Goal: Information Seeking & Learning: Learn about a topic

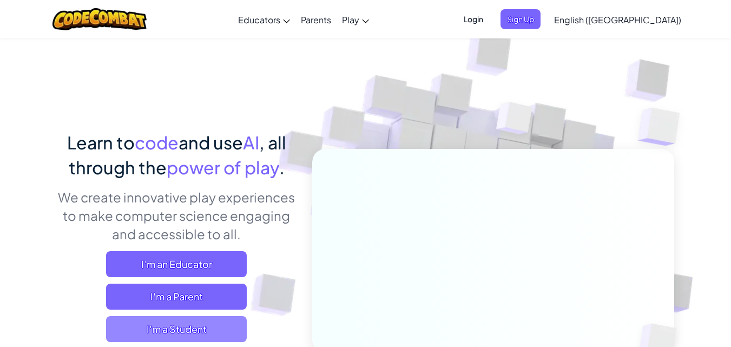
click at [163, 333] on span "I'm a Student" at bounding box center [176, 329] width 141 height 26
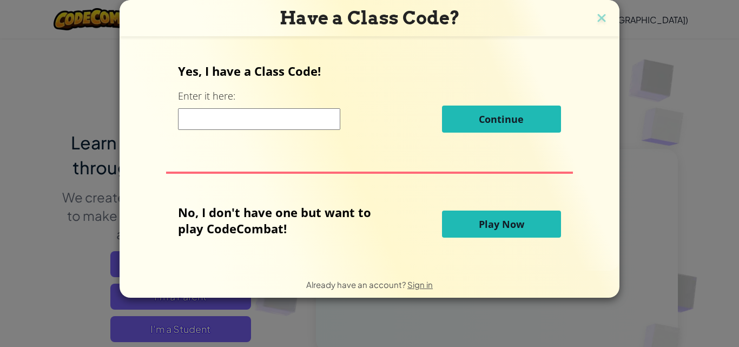
click at [485, 229] on span "Play Now" at bounding box center [501, 224] width 45 height 13
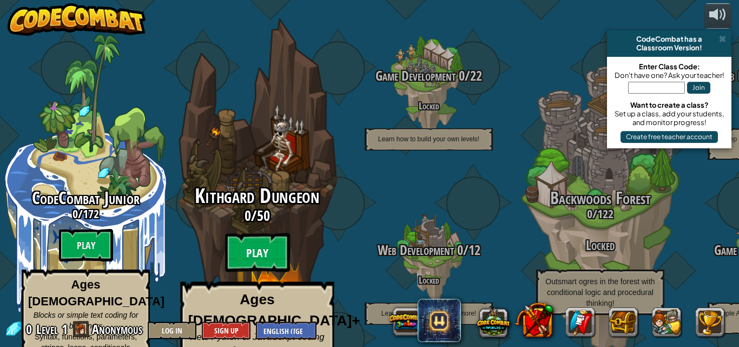
click at [258, 239] on btn "Play" at bounding box center [257, 252] width 65 height 39
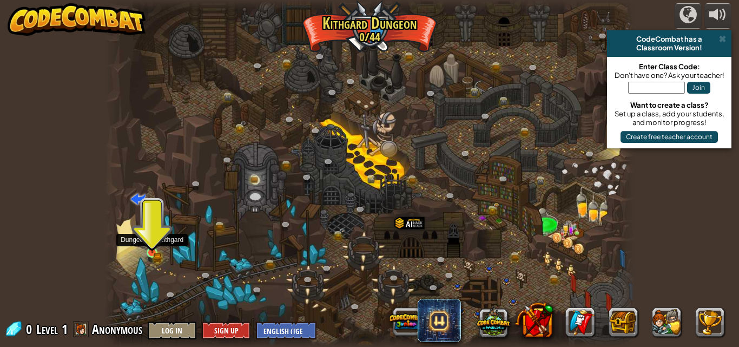
click at [149, 247] on img at bounding box center [152, 240] width 12 height 28
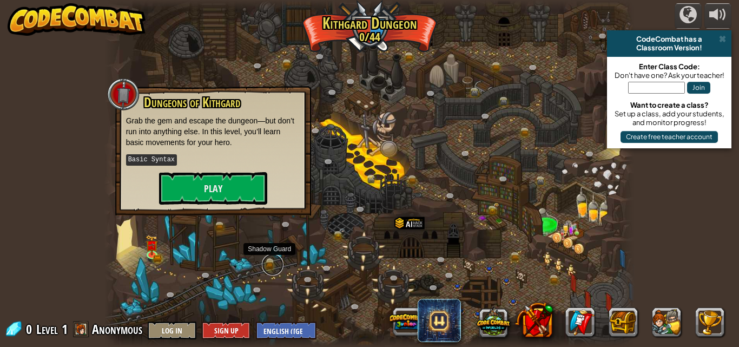
click at [265, 259] on link at bounding box center [273, 265] width 22 height 22
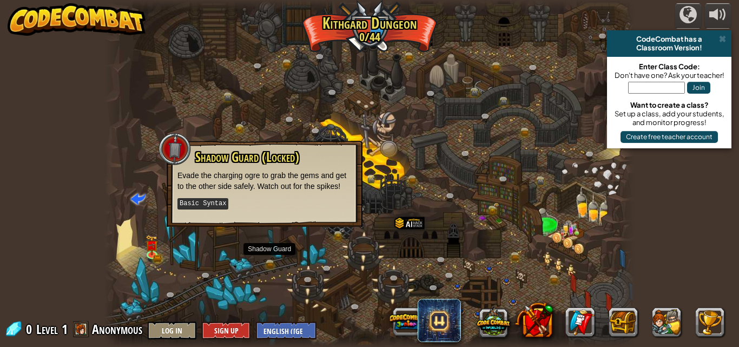
click at [478, 291] on div at bounding box center [369, 173] width 531 height 347
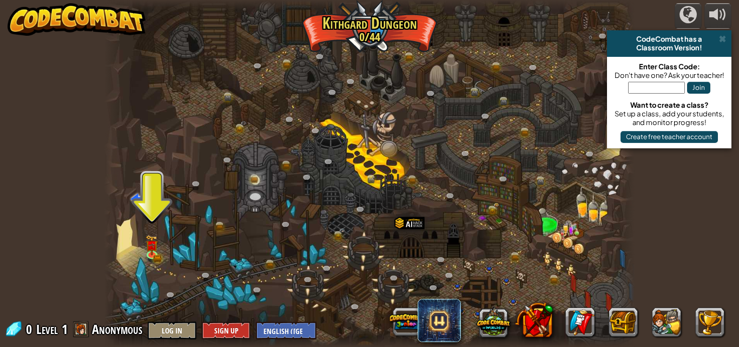
click at [482, 285] on div at bounding box center [369, 173] width 531 height 347
click at [483, 282] on div at bounding box center [369, 173] width 531 height 347
drag, startPoint x: 475, startPoint y: 282, endPoint x: 460, endPoint y: 265, distance: 23.0
click at [462, 266] on div at bounding box center [369, 173] width 531 height 347
drag, startPoint x: 460, startPoint y: 265, endPoint x: 423, endPoint y: 254, distance: 38.9
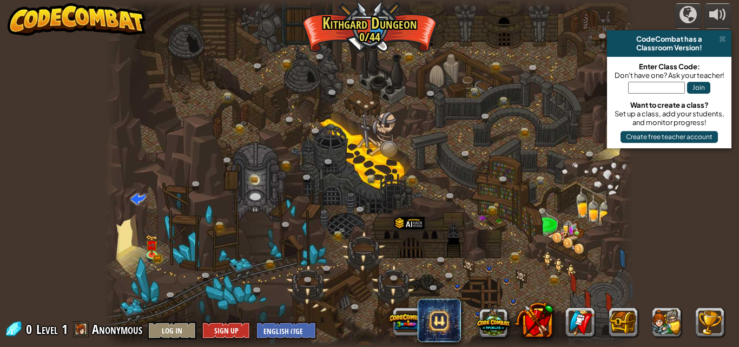
click at [430, 256] on div at bounding box center [369, 173] width 531 height 347
click at [166, 247] on div at bounding box center [369, 173] width 531 height 347
click at [152, 255] on link at bounding box center [154, 254] width 22 height 22
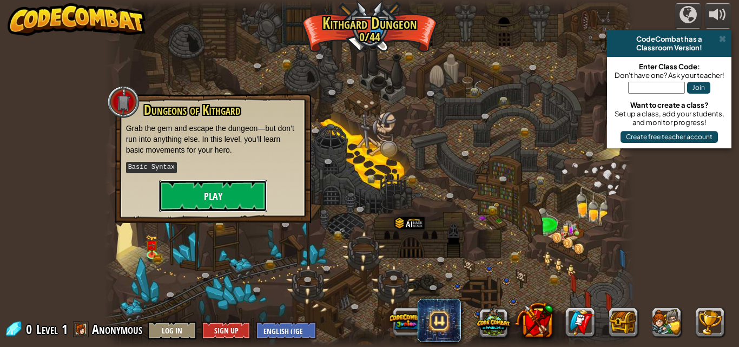
click at [226, 195] on button "Play" at bounding box center [213, 196] width 108 height 32
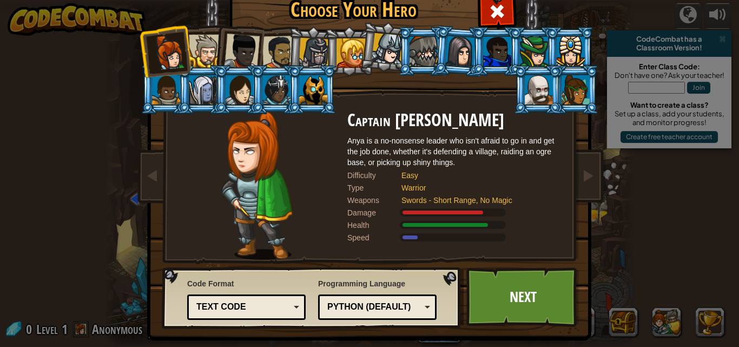
click at [275, 52] on div at bounding box center [279, 53] width 34 height 34
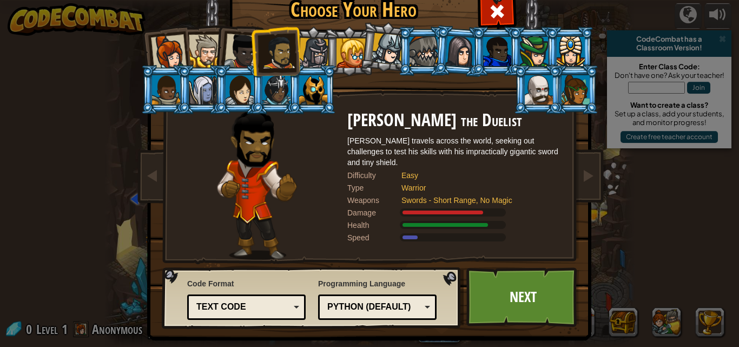
click at [231, 54] on div at bounding box center [242, 52] width 36 height 36
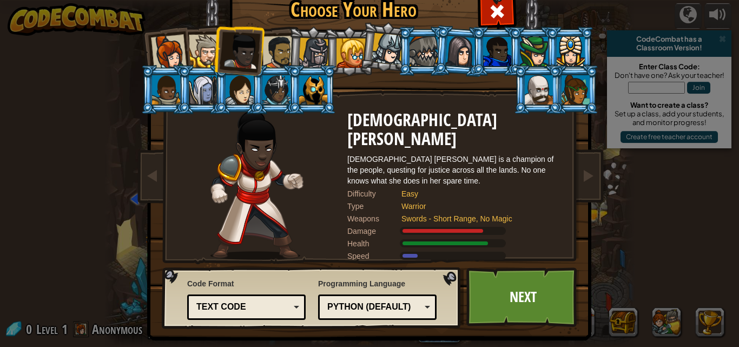
click at [274, 48] on div at bounding box center [279, 53] width 34 height 34
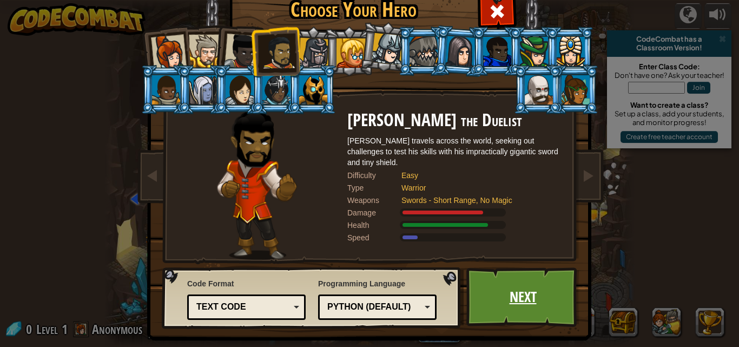
click at [503, 281] on link "Next" at bounding box center [522, 297] width 113 height 60
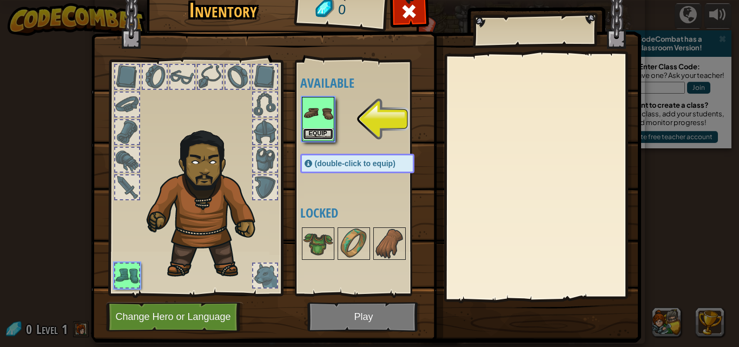
click at [312, 129] on button "Equip" at bounding box center [318, 133] width 30 height 11
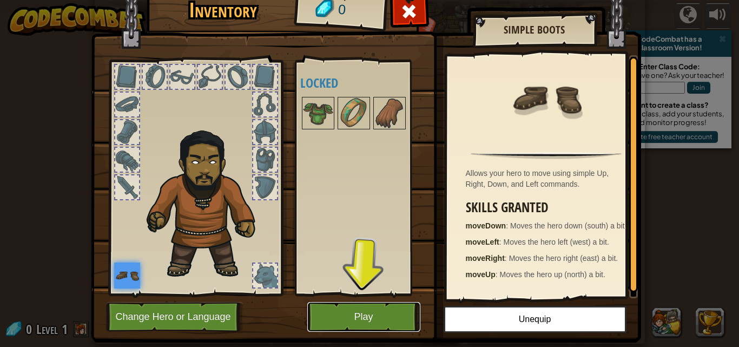
click at [400, 322] on button "Play" at bounding box center [363, 317] width 113 height 30
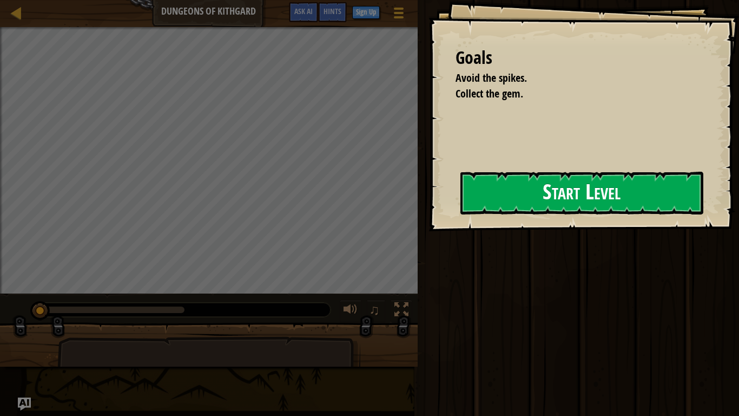
click at [585, 193] on button "Start Level" at bounding box center [581, 193] width 243 height 43
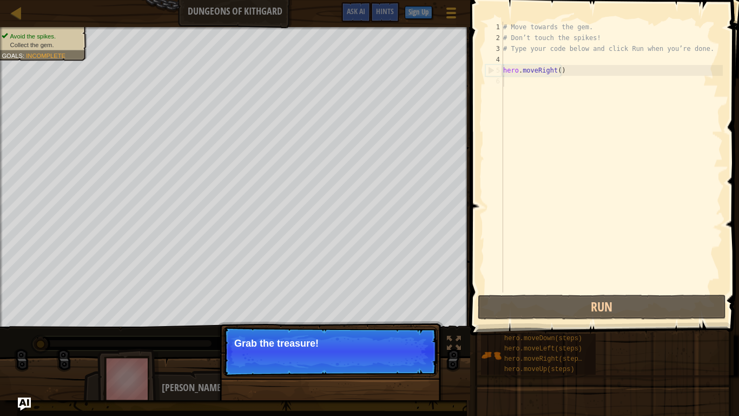
click at [343, 346] on p "Continue Grab the treasure!" at bounding box center [330, 351] width 215 height 50
click at [345, 346] on p "Continue Grab the treasure!" at bounding box center [330, 351] width 215 height 50
click at [388, 346] on p "Continue Grab the treasure!" at bounding box center [330, 351] width 215 height 50
click at [383, 346] on p "Continue Grab the treasure!" at bounding box center [330, 351] width 215 height 50
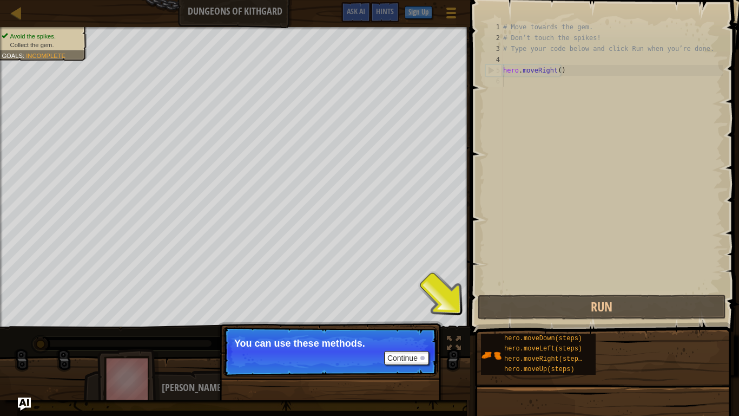
drag, startPoint x: 514, startPoint y: 274, endPoint x: 522, endPoint y: 281, distance: 10.4
click at [518, 278] on div "# Move towards the gem. # Don’t touch the spikes! # Type your code below and cl…" at bounding box center [612, 168] width 222 height 292
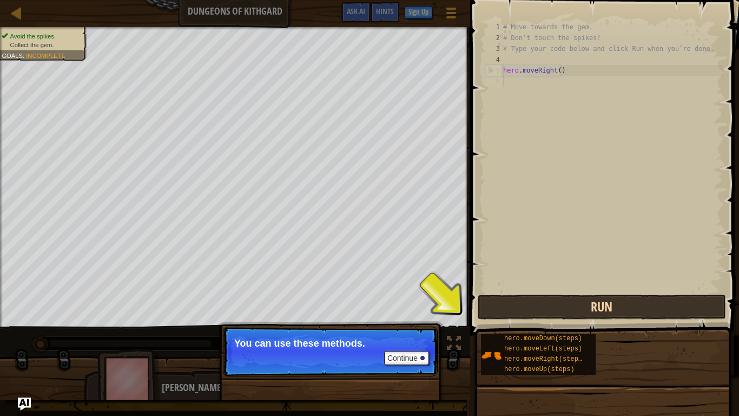
click at [544, 320] on span at bounding box center [606, 152] width 278 height 367
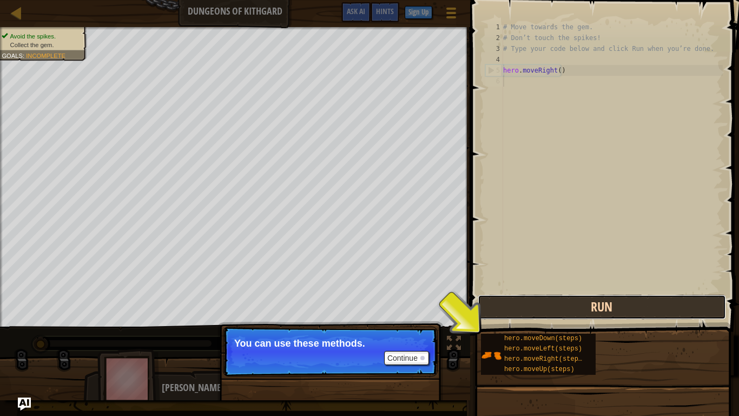
click at [541, 309] on button "Run" at bounding box center [602, 306] width 248 height 25
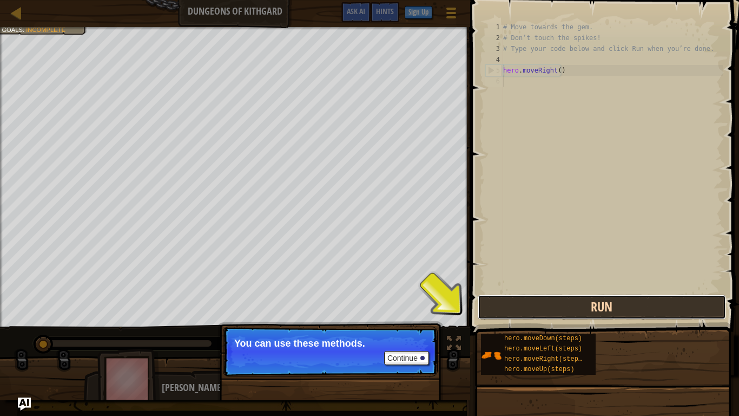
click at [541, 309] on button "Run" at bounding box center [602, 306] width 248 height 25
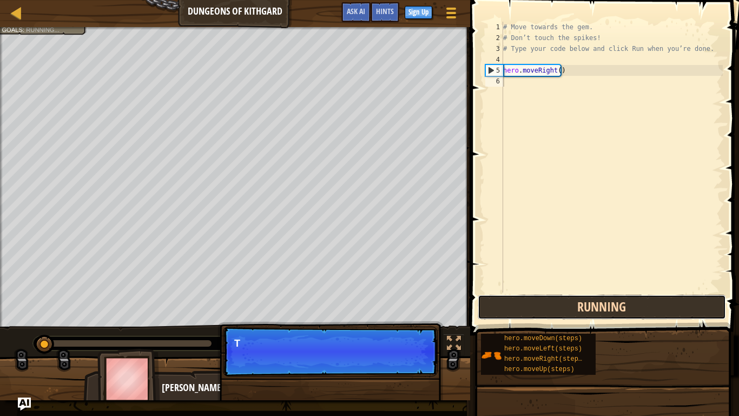
click at [541, 309] on button "Running" at bounding box center [602, 306] width 248 height 25
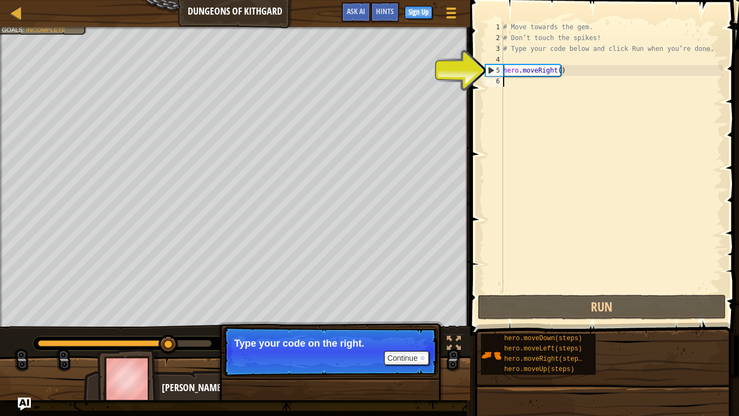
type textarea "h"
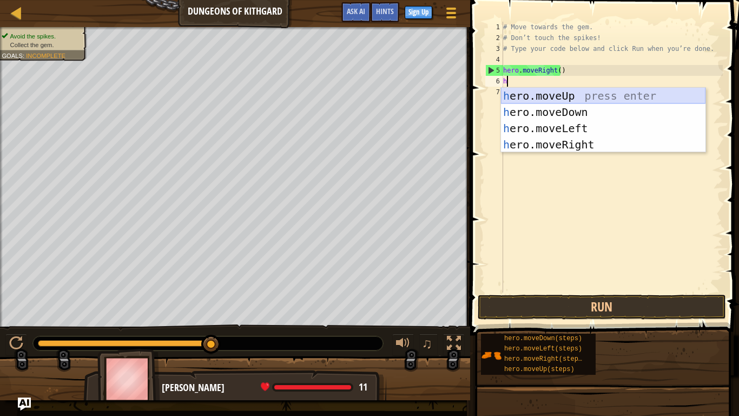
click at [579, 95] on div "h ero.moveUp press enter h ero.moveDown press enter h ero.moveLeft press enter …" at bounding box center [603, 136] width 205 height 97
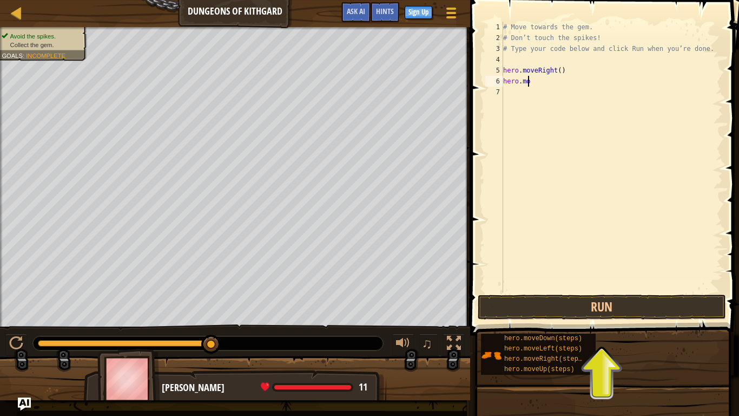
type textarea "h"
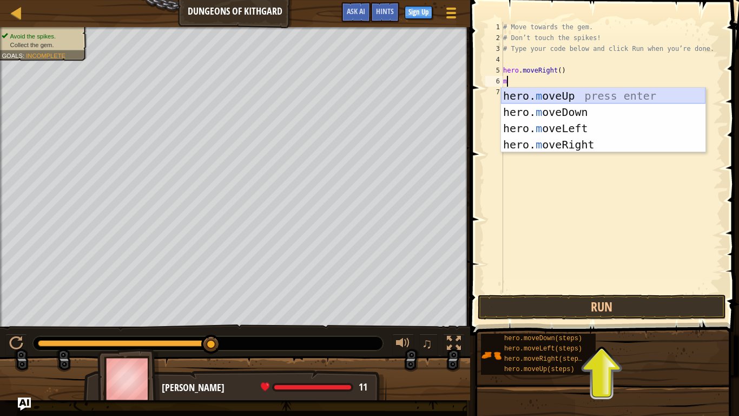
type textarea "mo"
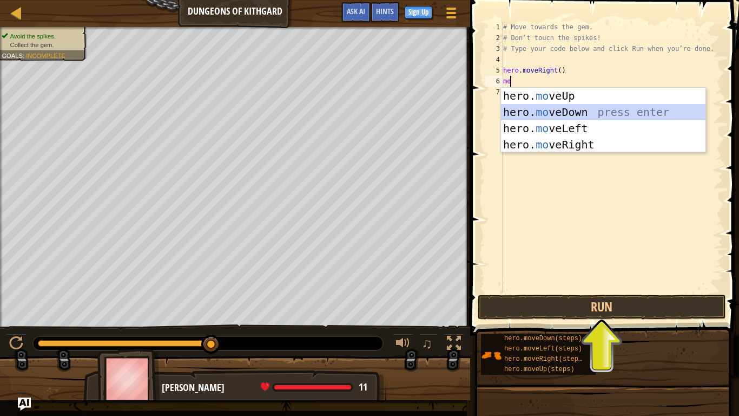
click at [543, 106] on div "hero. mo veUp press enter hero. mo veDown press enter hero. mo veLeft press ent…" at bounding box center [603, 136] width 205 height 97
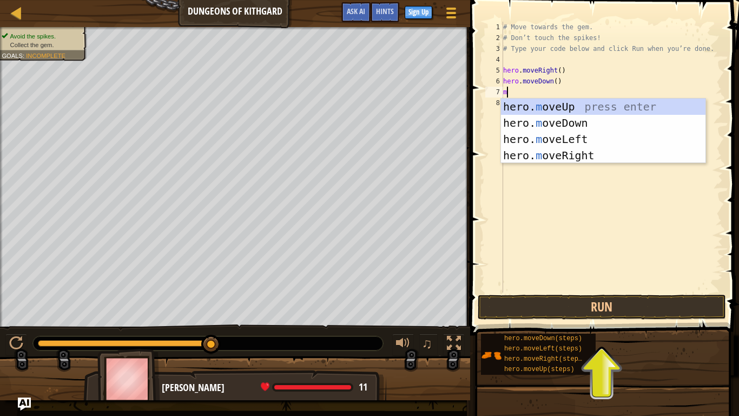
type textarea "mo"
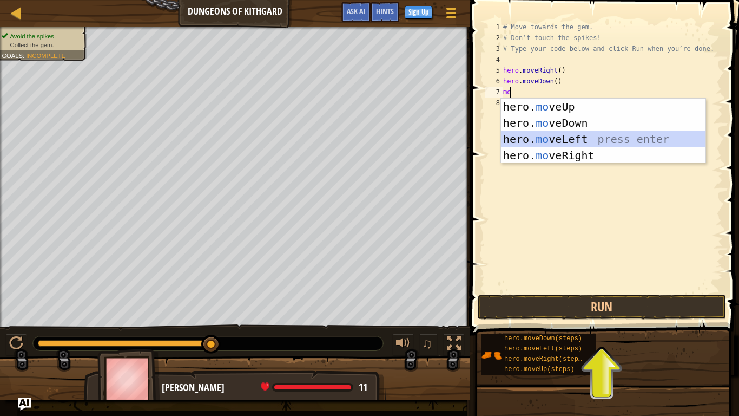
click at [572, 146] on div "hero. mo veUp press enter hero. mo veDown press enter hero. mo veLeft press ent…" at bounding box center [603, 146] width 205 height 97
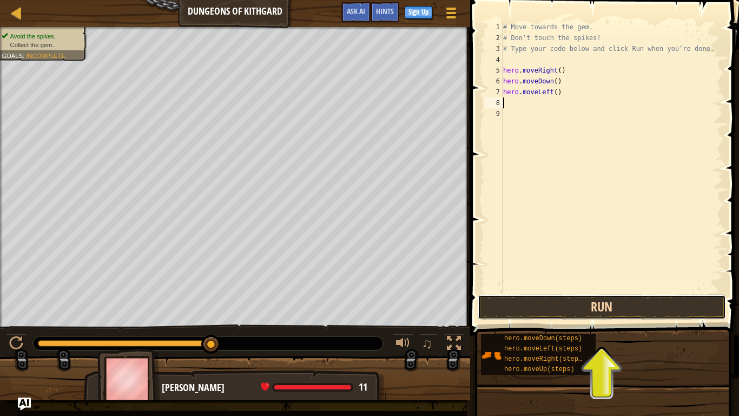
click at [613, 306] on button "Run" at bounding box center [602, 306] width 248 height 25
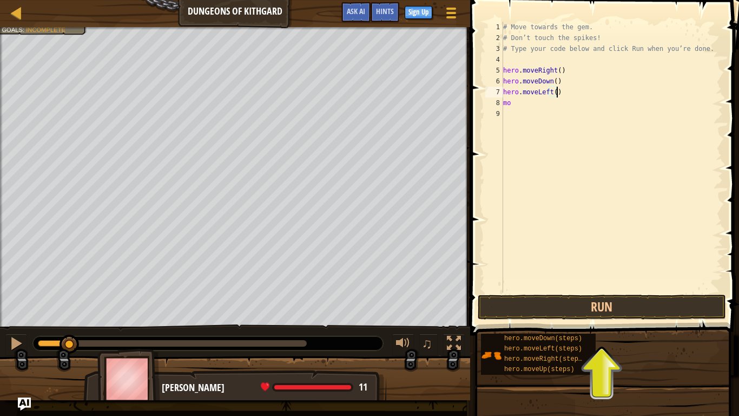
click at [563, 93] on div "# Move towards the gem. # Don’t touch the spikes! # Type your code below and cl…" at bounding box center [612, 168] width 222 height 292
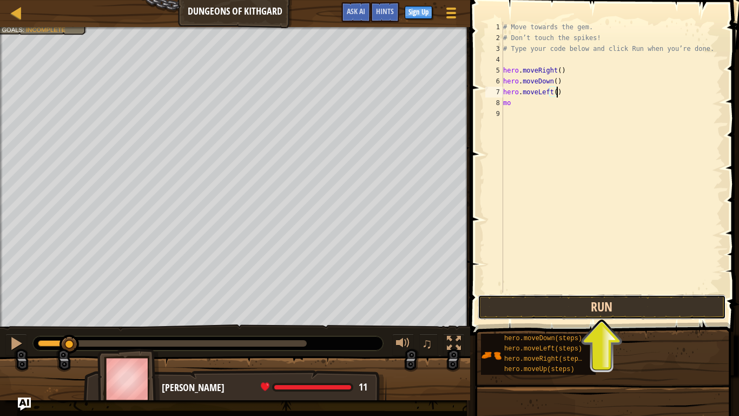
click at [600, 312] on button "Run" at bounding box center [602, 306] width 248 height 25
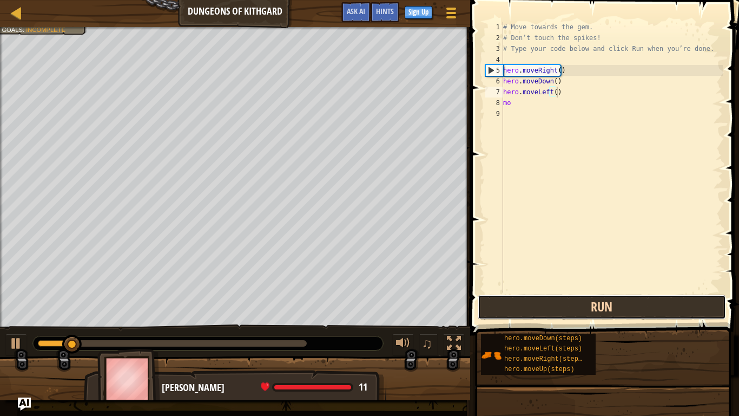
click at [600, 312] on button "Run" at bounding box center [602, 306] width 248 height 25
click at [596, 310] on button "Run" at bounding box center [602, 306] width 248 height 25
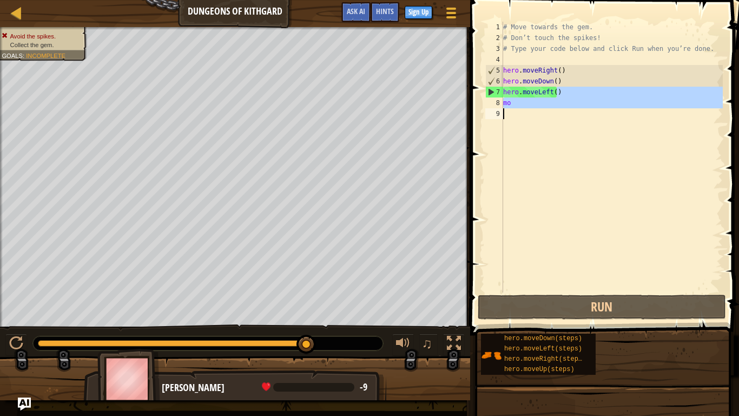
drag, startPoint x: 565, startPoint y: 91, endPoint x: 510, endPoint y: 135, distance: 70.1
click at [510, 135] on div "# Move towards the gem. # Don’t touch the spikes! # Type your code below and cl…" at bounding box center [612, 168] width 222 height 292
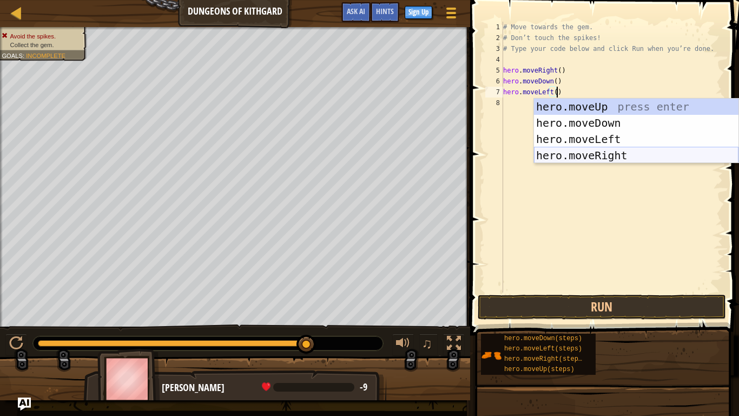
click at [612, 154] on div "hero.moveUp press enter hero.moveDown press enter hero.moveLeft press enter her…" at bounding box center [636, 146] width 205 height 97
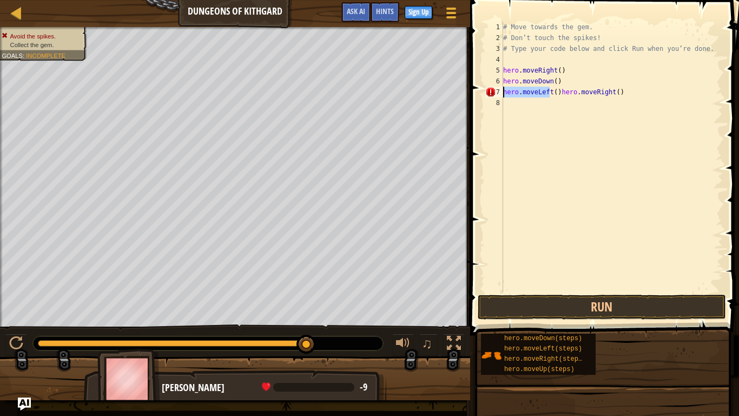
click at [463, 96] on div "Map Dungeons of Kithgard Game Menu Done Sign Up Hints Ask AI 1 הההההההההההההההה…" at bounding box center [369, 208] width 739 height 416
click at [508, 90] on div "# Move towards the gem. # Don’t touch the spikes! # Type your code below and cl…" at bounding box center [612, 168] width 222 height 292
click at [510, 93] on div "# Move towards the gem. # Don’t touch the spikes! # Type your code below and cl…" at bounding box center [612, 168] width 222 height 292
type textarea "hero.moveRight()"
click at [516, 91] on div "# Move towards the gem. # Don’t touch the spikes! # Type your code below and cl…" at bounding box center [612, 168] width 222 height 292
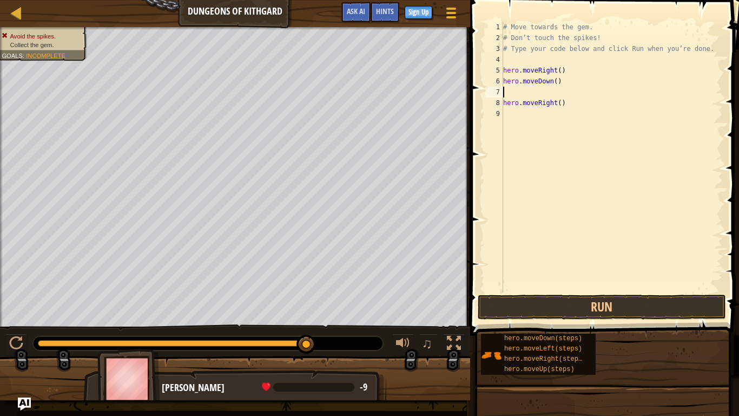
type textarea "hero.moveDown()"
click at [507, 104] on div "# Move towards the gem. # Don’t touch the spikes! # Type your code below and cl…" at bounding box center [612, 168] width 222 height 292
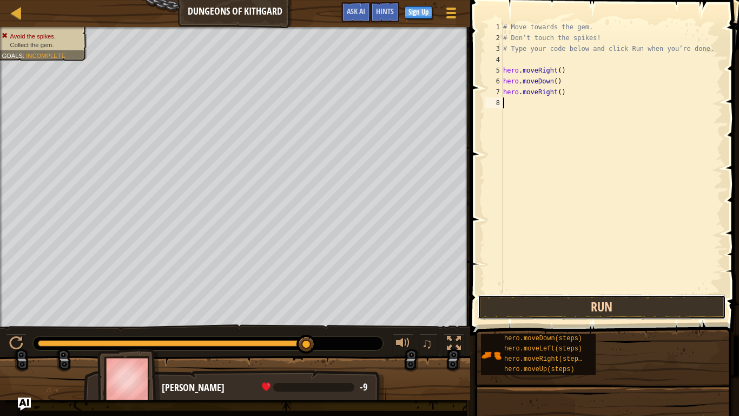
click at [641, 309] on button "Run" at bounding box center [602, 306] width 248 height 25
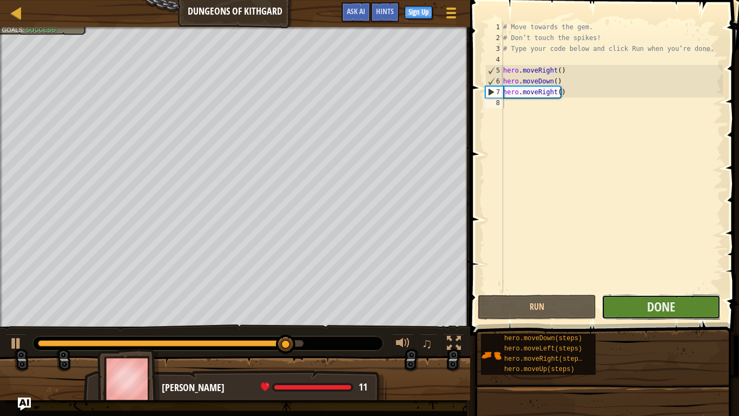
click at [637, 306] on button "Done" at bounding box center [661, 306] width 118 height 25
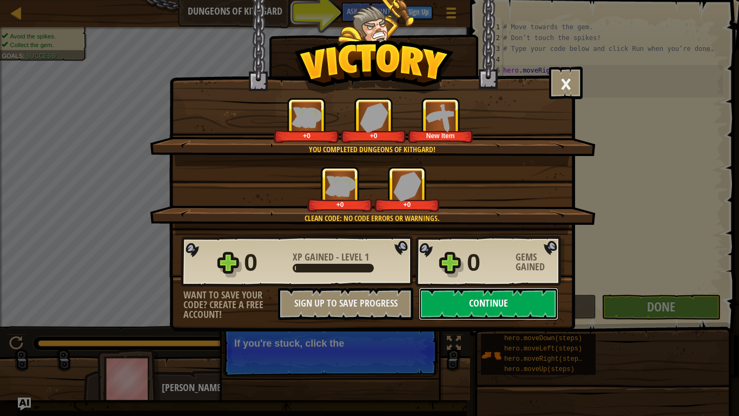
click at [453, 295] on button "Continue" at bounding box center [489, 303] width 140 height 32
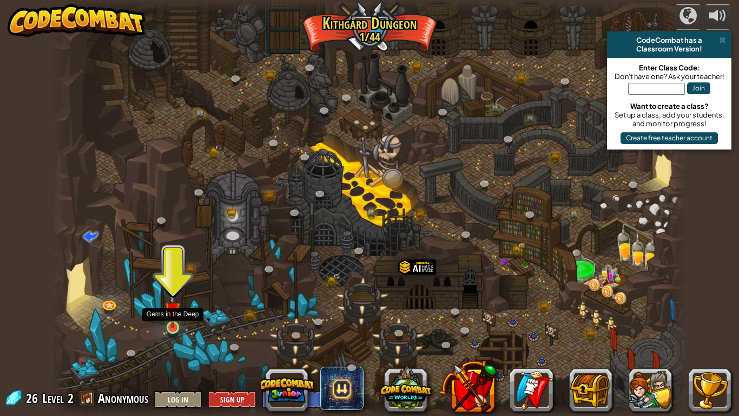
click at [172, 316] on img at bounding box center [172, 309] width 16 height 37
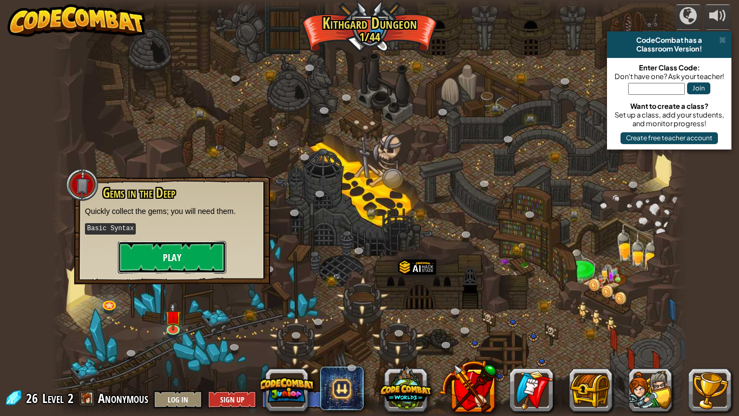
click at [157, 253] on button "Play" at bounding box center [172, 257] width 108 height 32
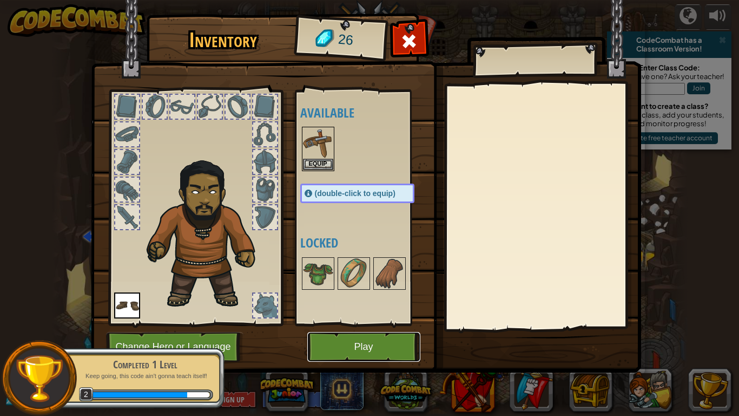
click at [341, 346] on button "Play" at bounding box center [363, 347] width 113 height 30
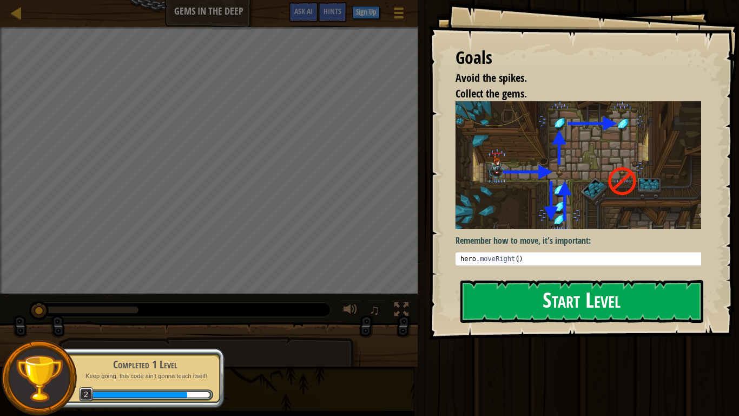
click at [611, 280] on button "Start Level" at bounding box center [581, 301] width 243 height 43
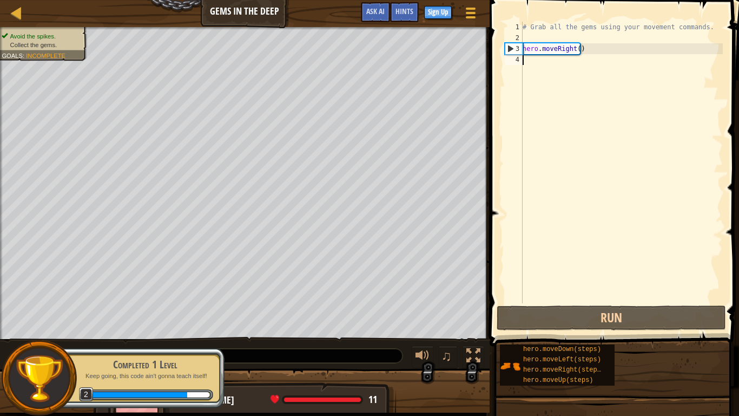
type textarea "h"
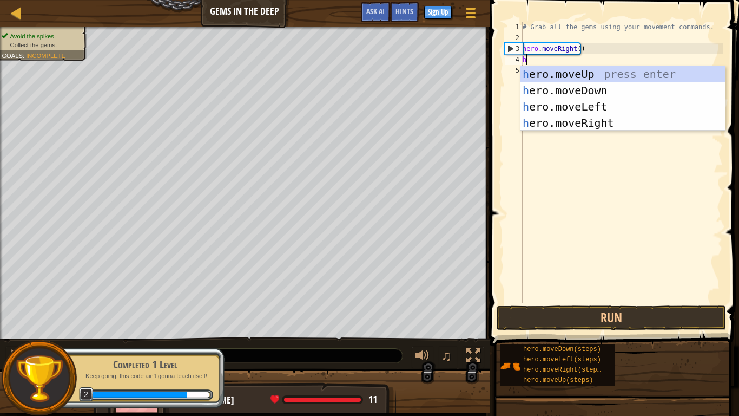
scroll to position [5, 0]
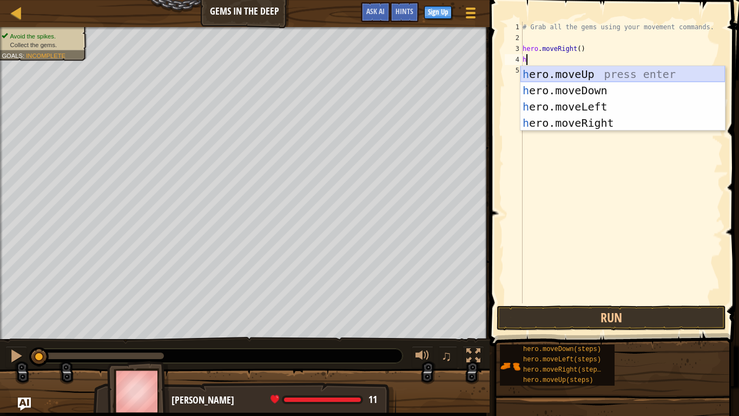
click at [578, 71] on div "h ero.moveUp press enter h ero.moveDown press enter h ero.moveLeft press enter …" at bounding box center [623, 114] width 205 height 97
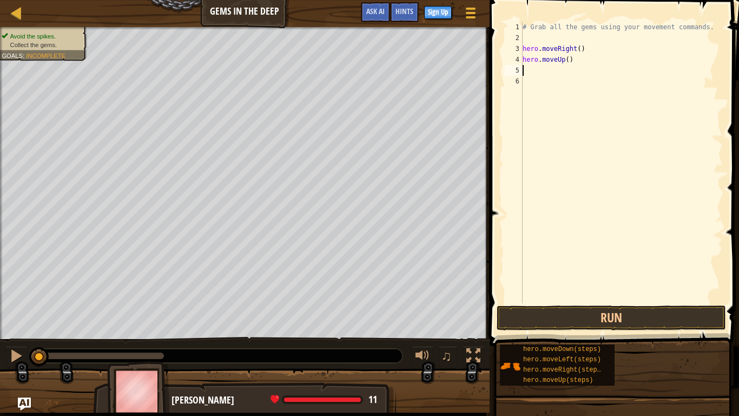
click at [557, 78] on div "# Grab all the gems using your movement commands. hero . moveRight ( ) hero . m…" at bounding box center [622, 173] width 202 height 303
drag, startPoint x: 557, startPoint y: 78, endPoint x: 552, endPoint y: 64, distance: 14.4
click at [555, 70] on div "# Grab all the gems using your movement commands. hero . moveRight ( ) hero . m…" at bounding box center [622, 173] width 202 height 303
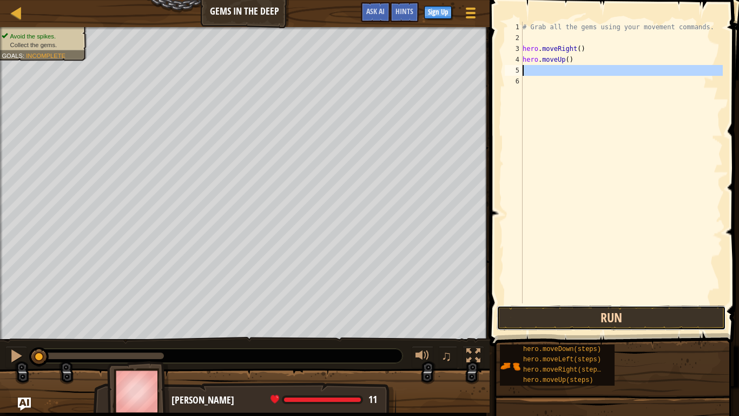
click at [655, 311] on button "Run" at bounding box center [611, 317] width 229 height 25
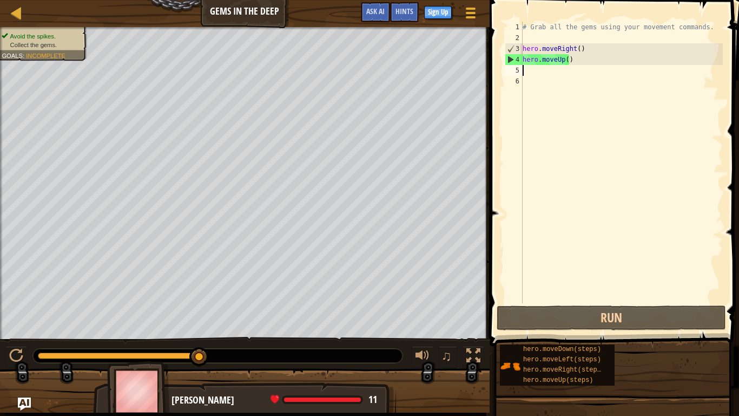
click at [541, 76] on div "# Grab all the gems using your movement commands. hero . moveRight ( ) hero . m…" at bounding box center [622, 173] width 202 height 303
click at [542, 74] on div "# Grab all the gems using your movement commands. hero . moveRight ( ) hero . m…" at bounding box center [622, 173] width 202 height 303
type textarea "h"
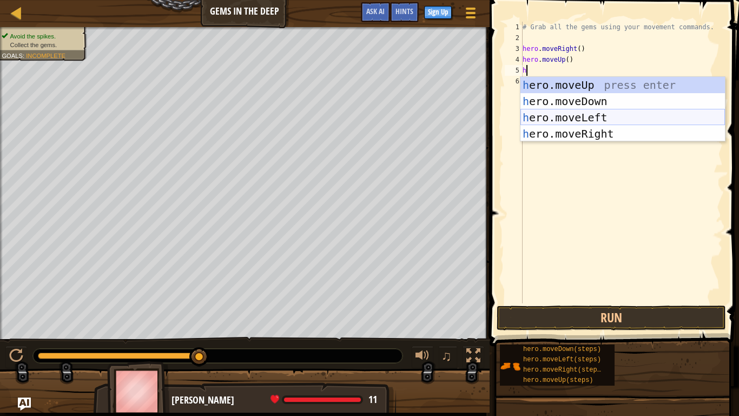
click at [571, 118] on div "h ero.moveUp press enter h ero.moveDown press enter h ero.moveLeft press enter …" at bounding box center [623, 125] width 205 height 97
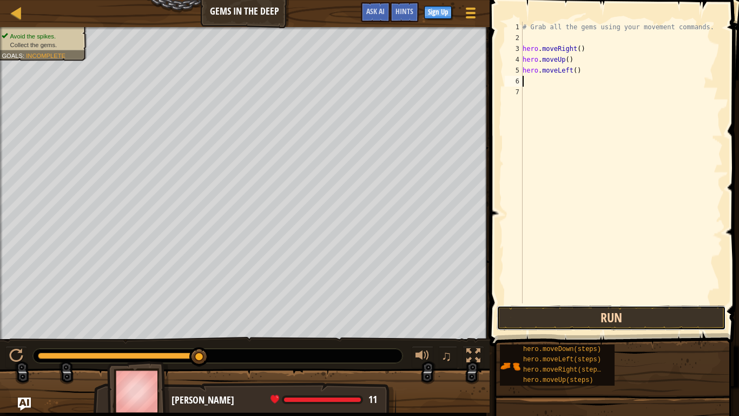
click at [573, 319] on button "Run" at bounding box center [611, 317] width 229 height 25
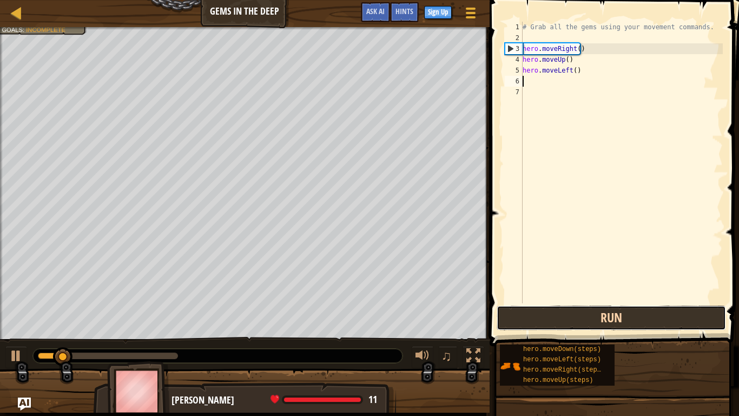
click at [572, 319] on button "Run" at bounding box center [611, 317] width 229 height 25
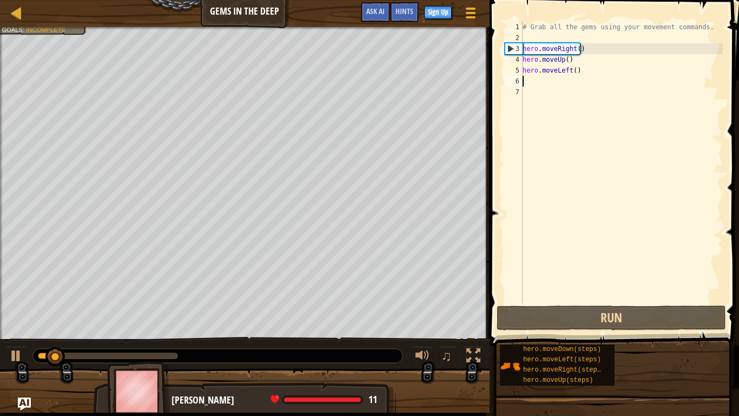
drag, startPoint x: 608, startPoint y: 65, endPoint x: 601, endPoint y: 77, distance: 14.1
click at [604, 71] on div "# Grab all the gems using your movement commands. hero . moveRight ( ) hero . m…" at bounding box center [622, 173] width 202 height 303
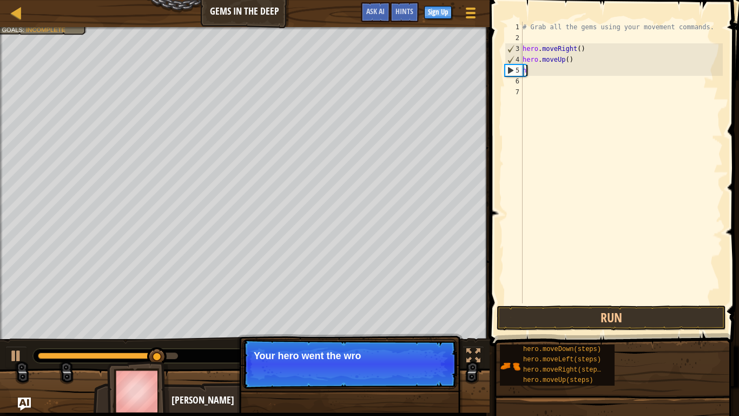
type textarea "hh"
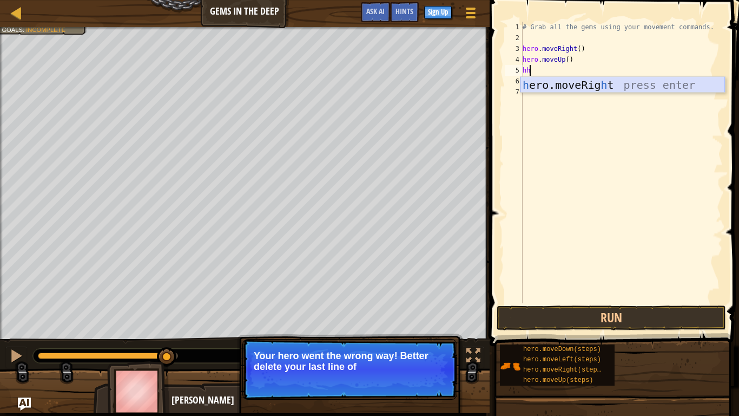
click at [585, 78] on div "h ero.moveRig h t press enter" at bounding box center [623, 101] width 205 height 49
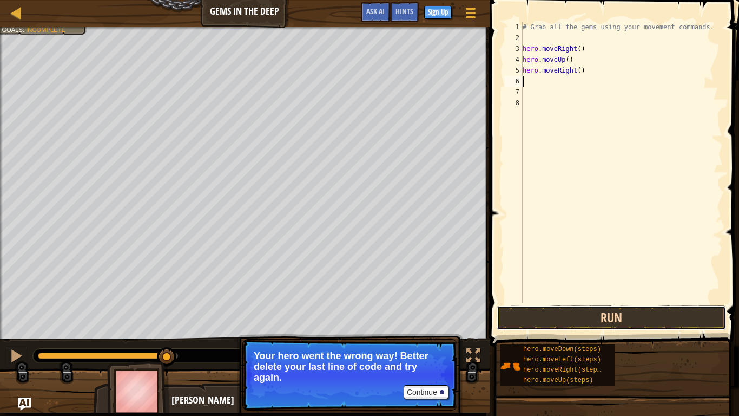
click at [603, 314] on button "Run" at bounding box center [611, 317] width 229 height 25
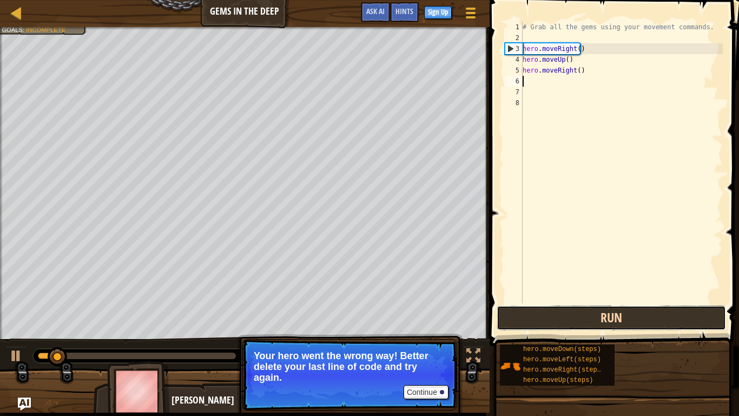
click at [603, 314] on button "Run" at bounding box center [611, 317] width 229 height 25
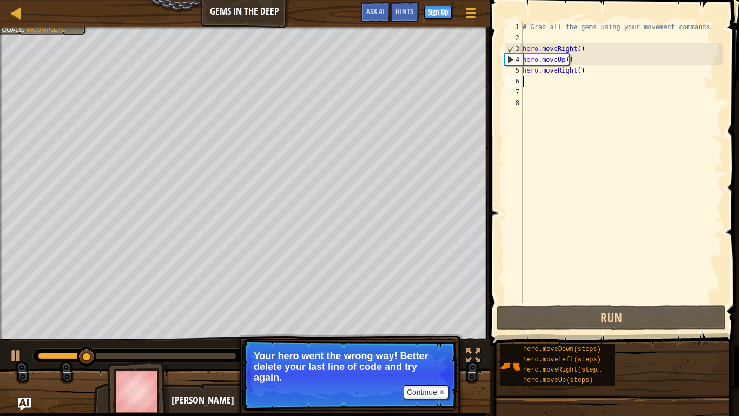
type textarea "h"
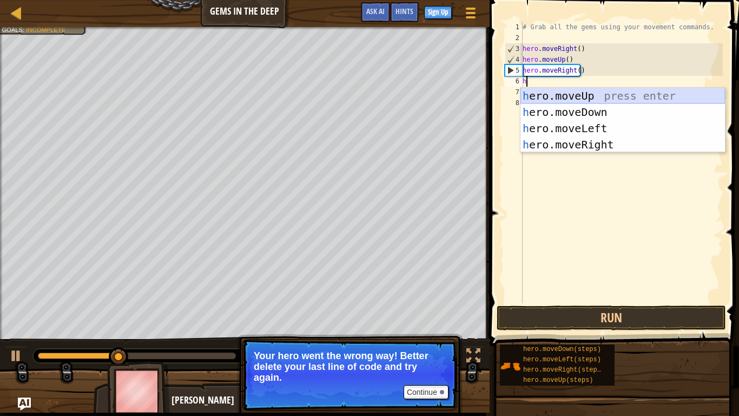
click at [576, 103] on div "h ero.moveUp press enter h ero.moveDown press enter h ero.moveLeft press enter …" at bounding box center [623, 136] width 205 height 97
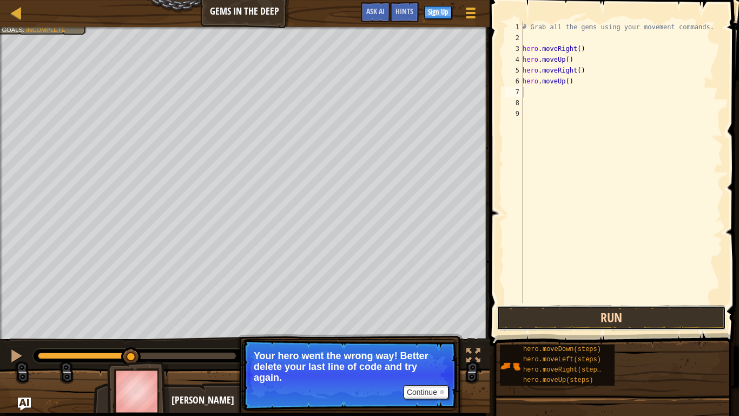
click at [536, 326] on button "Run" at bounding box center [611, 317] width 229 height 25
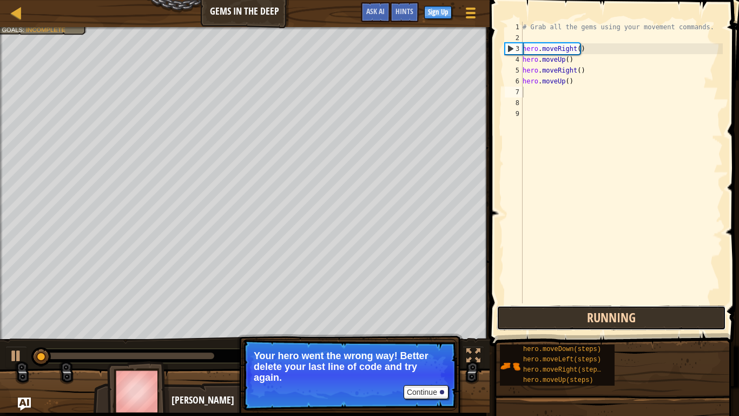
click at [556, 323] on button "Running" at bounding box center [611, 317] width 229 height 25
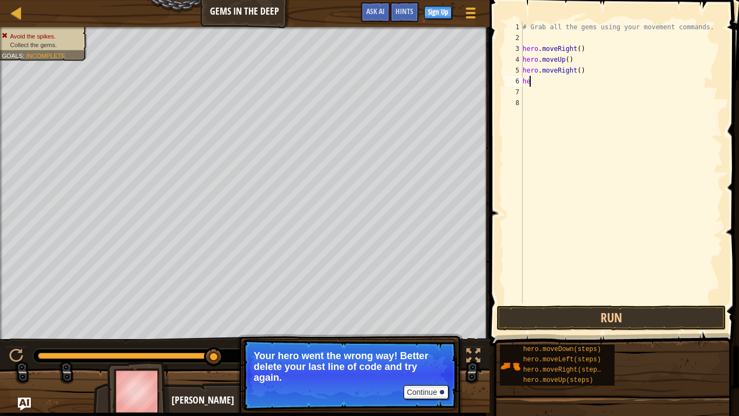
type textarea "h"
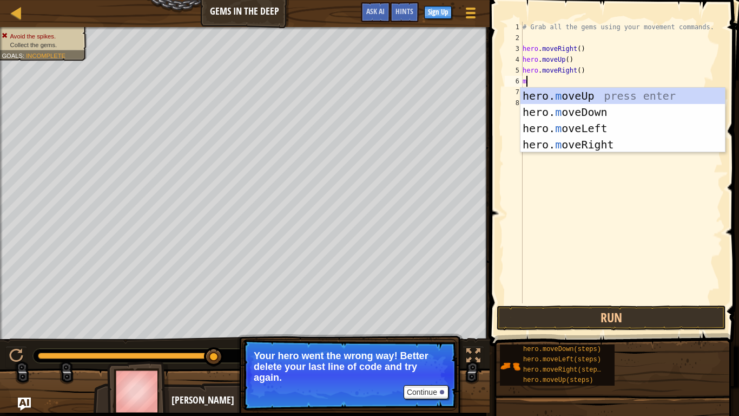
type textarea "mo"
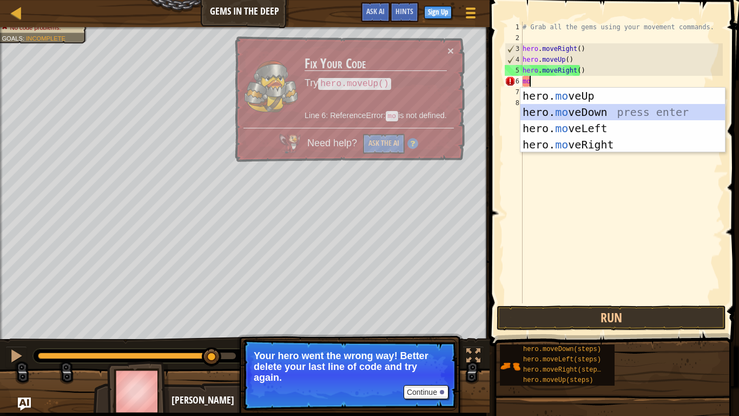
click at [621, 111] on div "hero. mo veUp press enter hero. mo veDown press enter hero. mo veLeft press ent…" at bounding box center [623, 136] width 205 height 97
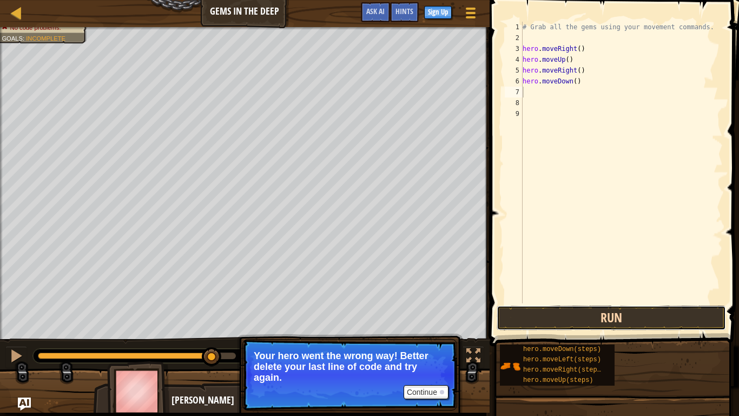
click at [592, 314] on button "Run" at bounding box center [611, 317] width 229 height 25
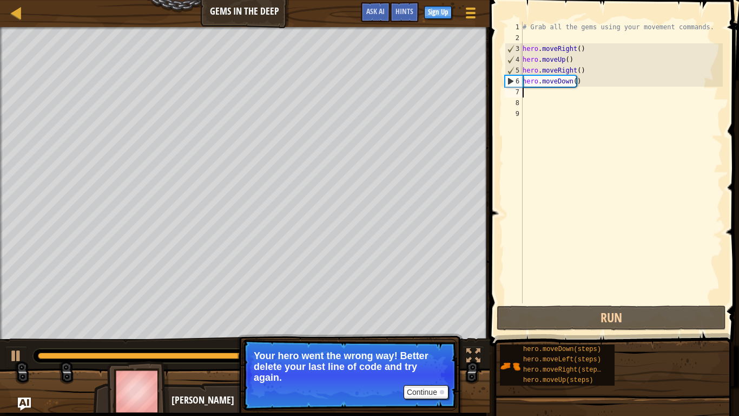
type textarea "h"
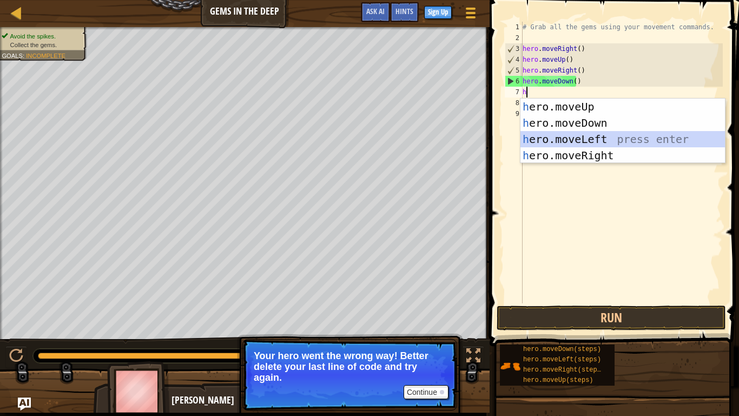
click at [549, 136] on div "h ero.moveUp press enter h ero.moveDown press enter h ero.moveLeft press enter …" at bounding box center [623, 146] width 205 height 97
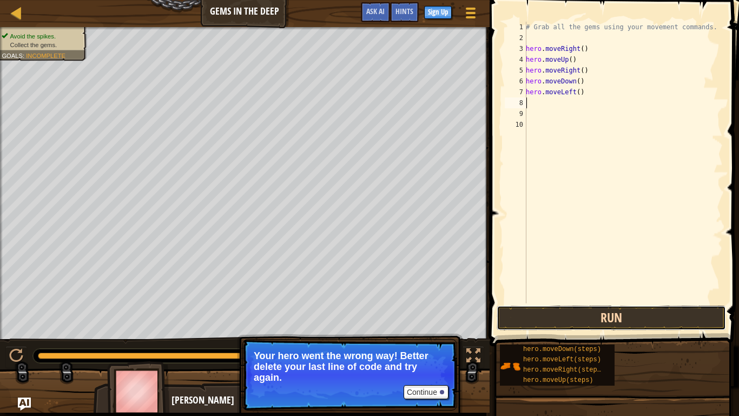
click at [595, 322] on button "Run" at bounding box center [611, 317] width 229 height 25
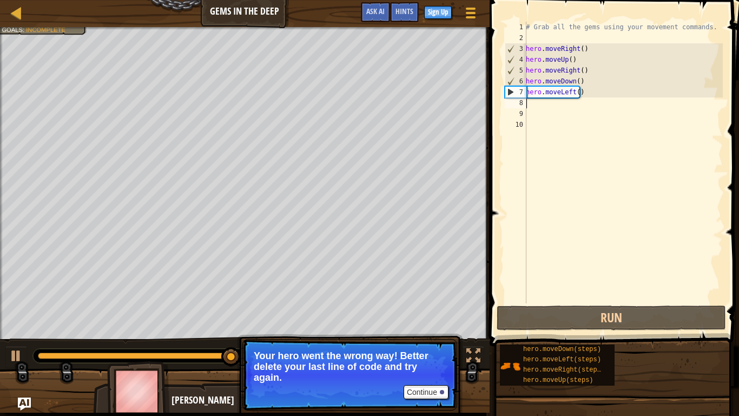
type textarea "m"
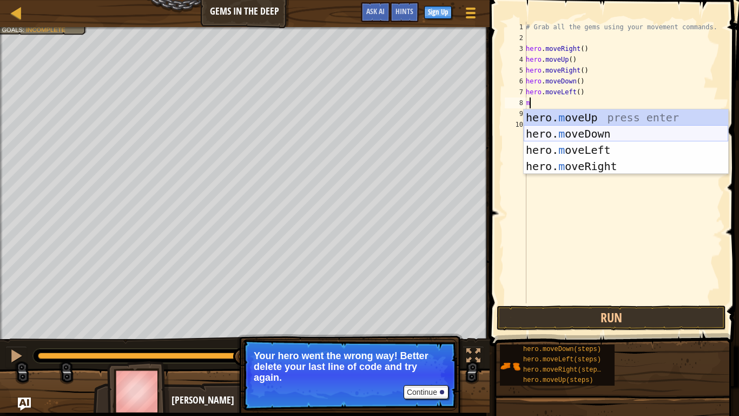
click at [585, 130] on div "hero. m oveUp press enter hero. m oveDown press enter hero. m oveLeft press ent…" at bounding box center [626, 157] width 205 height 97
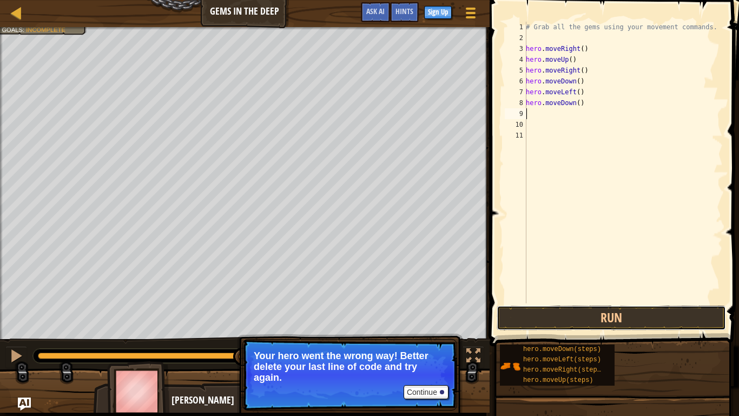
click at [592, 317] on button "Run" at bounding box center [611, 317] width 229 height 25
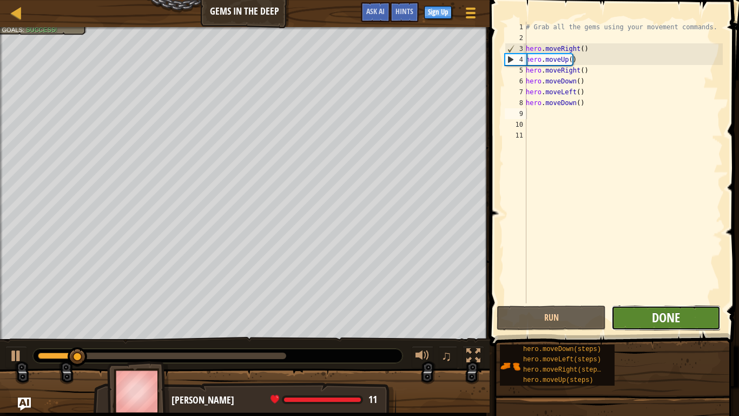
click at [661, 320] on span "Done" at bounding box center [666, 316] width 28 height 17
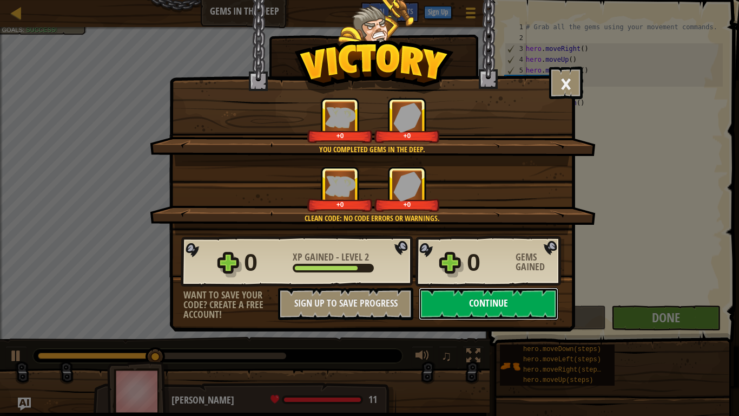
click at [495, 302] on button "Continue" at bounding box center [489, 303] width 140 height 32
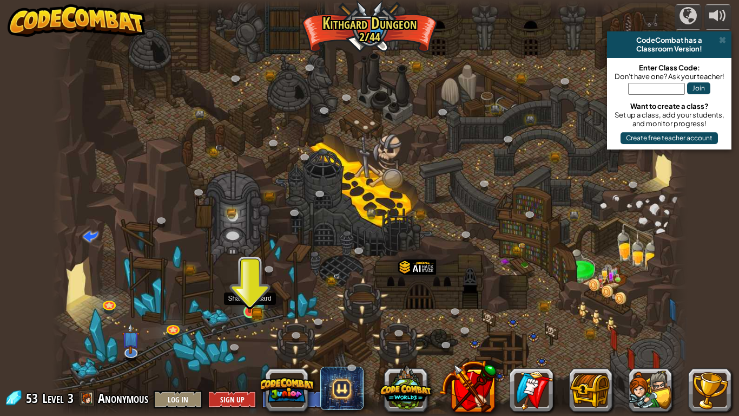
click at [255, 297] on img at bounding box center [250, 294] width 16 height 35
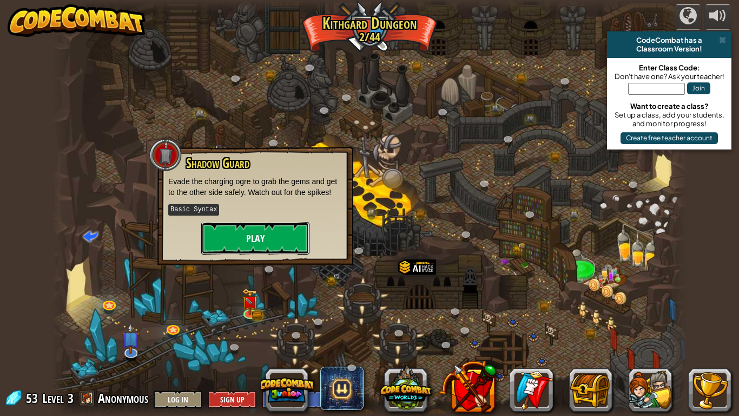
click at [246, 235] on button "Play" at bounding box center [255, 238] width 108 height 32
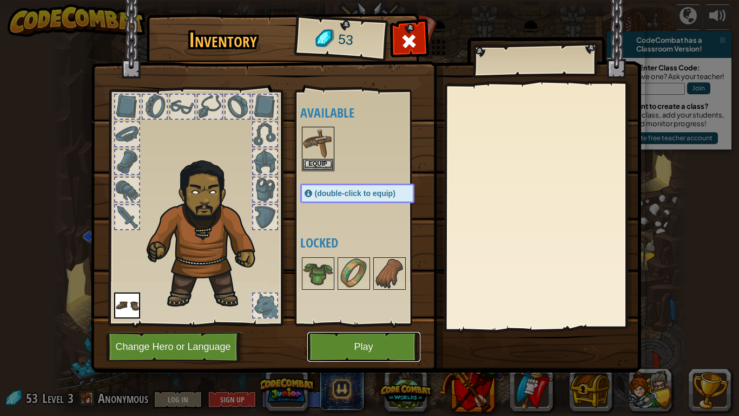
drag, startPoint x: 358, startPoint y: 347, endPoint x: 368, endPoint y: 318, distance: 30.7
click at [374, 319] on div "Inventory 53 Available Equip Equip (double-click to equip) Locked Equip Unequip…" at bounding box center [370, 194] width 550 height 357
click at [340, 274] on img at bounding box center [354, 273] width 30 height 30
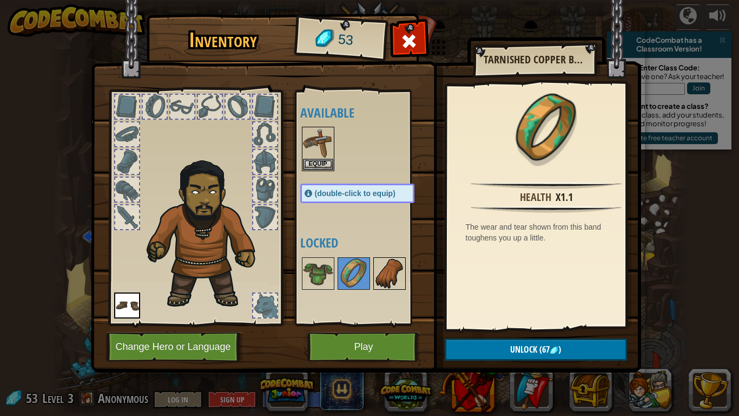
click at [382, 264] on img at bounding box center [389, 273] width 30 height 30
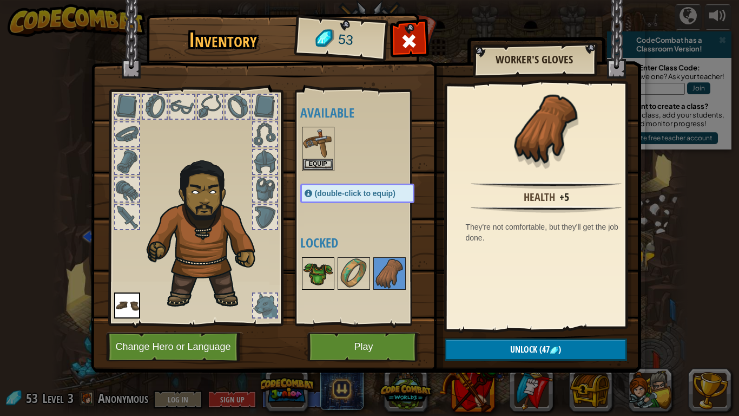
drag, startPoint x: 328, startPoint y: 264, endPoint x: 308, endPoint y: 270, distance: 20.5
click at [315, 270] on img at bounding box center [318, 273] width 30 height 30
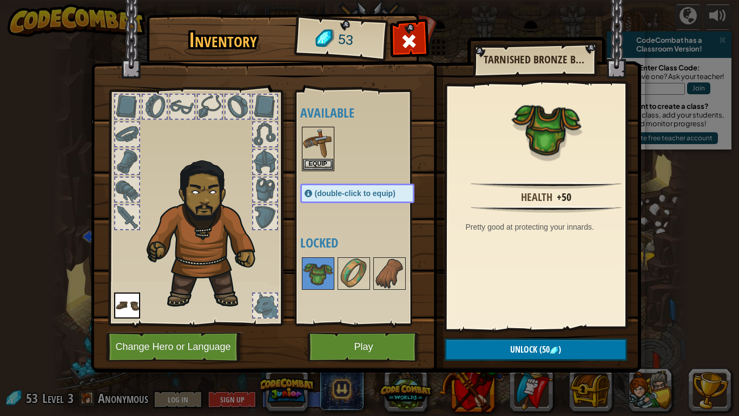
click at [299, 273] on div "Available Equip Equip (double-click to equip) Locked" at bounding box center [361, 207] width 133 height 235
click at [310, 270] on img at bounding box center [318, 273] width 30 height 30
drag, startPoint x: 363, startPoint y: 268, endPoint x: 351, endPoint y: 261, distance: 13.4
click at [351, 261] on img at bounding box center [354, 273] width 30 height 30
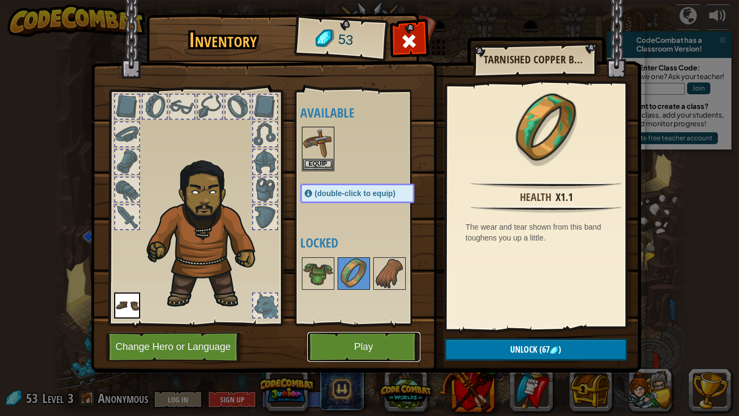
click at [386, 333] on button "Play" at bounding box center [363, 347] width 113 height 30
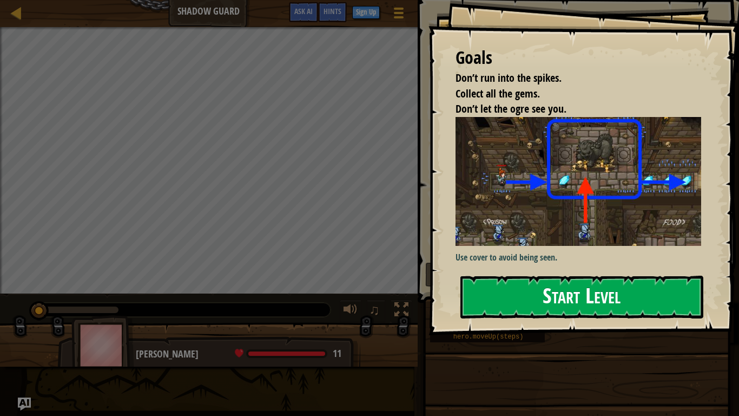
click at [598, 219] on div "Goals Don’t run into the spikes. Collect all the gems. Don’t let the ogre see y…" at bounding box center [584, 167] width 311 height 335
click at [589, 273] on div "Goals Don’t run into the spikes. Collect all the gems. Don’t let the ogre see y…" at bounding box center [584, 167] width 311 height 335
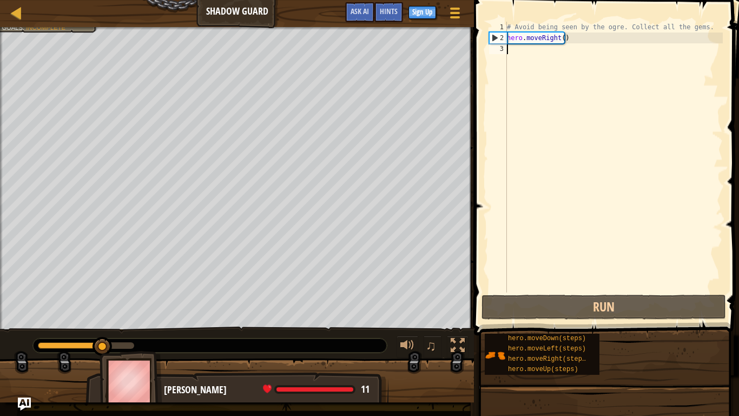
click at [559, 50] on div "# Avoid being seen by the ogre. Collect all the gems. hero . moveRight ( )" at bounding box center [614, 168] width 218 height 292
type textarea "m"
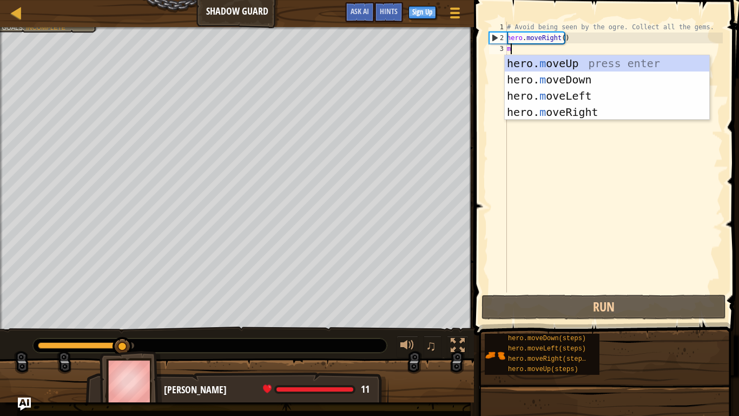
scroll to position [5, 0]
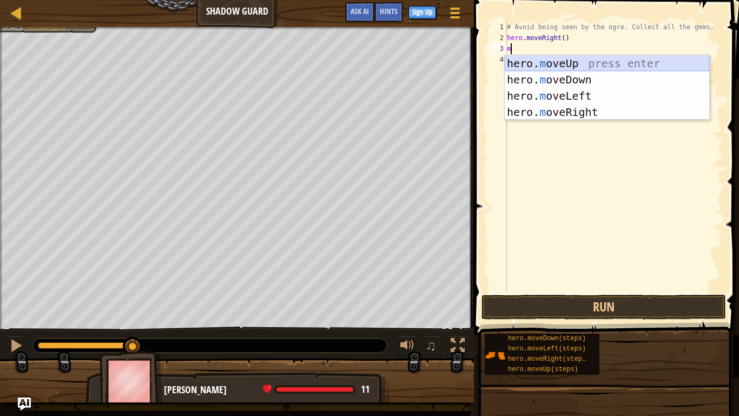
click at [625, 58] on div "hero. m oveUp press enter hero. m oveDown press enter hero. m oveLeft press ent…" at bounding box center [607, 103] width 205 height 97
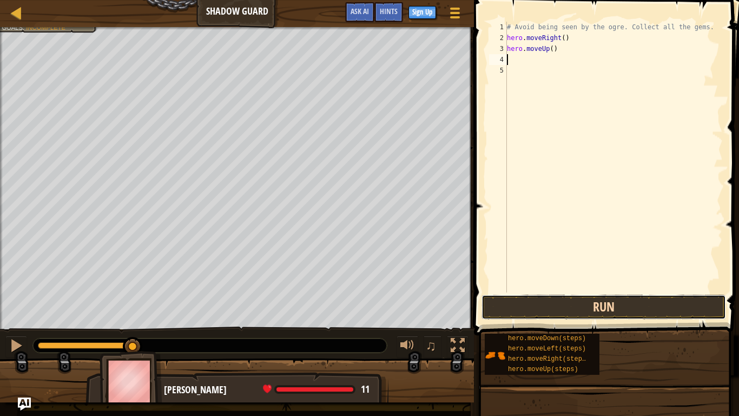
drag, startPoint x: 574, startPoint y: 304, endPoint x: 564, endPoint y: 300, distance: 10.3
click at [574, 303] on button "Run" at bounding box center [604, 306] width 245 height 25
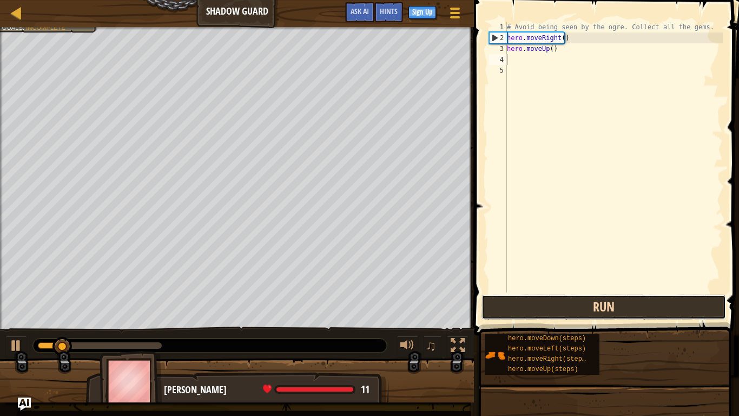
click at [577, 309] on button "Run" at bounding box center [604, 306] width 245 height 25
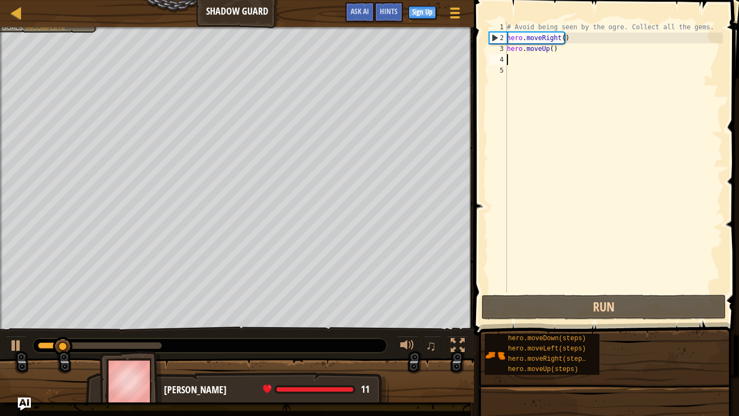
type textarea "m"
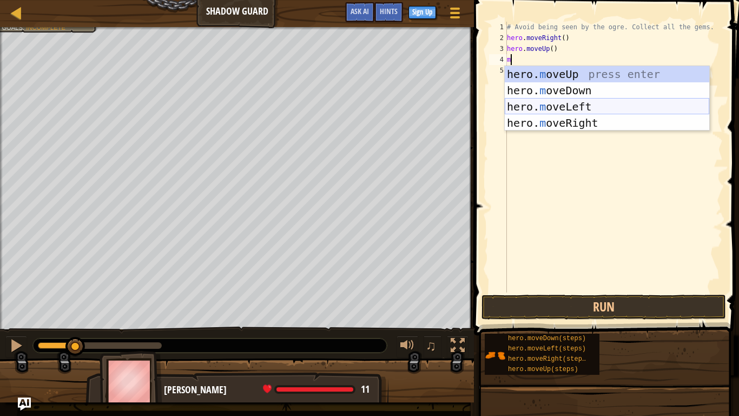
click at [600, 106] on div "hero. m oveUp press enter hero. m oveDown press enter hero. m oveLeft press ent…" at bounding box center [607, 114] width 205 height 97
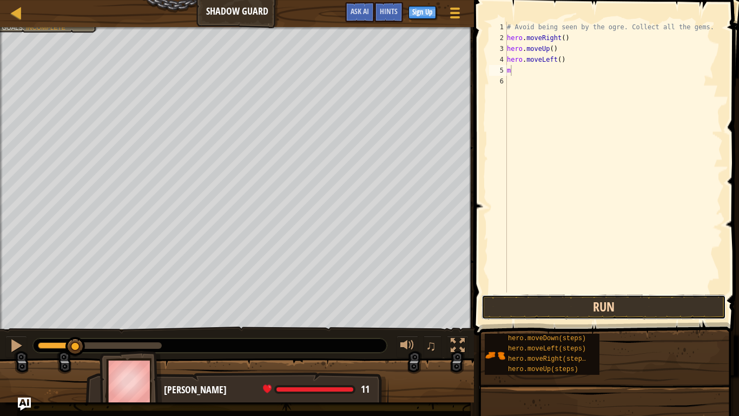
click at [579, 300] on button "Run" at bounding box center [604, 306] width 245 height 25
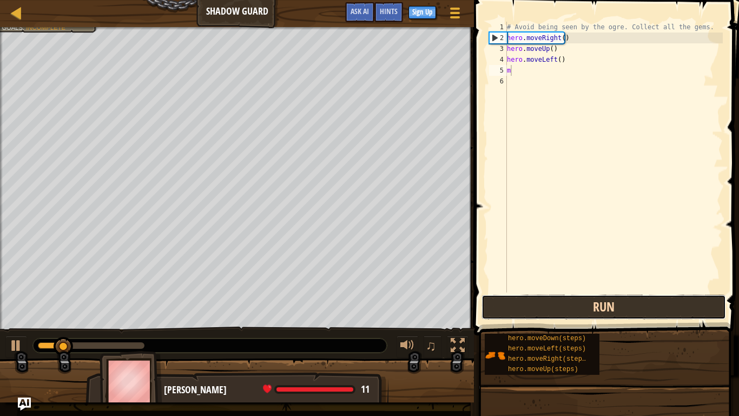
click at [578, 300] on button "Run" at bounding box center [604, 306] width 245 height 25
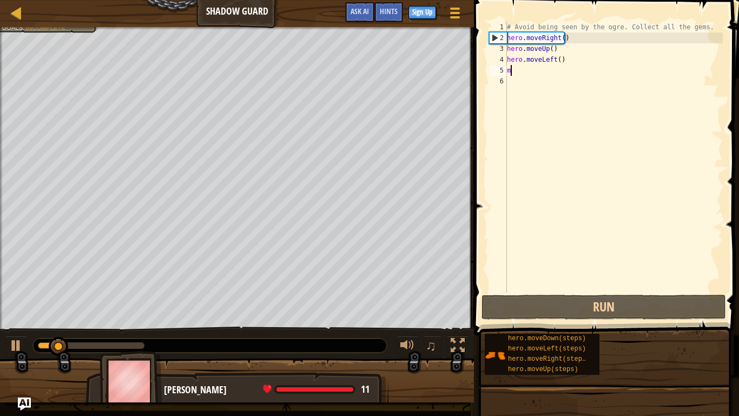
click at [562, 70] on div "# Avoid being seen by the ogre. Collect all the gems. hero . moveRight ( ) hero…" at bounding box center [614, 168] width 218 height 292
click at [568, 65] on div "# Avoid being seen by the ogre. Collect all the gems. hero . moveRight ( ) hero…" at bounding box center [614, 168] width 218 height 292
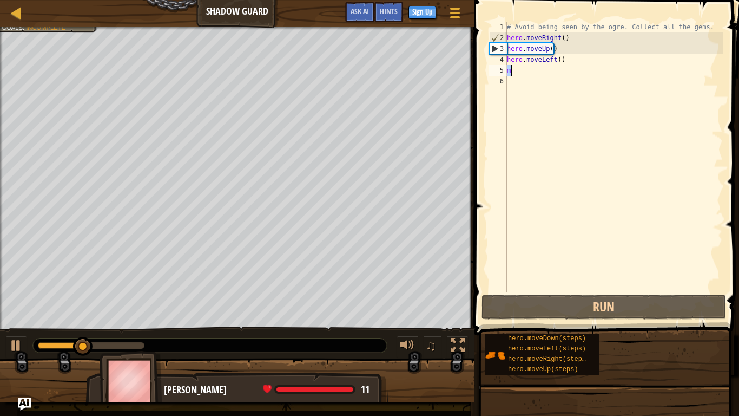
drag, startPoint x: 563, startPoint y: 52, endPoint x: 554, endPoint y: 55, distance: 9.4
click at [561, 52] on div "# Avoid being seen by the ogre. Collect all the gems. hero . moveRight ( ) hero…" at bounding box center [614, 168] width 218 height 292
click at [554, 55] on div "# Avoid being seen by the ogre. Collect all the gems. hero . moveRight ( ) hero…" at bounding box center [614, 168] width 218 height 292
type textarea "hero.moveLeft()"
click at [552, 58] on div "# Avoid being seen by the ogre. Collect all the gems. hero . moveRight ( ) hero…" at bounding box center [614, 168] width 218 height 292
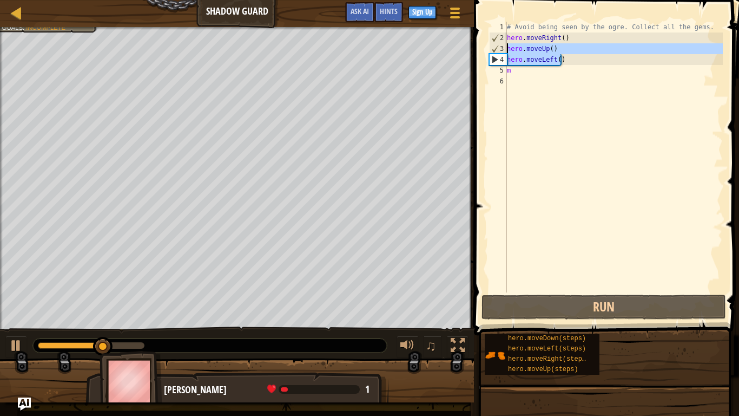
drag, startPoint x: 552, startPoint y: 58, endPoint x: 470, endPoint y: 55, distance: 82.3
click at [471, 55] on div "Hints hero.moveLeft() 1 2 3 4 5 6 # Avoid being seen by the ogre. Collect all t…" at bounding box center [605, 208] width 268 height 416
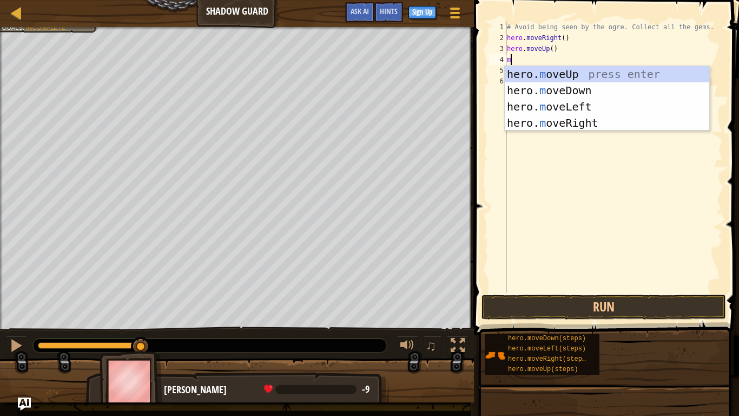
type textarea "mo"
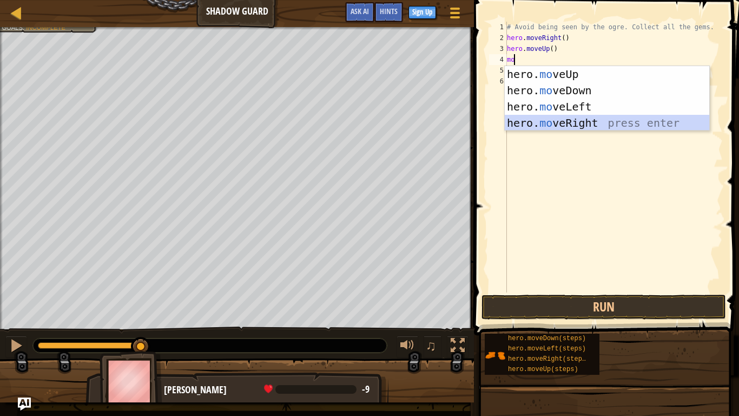
click at [600, 116] on div "hero. mo veUp press enter hero. mo veDown press enter hero. mo veLeft press ent…" at bounding box center [607, 114] width 205 height 97
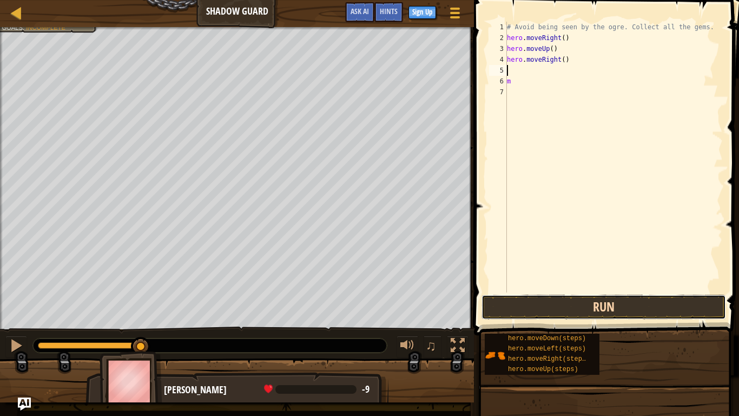
click at [596, 304] on button "Run" at bounding box center [604, 306] width 245 height 25
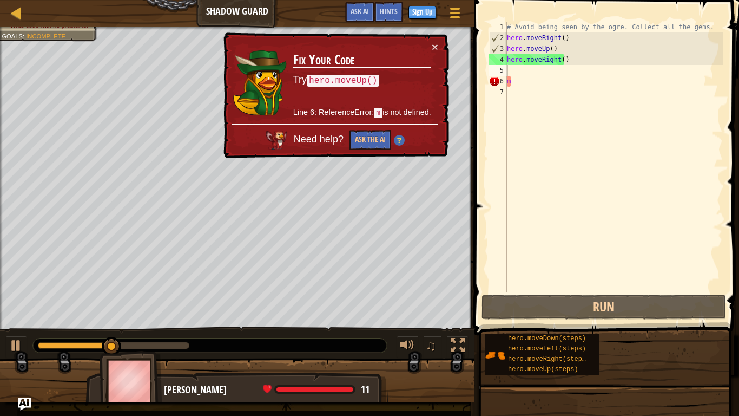
click at [431, 41] on div "× Fix Your Code Try hero.moveUp() Line 6: ReferenceError: m is not defined. Nee…" at bounding box center [335, 95] width 228 height 126
drag, startPoint x: 427, startPoint y: 41, endPoint x: 436, endPoint y: 45, distance: 9.9
click at [431, 41] on td "Fix Your Code Try hero.moveUp() Line 6: ReferenceError: m is not defined." at bounding box center [362, 82] width 139 height 83
click at [437, 50] on button "×" at bounding box center [435, 46] width 6 height 11
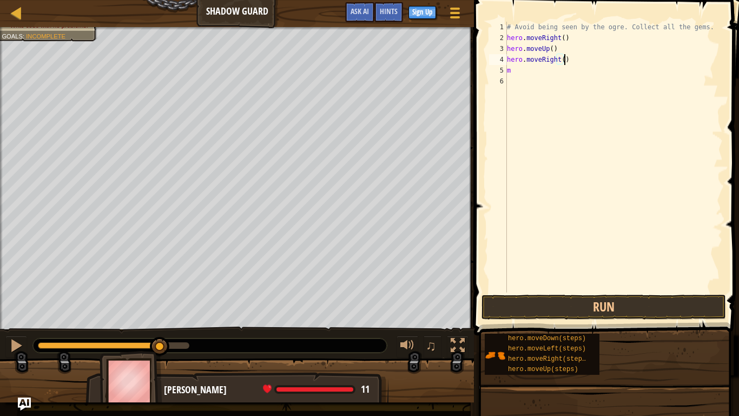
click at [509, 73] on div "# Avoid being seen by the ogre. Collect all the gems. hero . moveRight ( ) hero…" at bounding box center [614, 168] width 218 height 292
type textarea "m"
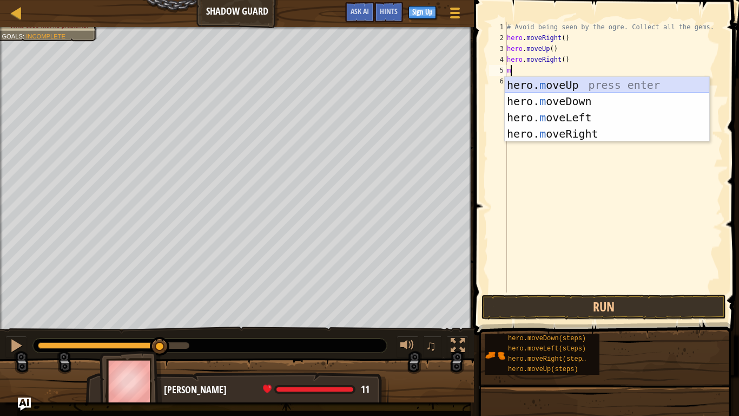
click at [565, 90] on div "hero. m oveUp press enter hero. m oveDown press enter hero. m oveLeft press ent…" at bounding box center [607, 125] width 205 height 97
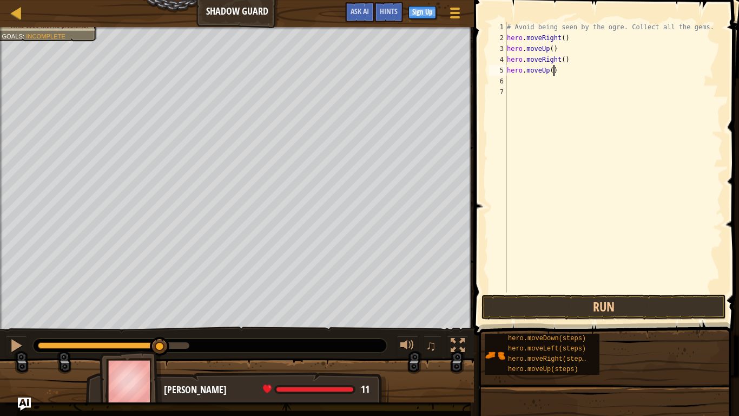
click at [555, 74] on div "# Avoid being seen by the ogre. Collect all the gems. hero . moveRight ( ) hero…" at bounding box center [614, 168] width 218 height 292
type textarea "h"
type textarea "m"
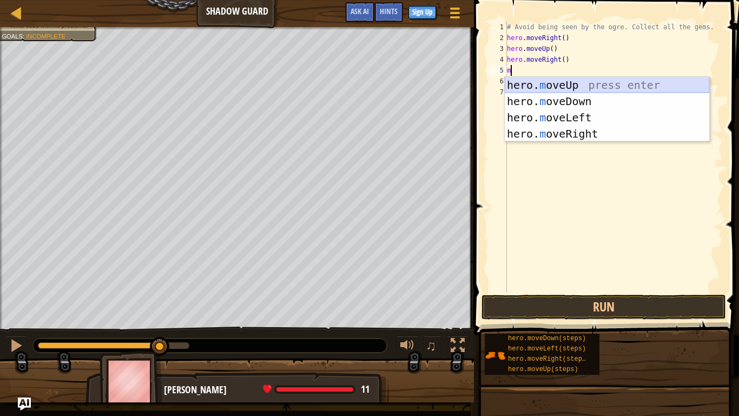
click at [651, 78] on div "hero. m oveUp press enter hero. m oveDown press enter hero. m oveLeft press ent…" at bounding box center [607, 125] width 205 height 97
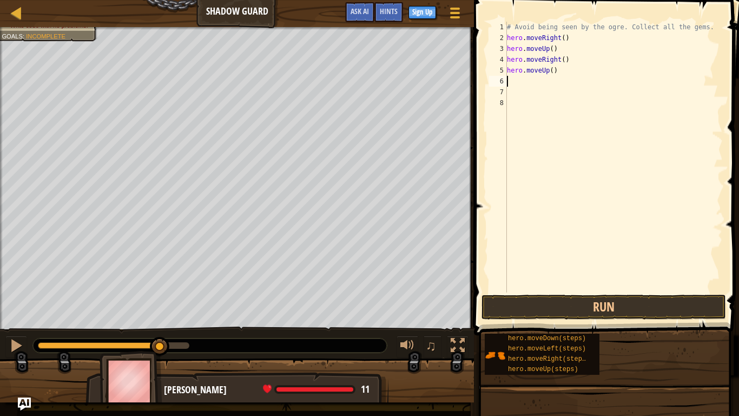
click at [536, 91] on div "# Avoid being seen by the ogre. Collect all the gems. hero . moveRight ( ) hero…" at bounding box center [614, 168] width 218 height 292
click at [532, 77] on div "# Avoid being seen by the ogre. Collect all the gems. hero . moveRight ( ) hero…" at bounding box center [614, 168] width 218 height 292
type textarea "m"
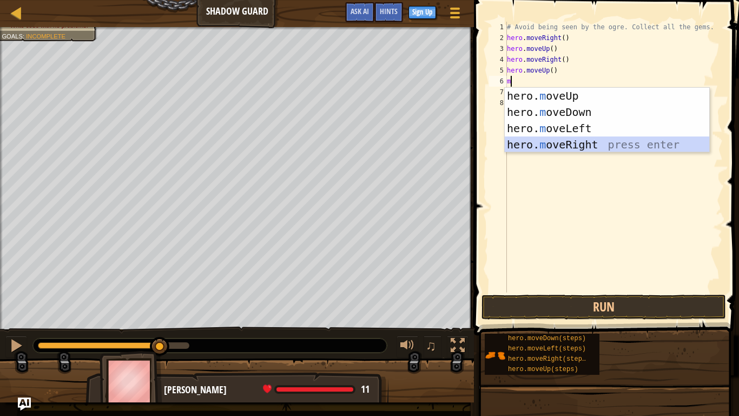
click at [568, 144] on div "hero. m oveUp press enter hero. m oveDown press enter hero. m oveLeft press ent…" at bounding box center [607, 136] width 205 height 97
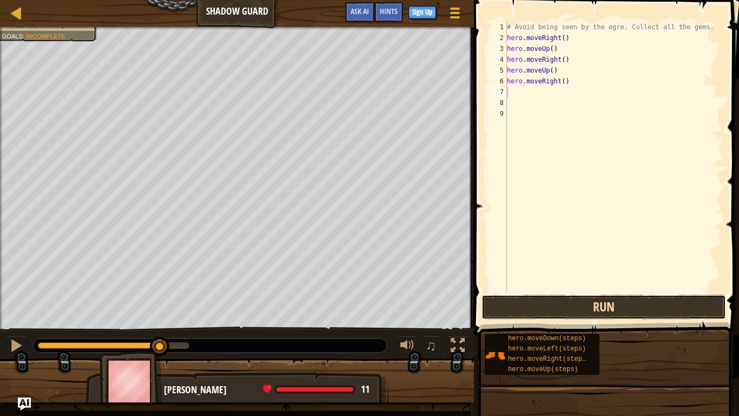
click at [563, 303] on button "Run" at bounding box center [604, 306] width 245 height 25
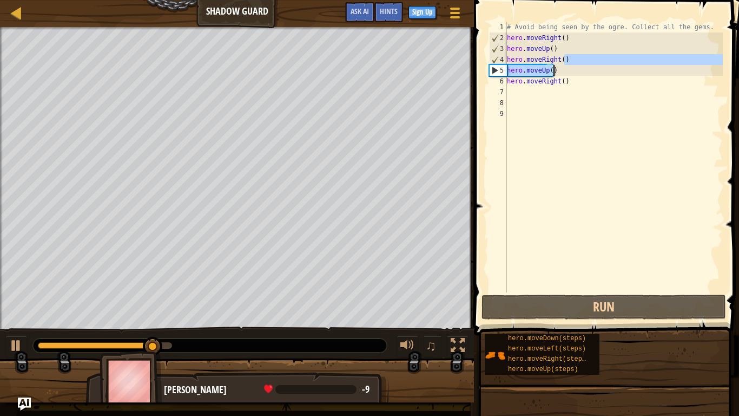
drag, startPoint x: 588, startPoint y: 62, endPoint x: 583, endPoint y: 72, distance: 10.9
click at [583, 72] on div "# Avoid being seen by the ogre. Collect all the gems. hero . moveRight ( ) hero…" at bounding box center [614, 168] width 218 height 292
click at [581, 78] on div "# Avoid being seen by the ogre. Collect all the gems. hero . moveRight ( ) hero…" at bounding box center [614, 168] width 218 height 292
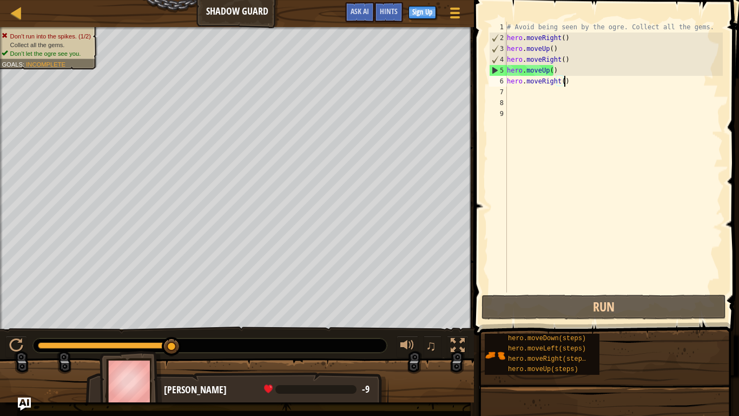
drag, startPoint x: 544, startPoint y: 65, endPoint x: 552, endPoint y: 78, distance: 16.1
click at [545, 68] on div "# Avoid being seen by the ogre. Collect all the gems. hero . moveRight ( ) hero…" at bounding box center [614, 168] width 218 height 292
drag, startPoint x: 557, startPoint y: 74, endPoint x: 498, endPoint y: 83, distance: 59.6
click at [498, 83] on div "hero.moveUp() 1 2 3 4 5 6 7 8 9 # Avoid being seen by the ogre. Collect all the…" at bounding box center [605, 157] width 236 height 271
drag, startPoint x: 544, startPoint y: 72, endPoint x: 502, endPoint y: 77, distance: 42.5
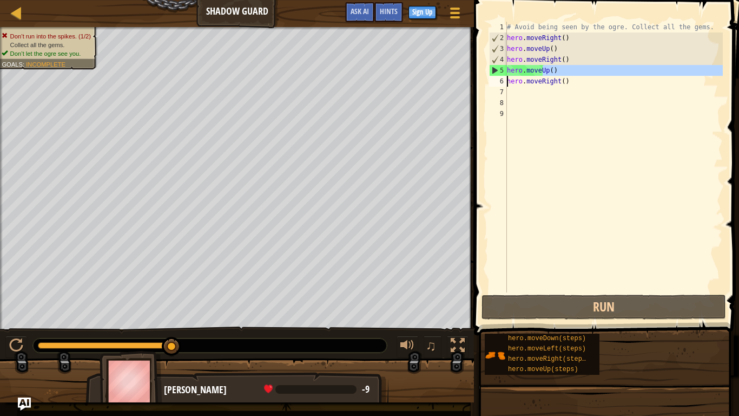
click at [502, 77] on div "hero.moveUp() hero.moveRight() 1 2 3 4 5 6 7 8 9 # Avoid being seen by the ogre…" at bounding box center [605, 157] width 236 height 271
drag, startPoint x: 570, startPoint y: 50, endPoint x: 572, endPoint y: 63, distance: 13.6
click at [572, 62] on div "# Avoid being seen by the ogre. Collect all the gems. hero . moveRight ( ) hero…" at bounding box center [614, 168] width 218 height 292
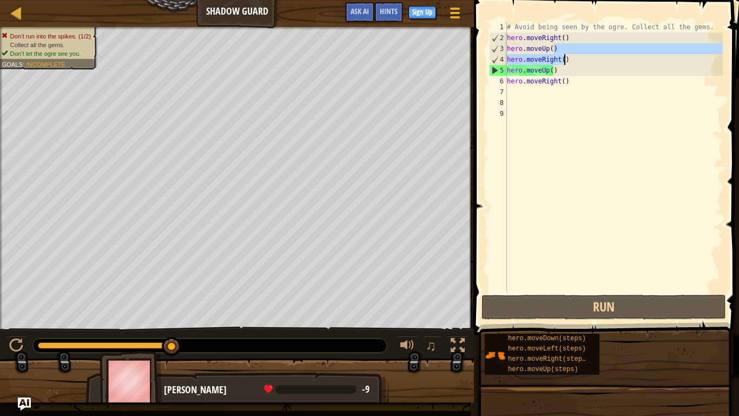
click at [572, 70] on div "# Avoid being seen by the ogre. Collect all the gems. hero . moveRight ( ) hero…" at bounding box center [614, 168] width 218 height 292
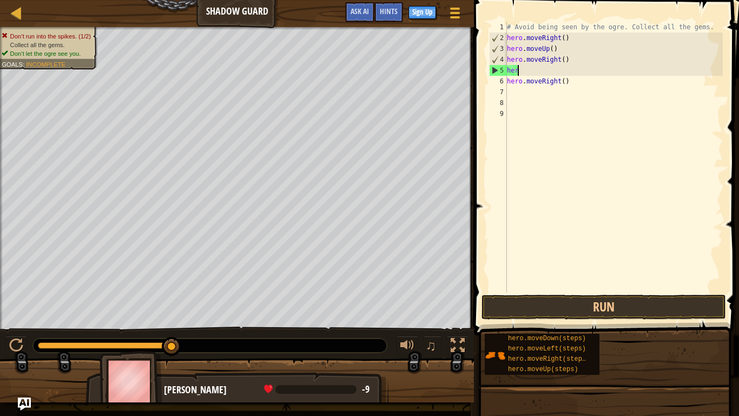
type textarea "h"
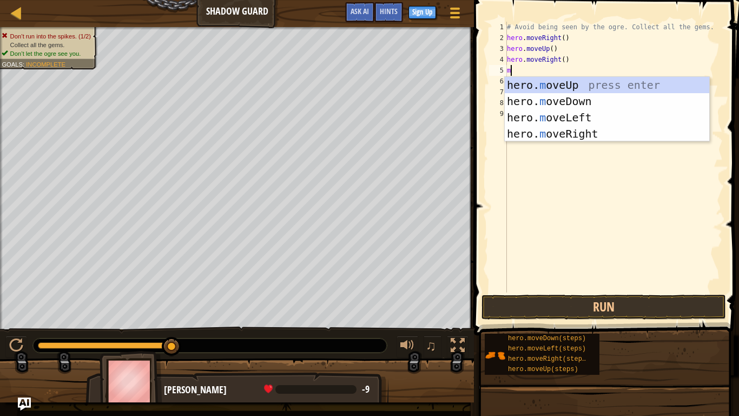
type textarea "mo"
click at [578, 97] on div "hero. mo veUp press enter hero. mo veDown press enter hero. mo veLeft press ent…" at bounding box center [607, 125] width 205 height 97
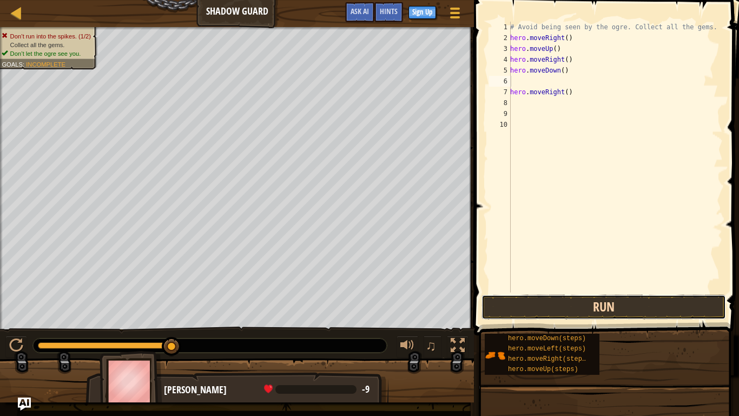
click at [628, 312] on button "Run" at bounding box center [604, 306] width 245 height 25
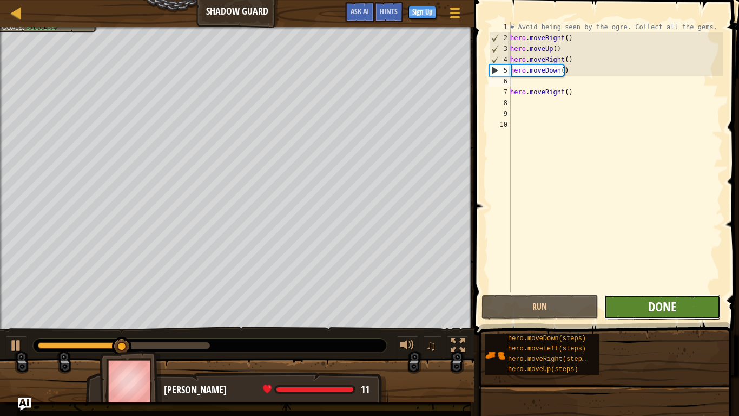
click at [675, 308] on span "Done" at bounding box center [662, 306] width 28 height 17
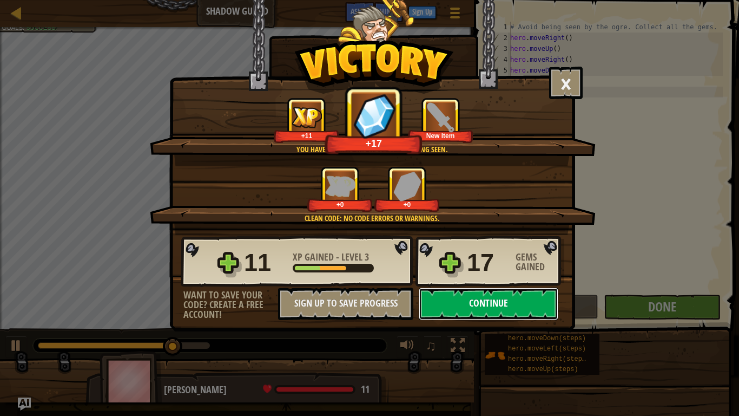
click at [491, 305] on button "Continue" at bounding box center [489, 303] width 140 height 32
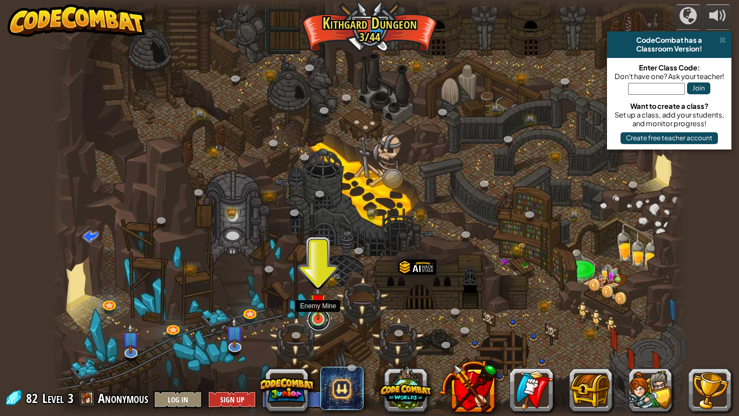
click at [313, 320] on link at bounding box center [319, 319] width 22 height 22
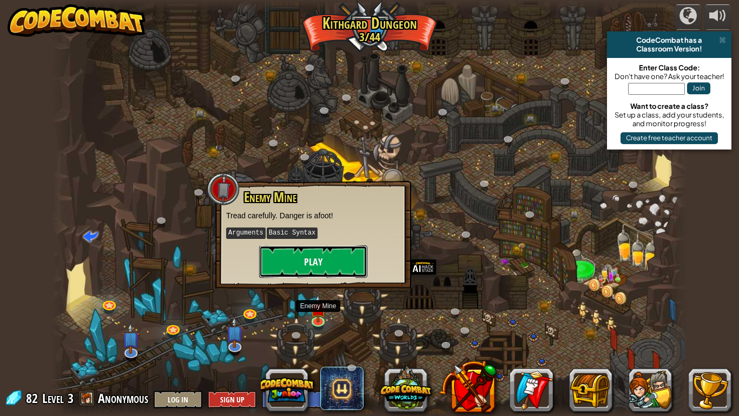
click at [285, 262] on button "Play" at bounding box center [313, 261] width 108 height 32
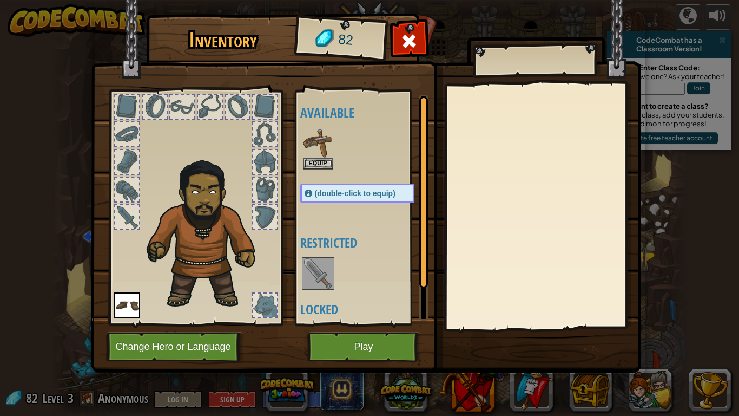
click at [321, 158] on div "Inventory 82 Available Equip Equip (double-click to equip) Restricted Locked Eq…" at bounding box center [369, 208] width 739 height 416
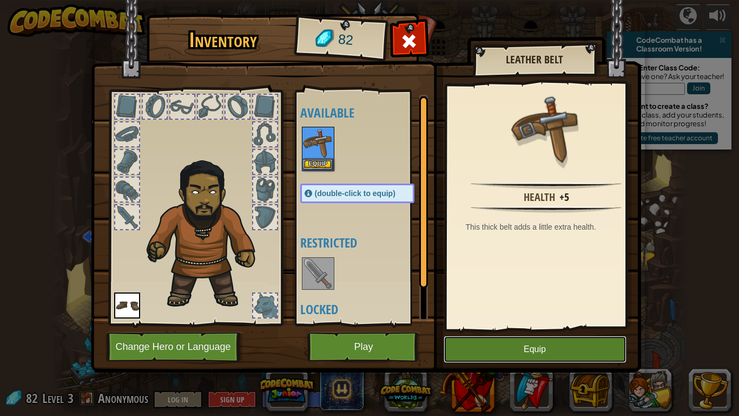
click at [525, 343] on button "Equip" at bounding box center [535, 348] width 183 height 27
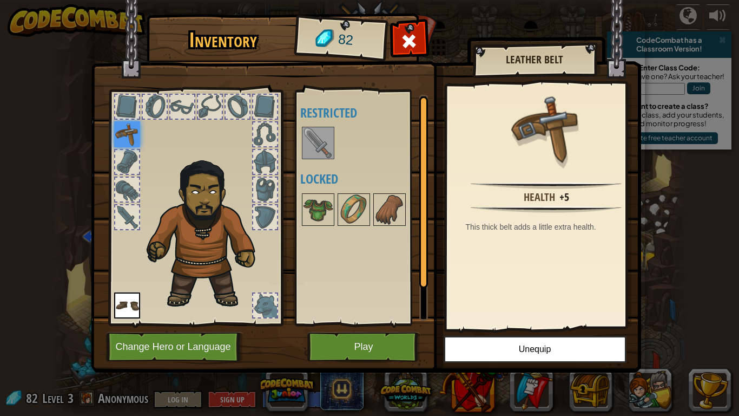
click at [314, 150] on img at bounding box center [318, 143] width 30 height 30
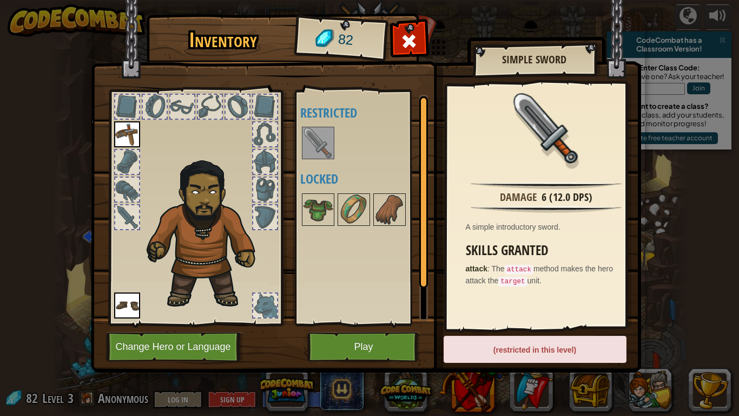
click at [500, 343] on div "(restricted in this level)" at bounding box center [535, 348] width 183 height 27
click at [349, 232] on div "Available Equip Equip (double-click to equip) Restricted Locked" at bounding box center [368, 208] width 136 height 226
click at [355, 220] on img at bounding box center [354, 209] width 30 height 30
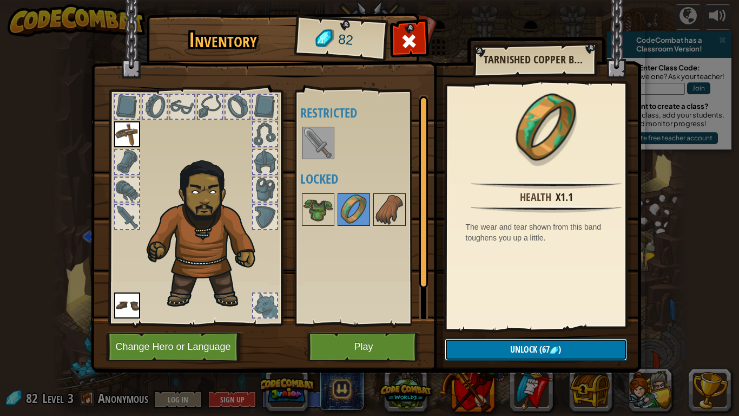
click at [496, 346] on button "Unlock (67 )" at bounding box center [536, 349] width 182 height 22
click at [518, 346] on button "Confirm" at bounding box center [536, 349] width 182 height 22
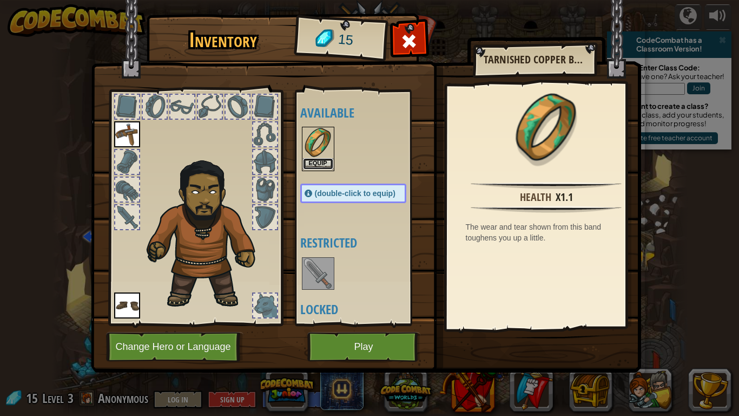
click at [326, 164] on button "Equip" at bounding box center [318, 163] width 30 height 11
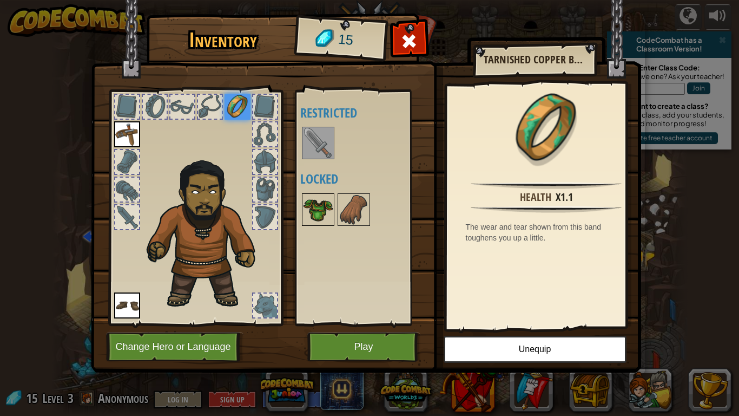
click at [311, 209] on img at bounding box center [318, 209] width 30 height 30
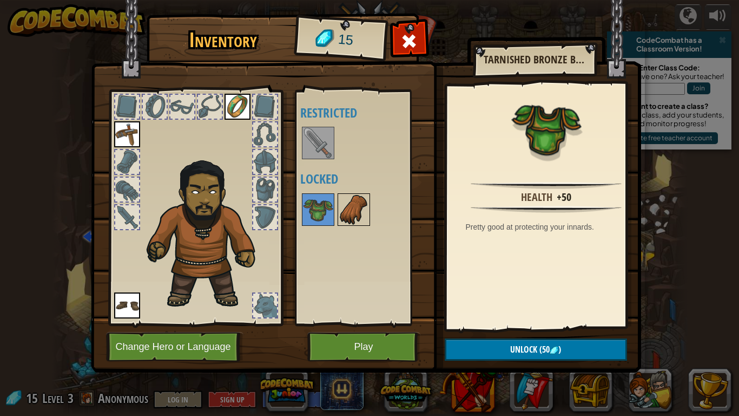
click at [343, 210] on img at bounding box center [354, 209] width 30 height 30
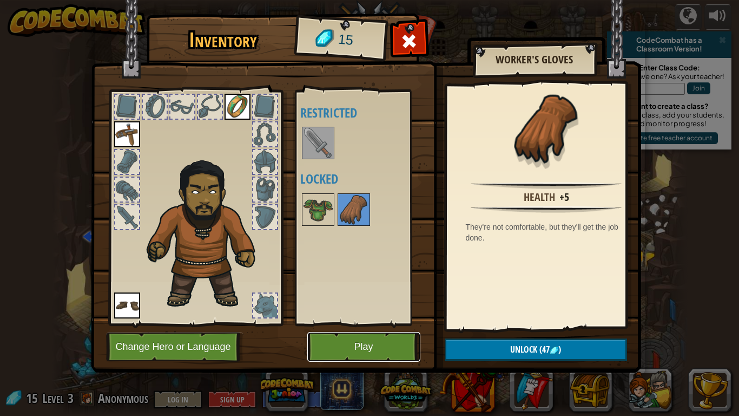
click at [374, 346] on button "Play" at bounding box center [363, 347] width 113 height 30
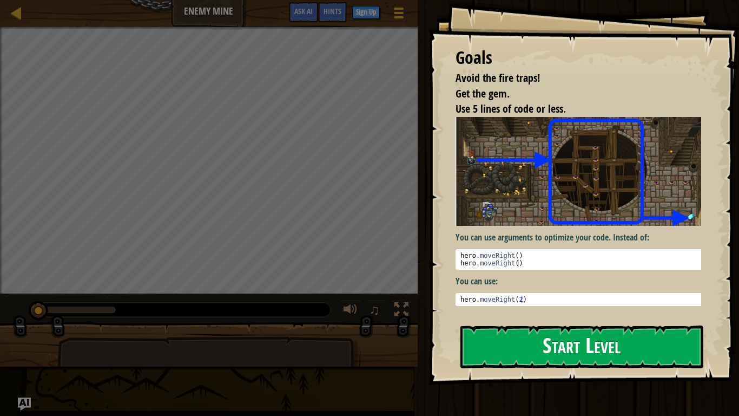
click at [565, 341] on button "Start Level" at bounding box center [581, 346] width 243 height 43
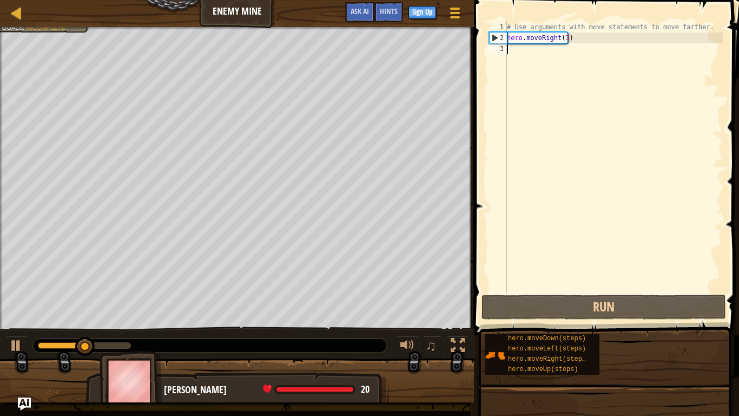
click at [616, 191] on div "# Use arguments with move statements to move farther. hero . moveRight ( 3 )" at bounding box center [614, 168] width 218 height 292
type textarea "m"
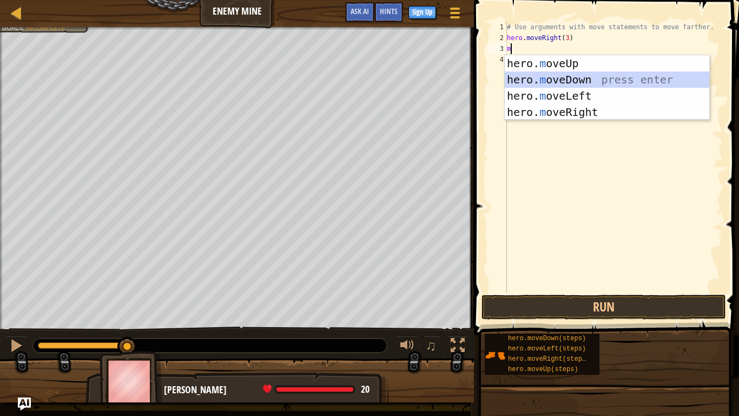
click at [607, 77] on div "hero. m oveUp press enter hero. m oveDown press enter hero. m oveLeft press ent…" at bounding box center [607, 103] width 205 height 97
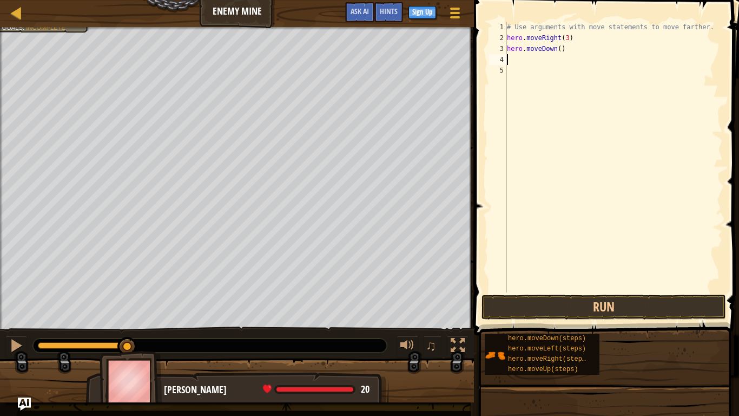
click at [578, 56] on div "# Use arguments with move statements to move farther. hero . moveRight ( 3 ) he…" at bounding box center [614, 168] width 218 height 292
click at [581, 55] on div "# Use arguments with move statements to move farther. hero . moveRight ( 3 ) he…" at bounding box center [614, 168] width 218 height 292
click at [581, 41] on div "# Use arguments with move statements to move farther. hero . moveRight ( 3 ) he…" at bounding box center [614, 168] width 218 height 292
click at [579, 50] on div "# Use arguments with move statements to move farther. hero . moveRight ( 3 ) he…" at bounding box center [614, 168] width 218 height 292
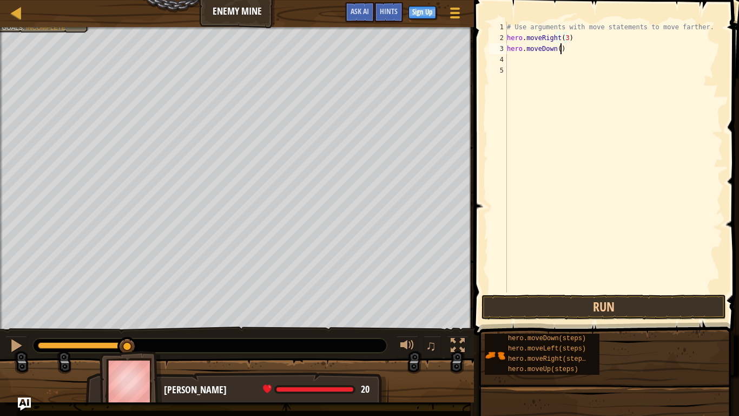
type textarea "hero.moveDown()"
drag, startPoint x: 555, startPoint y: 49, endPoint x: 542, endPoint y: 62, distance: 18.4
click at [487, 47] on div "hero.moveDown() 1 2 3 4 5 # Use arguments with move statements to move farther.…" at bounding box center [605, 157] width 236 height 271
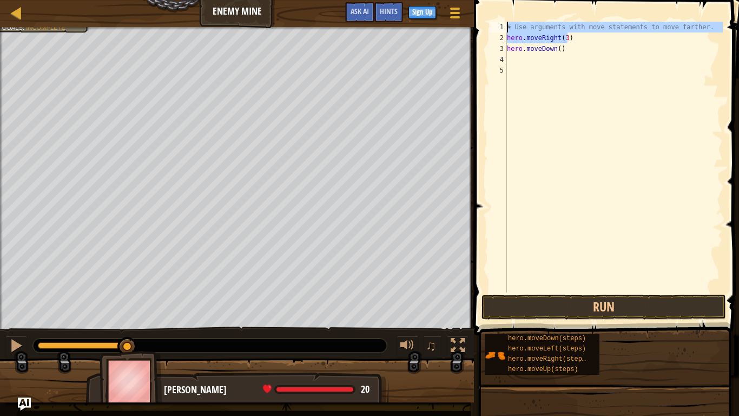
drag, startPoint x: 618, startPoint y: 8, endPoint x: 617, endPoint y: 409, distance: 400.4
click at [620, 220] on div "# Use arguments with move statements to move farther. hero . moveRight ( 3 ) he…" at bounding box center [614, 168] width 218 height 292
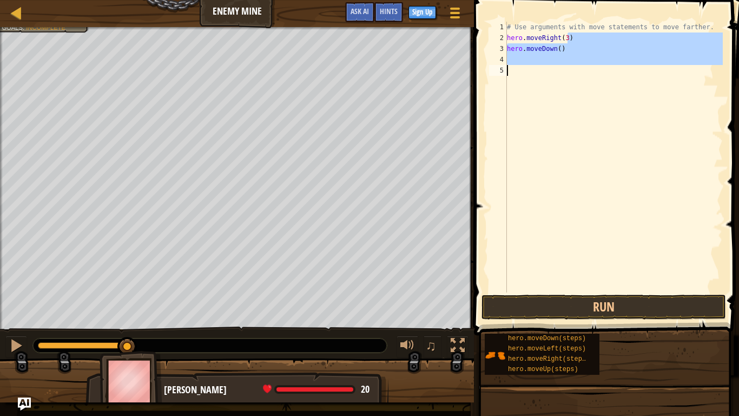
type textarea "hero.moveRight(3)"
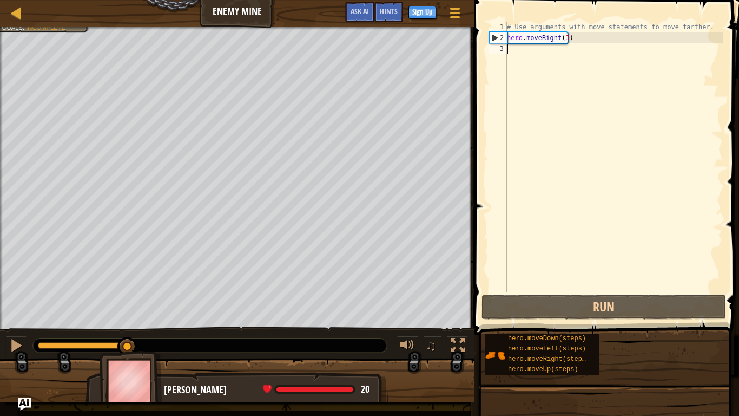
click at [550, 164] on div "# Use arguments with move statements to move farther. hero . moveRight ( 3 )" at bounding box center [614, 168] width 218 height 292
type textarea "m"
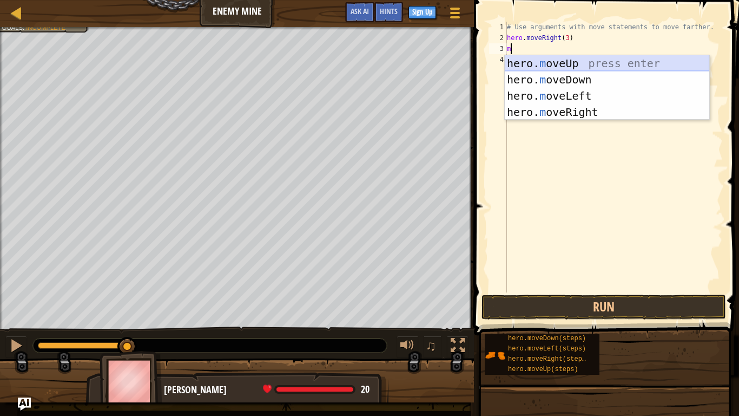
click at [578, 60] on div "hero. m oveUp press enter hero. m oveDown press enter hero. m oveLeft press ent…" at bounding box center [607, 103] width 205 height 97
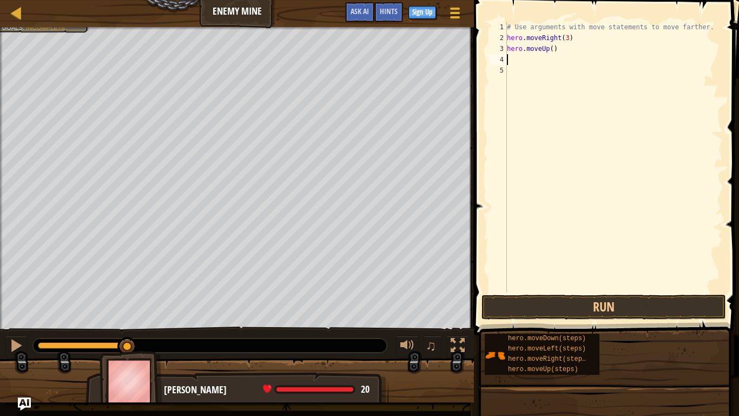
click at [578, 60] on div "# Use arguments with move statements to move farther. hero . moveRight ( 3 ) he…" at bounding box center [614, 168] width 218 height 292
type textarea "m"
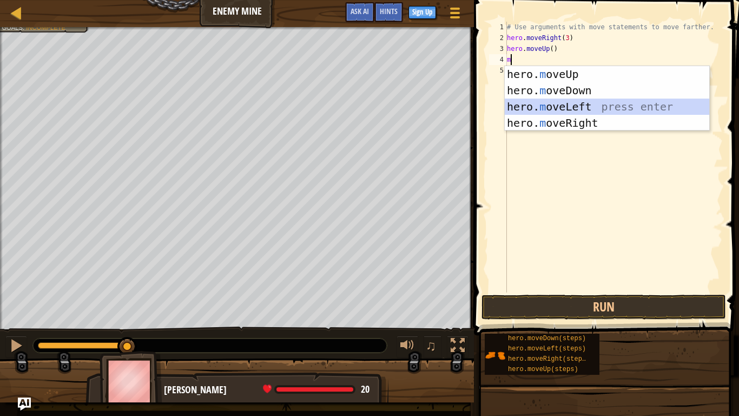
click at [574, 101] on div "hero. m oveUp press enter hero. m oveDown press enter hero. m oveLeft press ent…" at bounding box center [607, 114] width 205 height 97
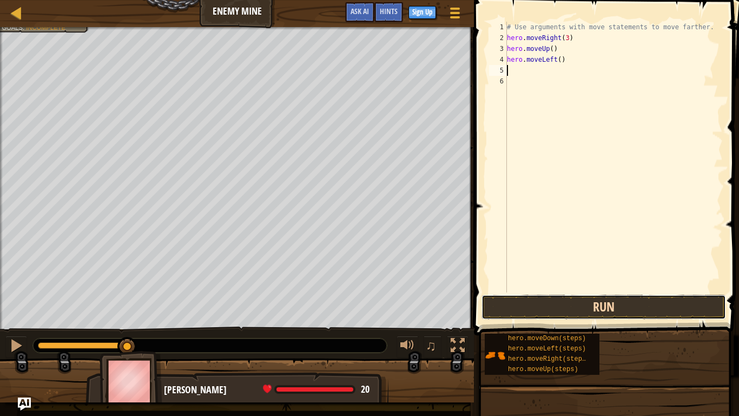
click at [585, 302] on button "Run" at bounding box center [604, 306] width 245 height 25
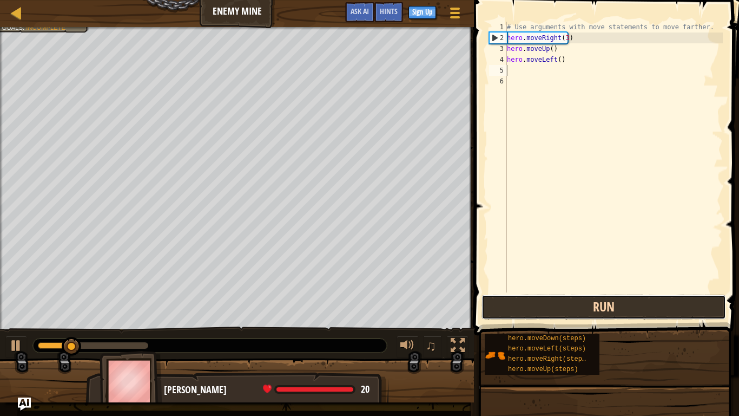
click at [578, 309] on button "Run" at bounding box center [604, 306] width 245 height 25
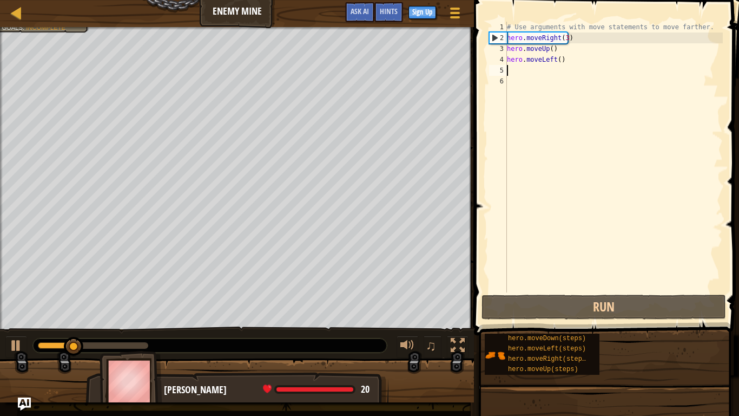
click at [566, 56] on div "# Use arguments with move statements to move farther. hero . moveRight ( 3 ) he…" at bounding box center [614, 168] width 218 height 292
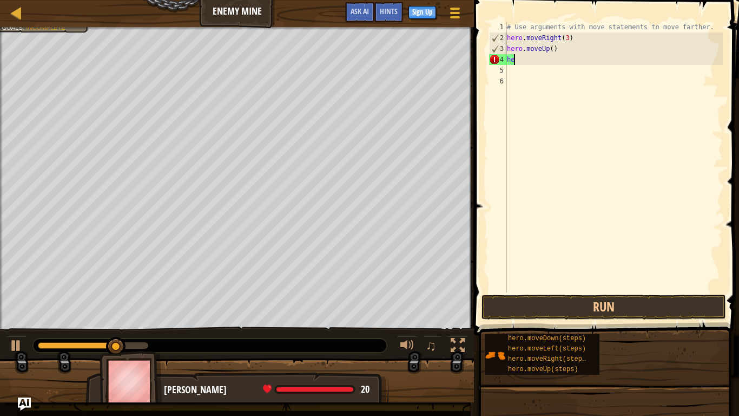
type textarea "h"
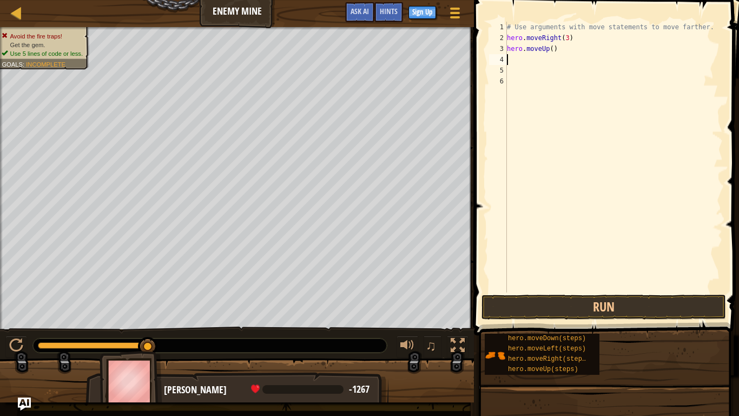
type textarea "h"
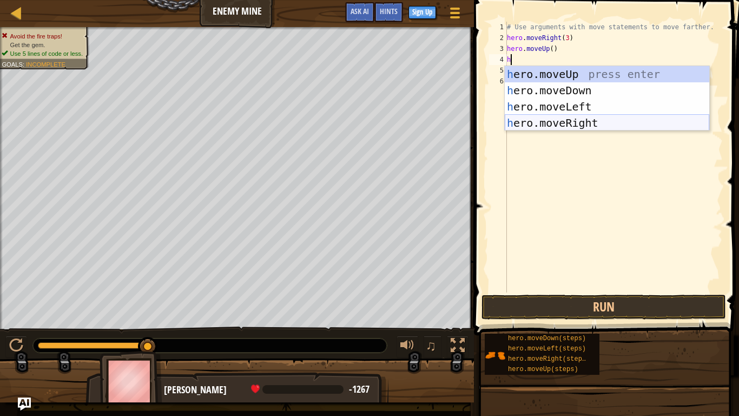
click at [576, 122] on div "h ero.moveUp press enter h ero.moveDown press enter h ero.moveLeft press enter …" at bounding box center [607, 114] width 205 height 97
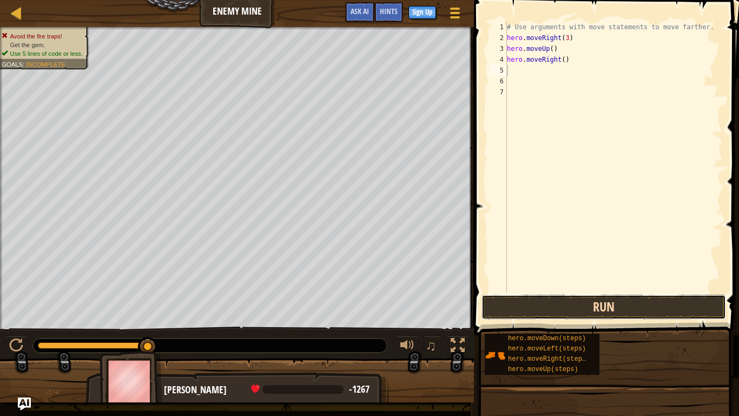
click at [604, 307] on button "Run" at bounding box center [604, 306] width 245 height 25
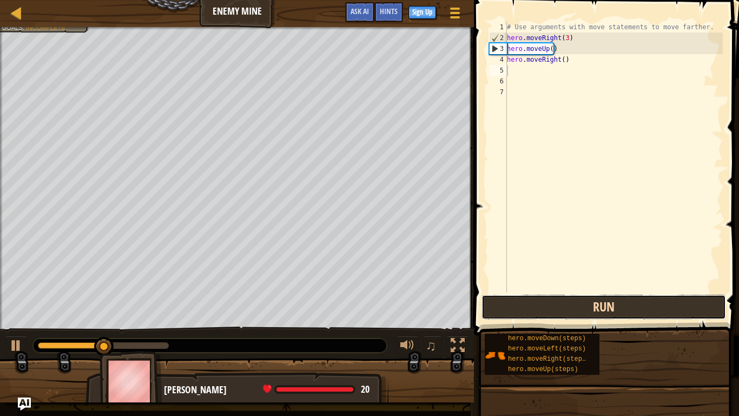
click at [646, 307] on button "Run" at bounding box center [604, 306] width 245 height 25
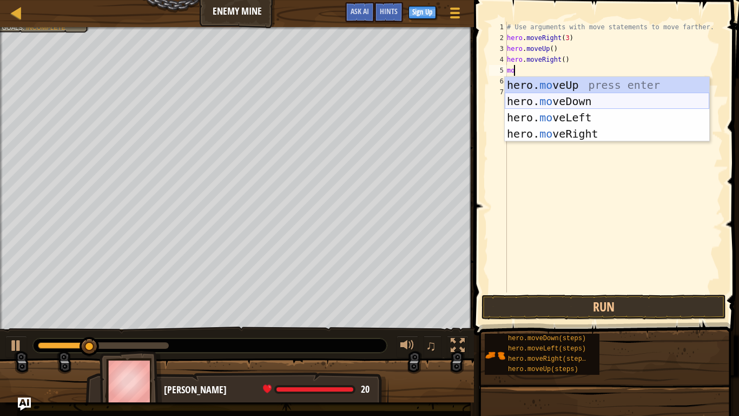
type textarea "mol"
click at [590, 98] on div "# Use arguments with move statements to move farther. hero . moveRight ( 3 ) he…" at bounding box center [614, 168] width 218 height 292
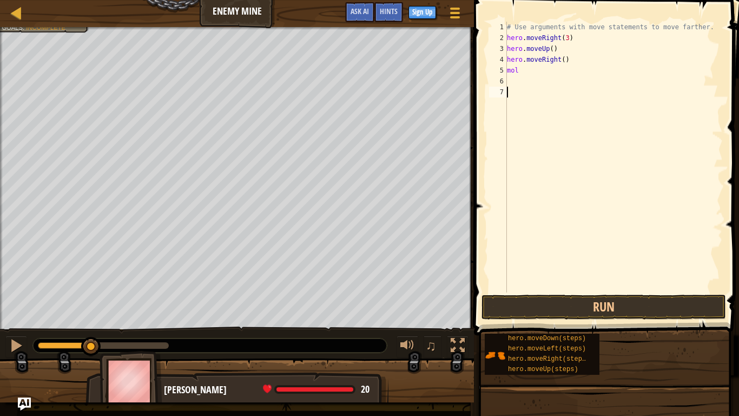
scroll to position [5, 0]
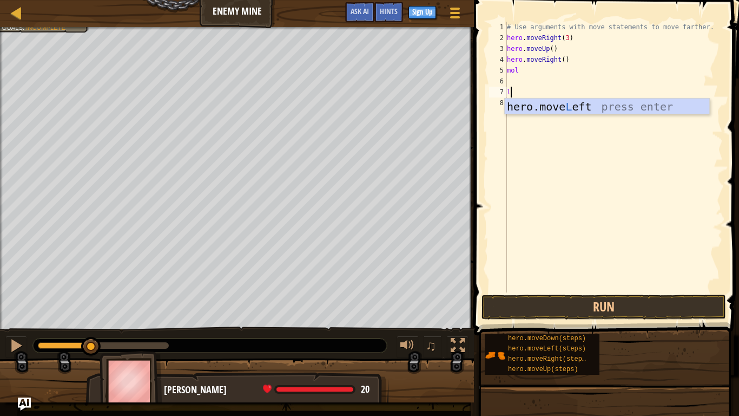
click at [525, 71] on div "# Use arguments with move statements to move farther. hero . moveRight ( 3 ) he…" at bounding box center [614, 168] width 218 height 292
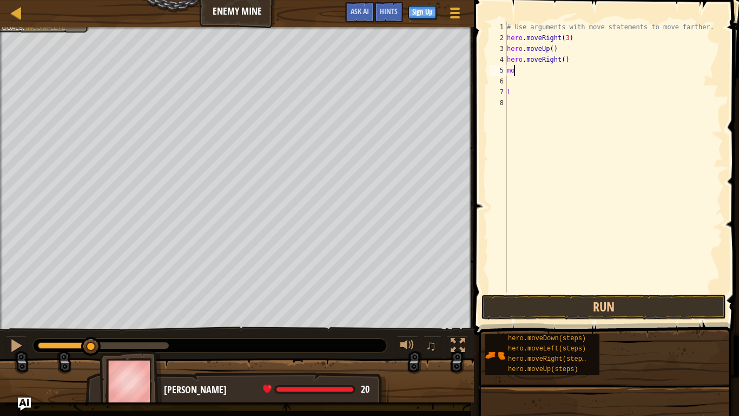
type textarea "m"
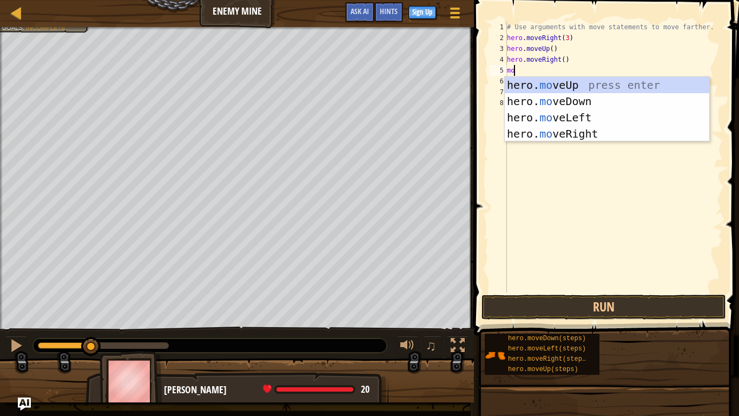
click at [556, 0] on body "Map Enemy Mine Game Menu Done Sign Up Hints Ask AI 1 הההההההההההההההההההההההההה…" at bounding box center [369, 0] width 739 height 0
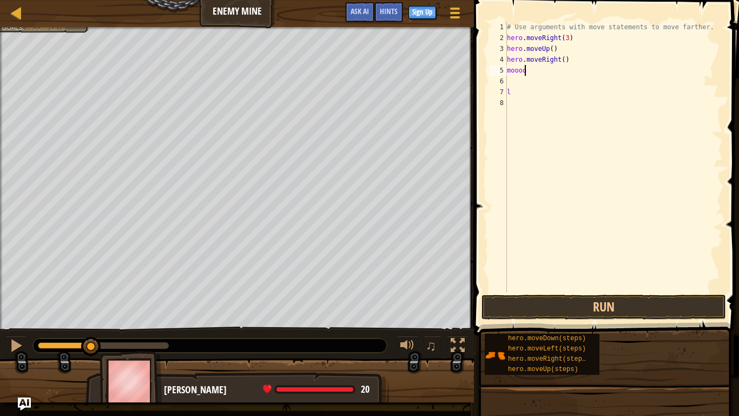
scroll to position [5, 1]
type textarea "m"
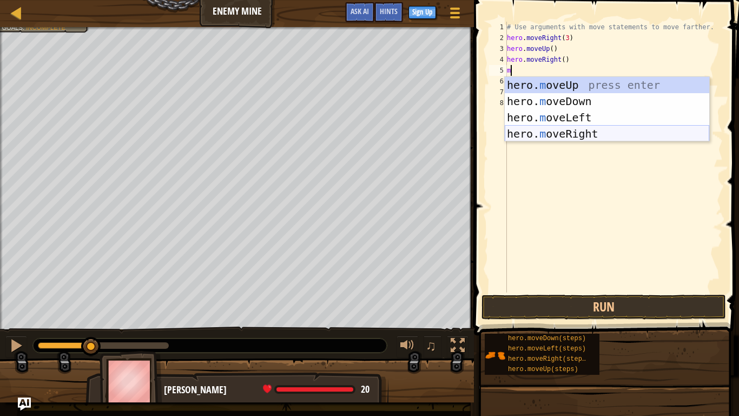
type textarea "mo"
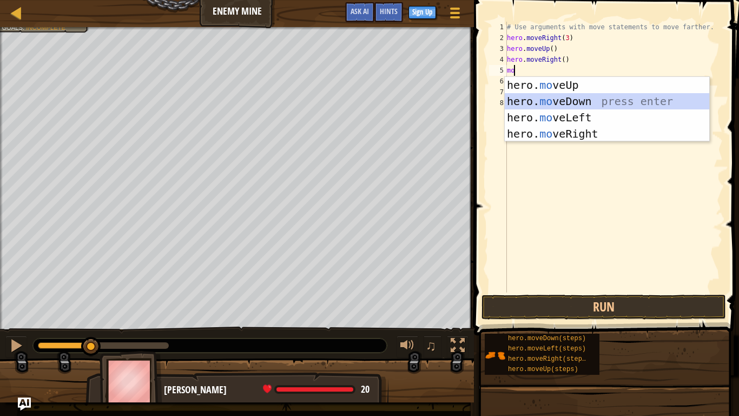
click at [567, 97] on div "hero. mo veUp press enter hero. mo veDown press enter hero. mo veLeft press ent…" at bounding box center [607, 125] width 205 height 97
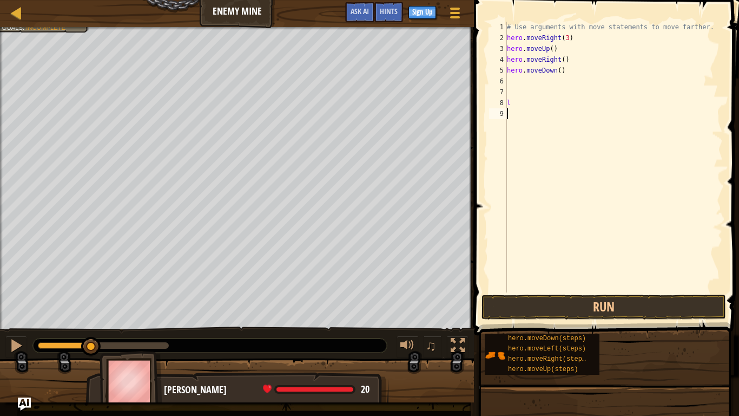
click at [518, 110] on div "# Use arguments with move statements to move farther. hero . moveRight ( 3 ) he…" at bounding box center [614, 168] width 218 height 292
click at [517, 97] on div "# Use arguments with move statements to move farther. hero . moveRight ( 3 ) he…" at bounding box center [614, 168] width 218 height 292
type textarea "l"
click at [571, 300] on button "Run" at bounding box center [604, 306] width 245 height 25
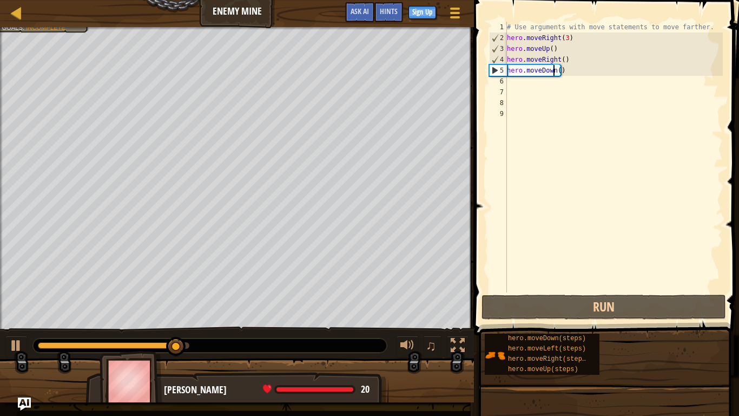
click at [555, 69] on div "# Use arguments with move statements to move farther. hero . moveRight ( 3 ) he…" at bounding box center [614, 168] width 218 height 292
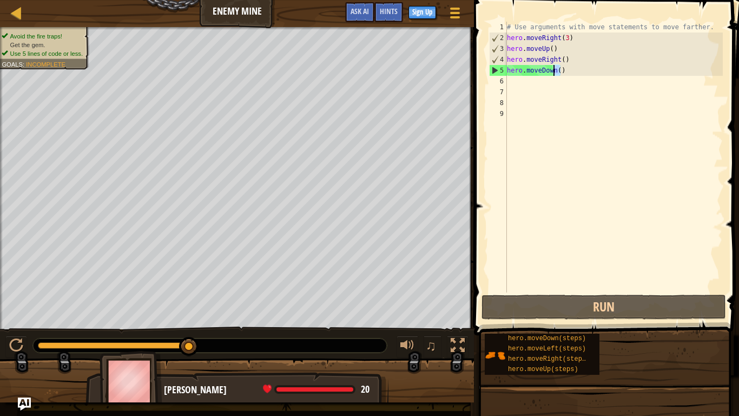
click at [556, 68] on div "# Use arguments with move statements to move farther. hero . moveRight ( 3 ) he…" at bounding box center [614, 157] width 218 height 271
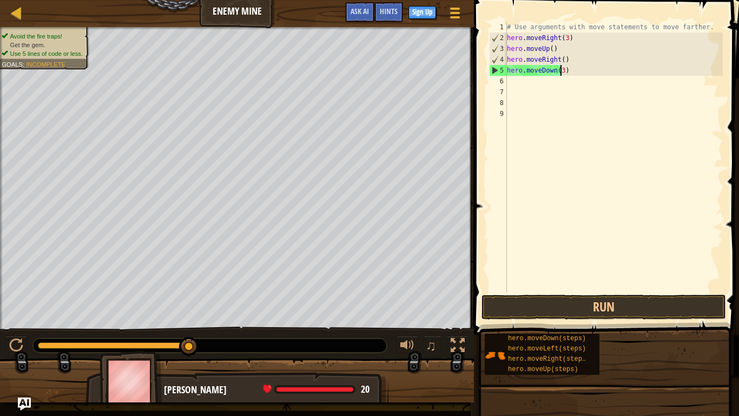
scroll to position [5, 4]
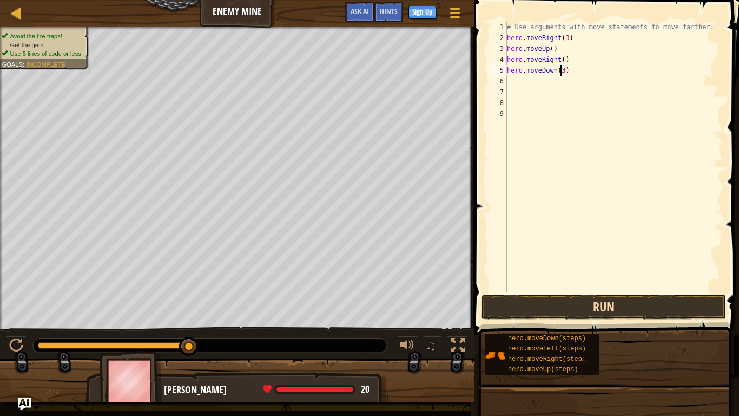
type textarea "hero.moveDown(3)"
click at [675, 304] on button "Run" at bounding box center [604, 306] width 245 height 25
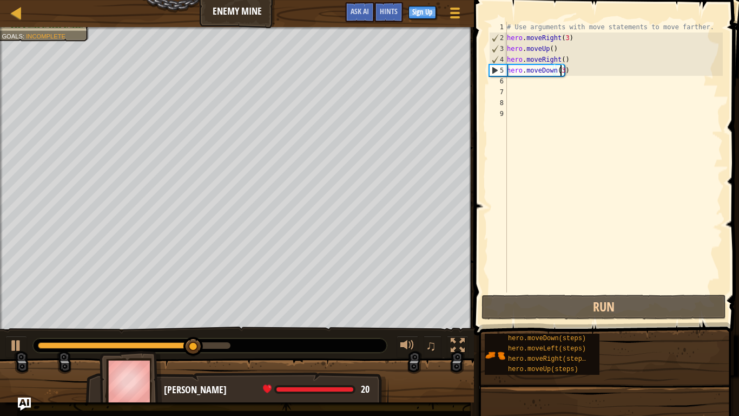
click at [530, 89] on div "# Use arguments with move statements to move farther. hero . moveRight ( 3 ) he…" at bounding box center [614, 168] width 218 height 292
click at [521, 83] on div "# Use arguments with move statements to move farther. hero . moveRight ( 3 ) he…" at bounding box center [614, 168] width 218 height 292
type textarea "h"
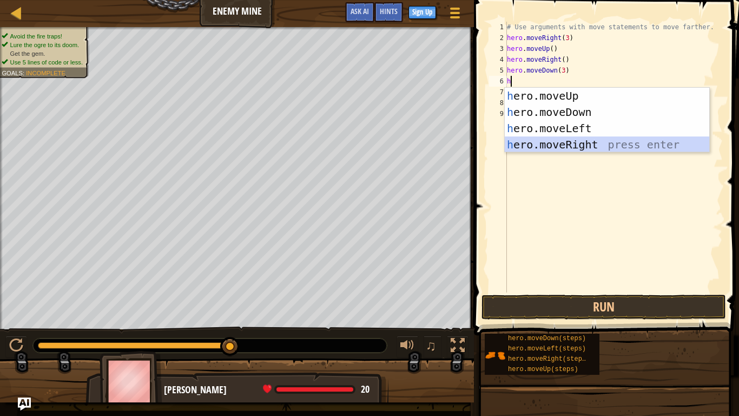
drag, startPoint x: 535, startPoint y: 140, endPoint x: 530, endPoint y: 146, distance: 7.7
click at [533, 141] on div "h ero.moveUp press enter h ero.moveDown press enter h ero.moveLeft press enter …" at bounding box center [607, 136] width 205 height 97
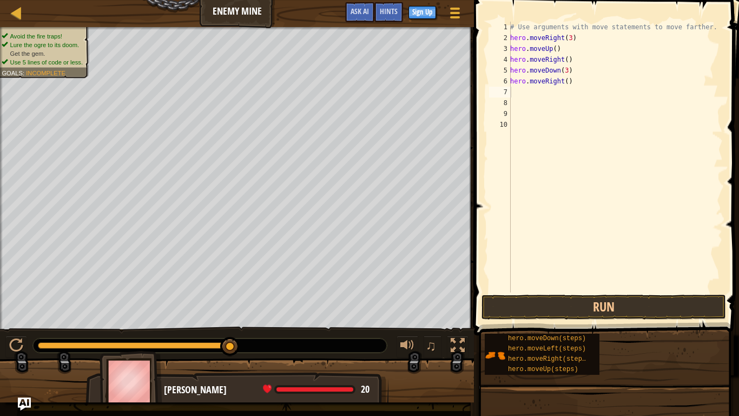
click at [544, 293] on span at bounding box center [608, 152] width 274 height 367
click at [542, 300] on button "Run" at bounding box center [604, 306] width 245 height 25
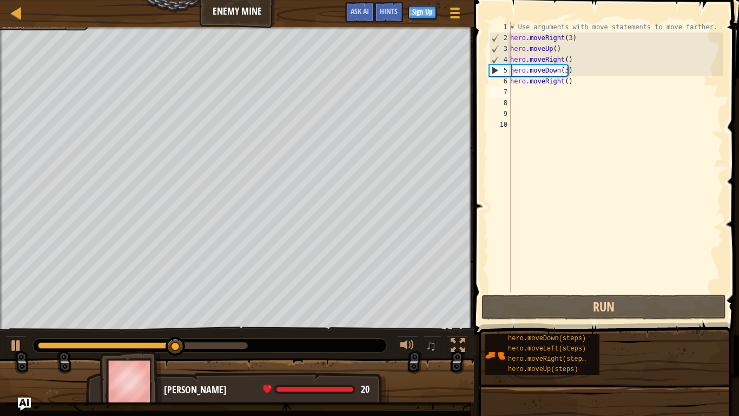
click at [562, 80] on div "# Use arguments with move statements to move farther. hero . moveRight ( 3 ) he…" at bounding box center [615, 168] width 215 height 292
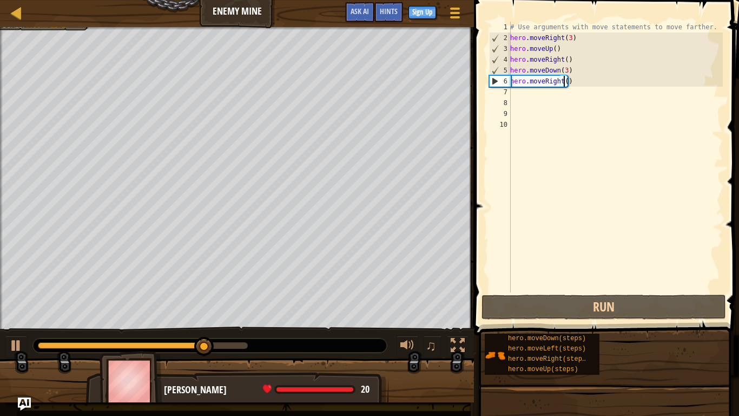
scroll to position [5, 4]
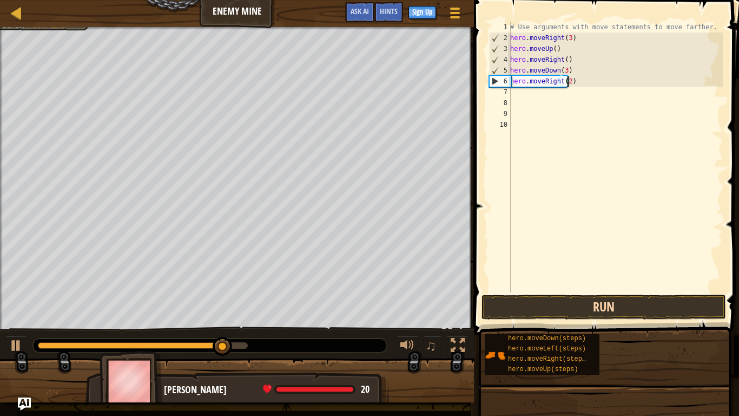
type textarea "hero.moveRight(2)"
drag, startPoint x: 642, startPoint y: 301, endPoint x: 641, endPoint y: 307, distance: 6.6
click at [642, 300] on button "Run" at bounding box center [604, 306] width 245 height 25
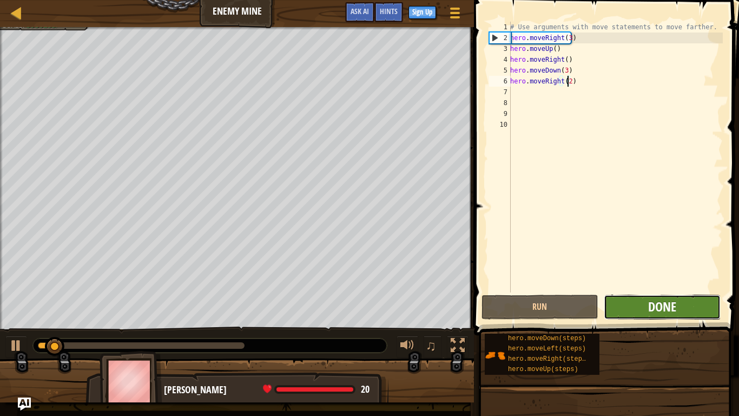
click at [653, 307] on span "Done" at bounding box center [662, 306] width 28 height 17
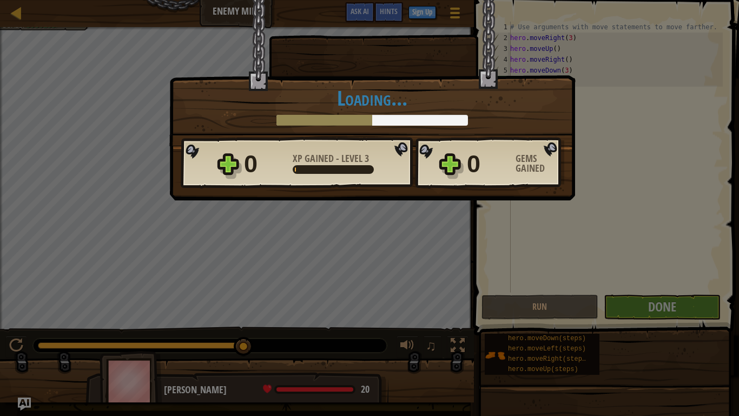
click at [480, 212] on div "× Nice moves! How fun was this level? Loading... Reticulating Splines... Loadin…" at bounding box center [369, 208] width 739 height 416
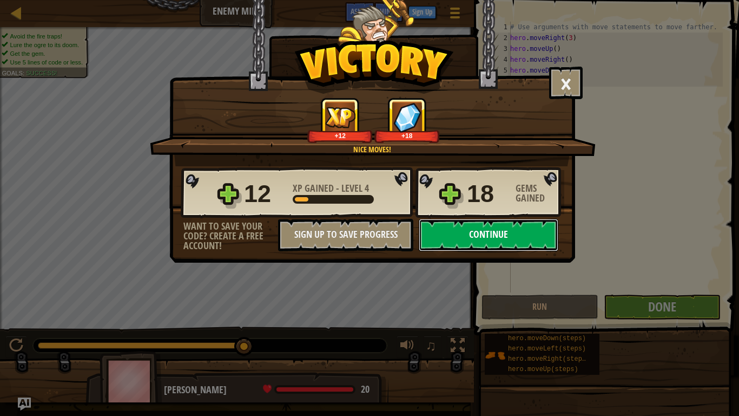
click at [495, 227] on button "Continue" at bounding box center [489, 235] width 140 height 32
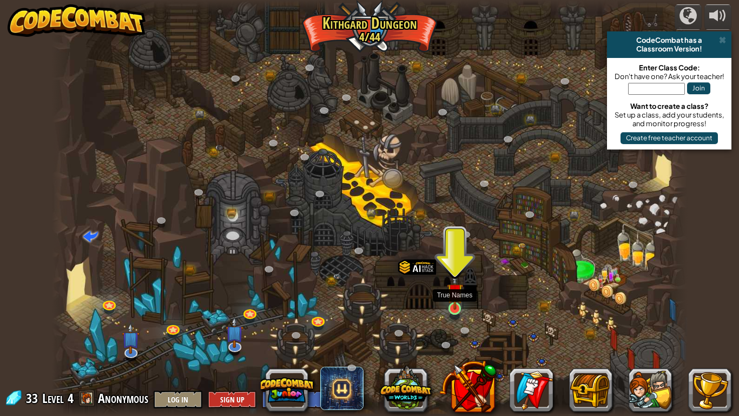
click at [454, 298] on img at bounding box center [455, 291] width 16 height 37
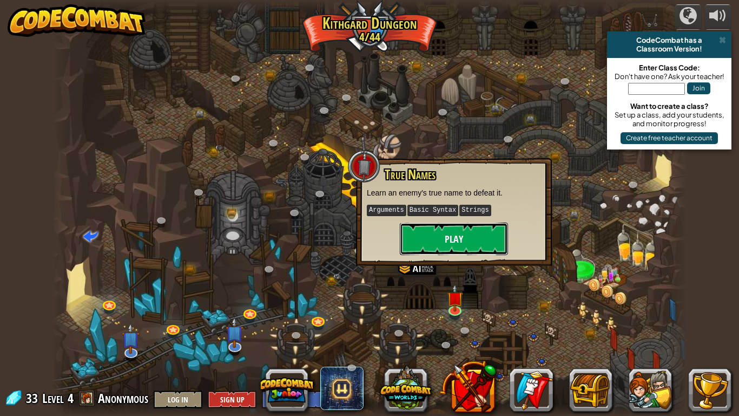
click at [460, 229] on button "Play" at bounding box center [454, 238] width 108 height 32
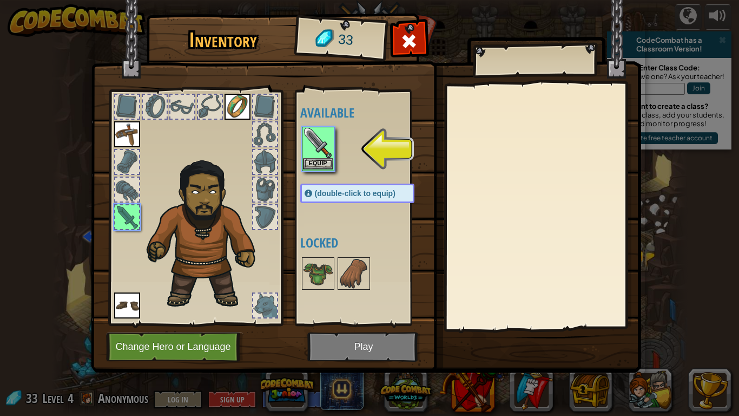
click at [314, 157] on img at bounding box center [318, 143] width 30 height 30
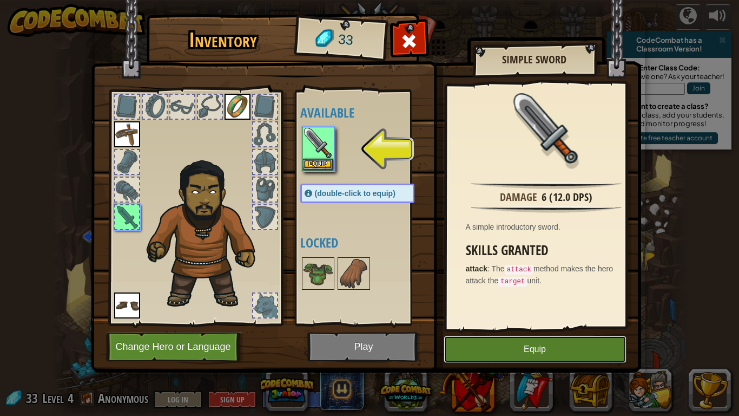
click at [542, 344] on button "Equip" at bounding box center [535, 348] width 183 height 27
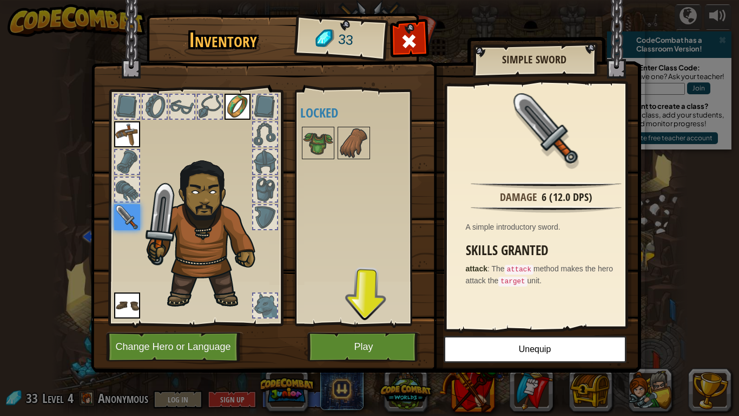
click at [246, 104] on img at bounding box center [238, 107] width 26 height 26
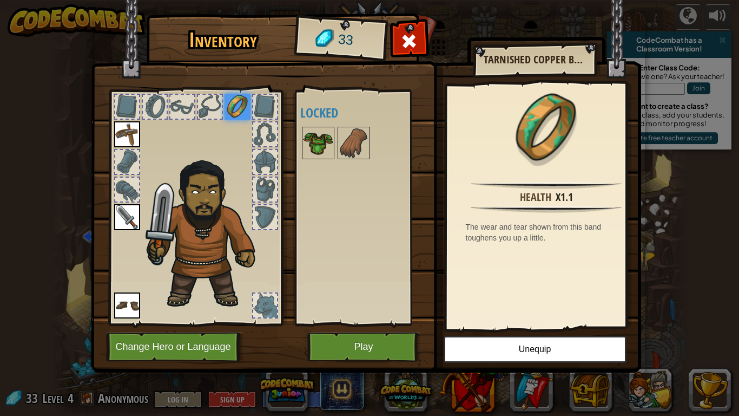
click at [320, 144] on img at bounding box center [318, 143] width 30 height 30
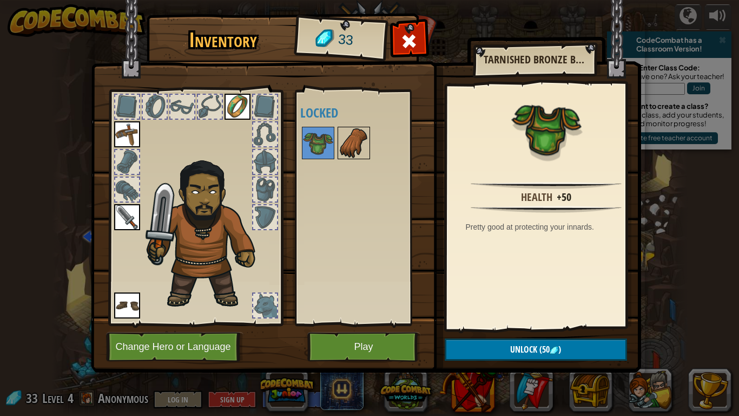
click at [343, 142] on img at bounding box center [354, 143] width 30 height 30
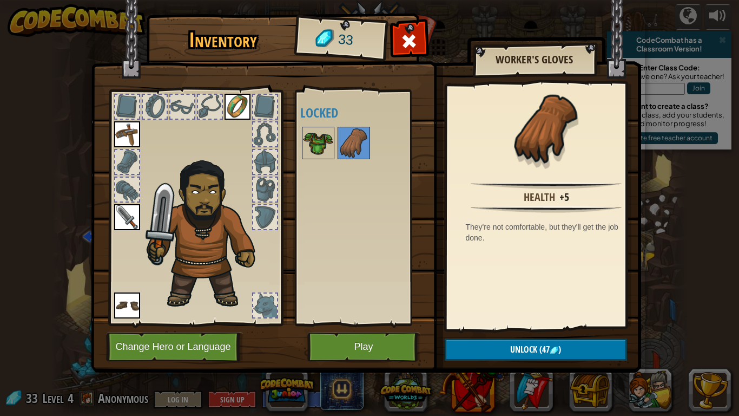
click at [311, 147] on img at bounding box center [318, 143] width 30 height 30
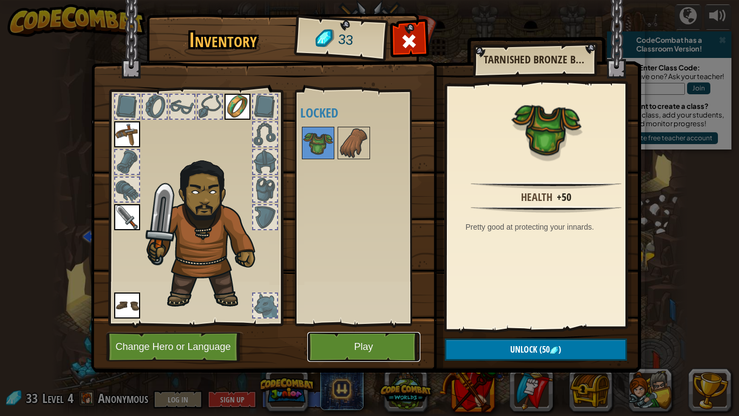
click at [368, 345] on button "Play" at bounding box center [363, 347] width 113 height 30
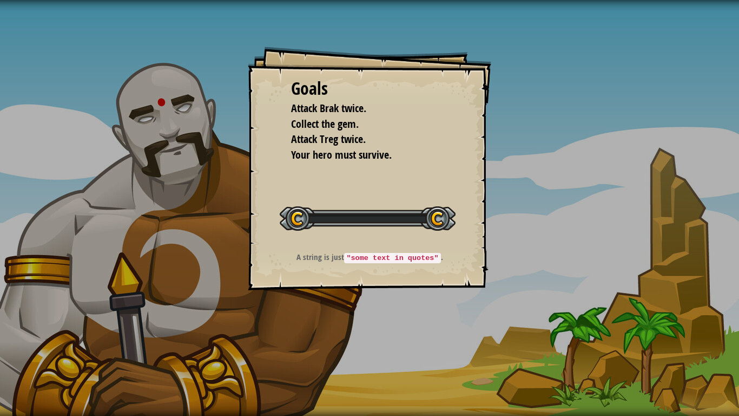
click at [368, 345] on div "Goals Attack Brak twice. Collect the gem. Attack Treg twice. Your hero must sur…" at bounding box center [369, 208] width 739 height 416
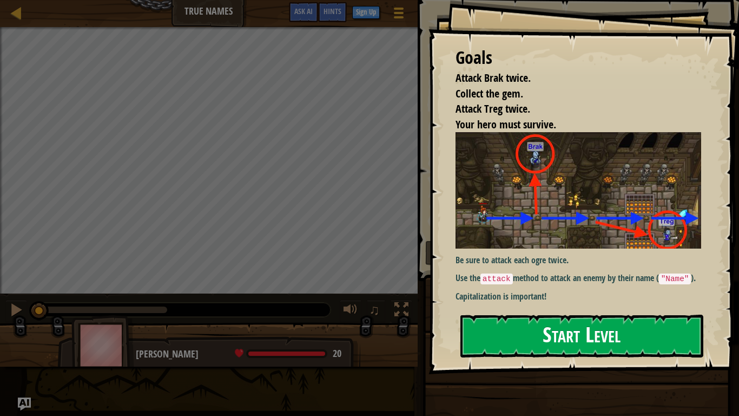
drag, startPoint x: 618, startPoint y: 327, endPoint x: 625, endPoint y: 329, distance: 7.2
click at [625, 329] on button "Start Level" at bounding box center [581, 335] width 243 height 43
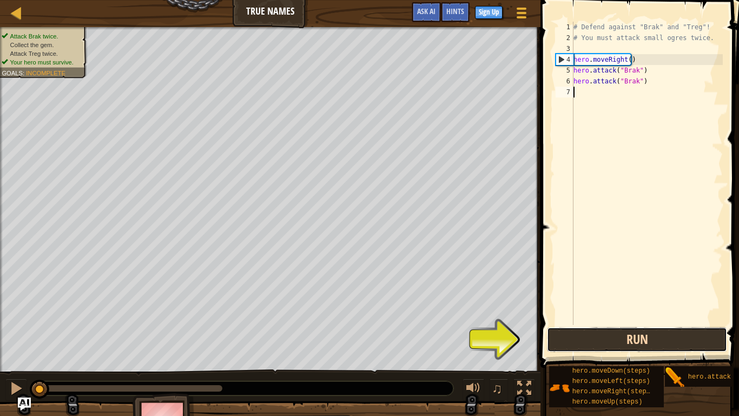
click at [614, 337] on button "Run" at bounding box center [637, 339] width 180 height 25
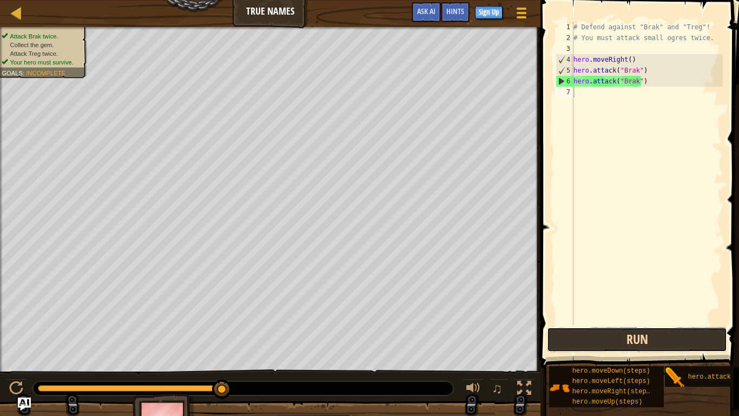
click at [640, 343] on button "Run" at bounding box center [637, 339] width 180 height 25
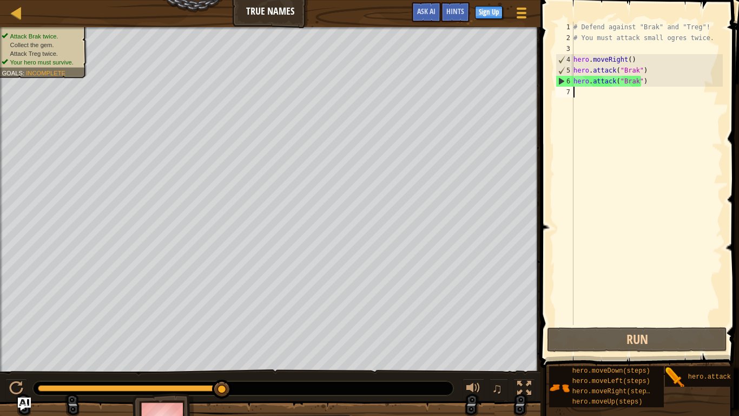
type textarea "m"
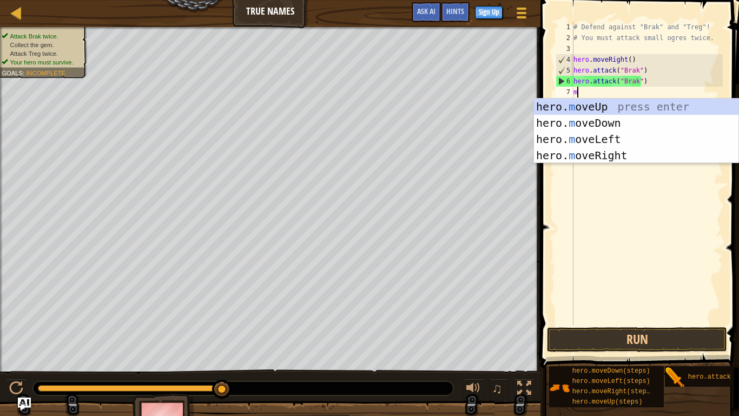
scroll to position [5, 0]
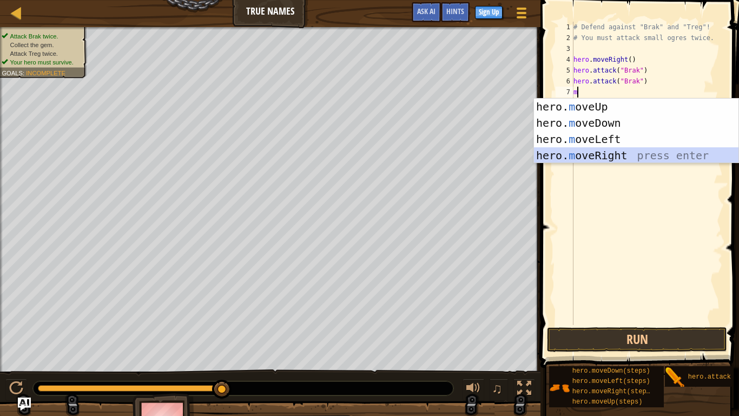
click at [645, 159] on div "hero. m oveUp press enter hero. m oveDown press enter hero. m oveLeft press ent…" at bounding box center [636, 146] width 205 height 97
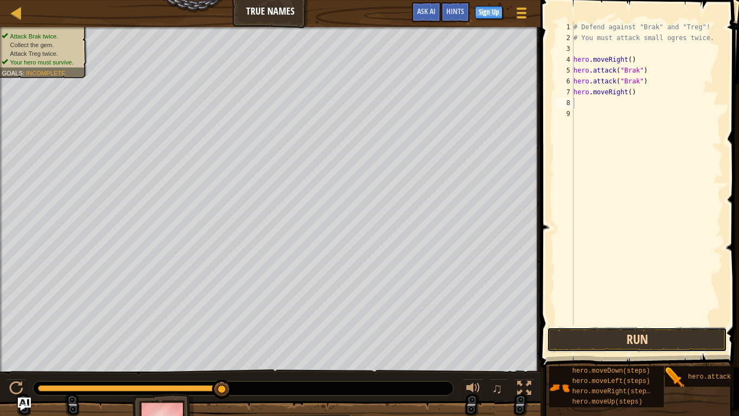
click at [617, 337] on button "Run" at bounding box center [637, 339] width 180 height 25
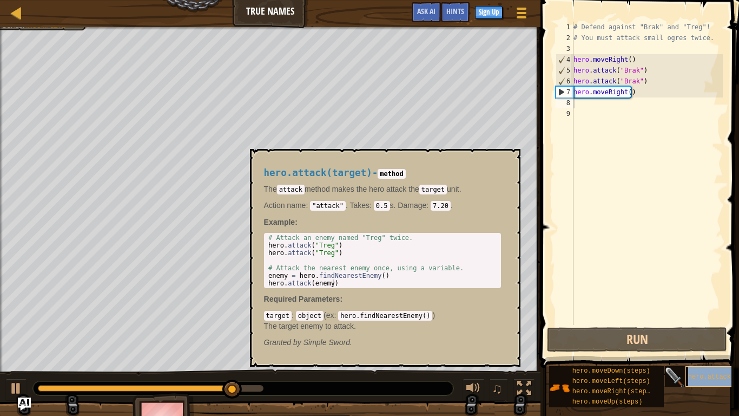
click at [700, 346] on span "hero.attack(target)" at bounding box center [725, 377] width 74 height 8
click at [646, 224] on div "# Defend against "Brak" and "Treg"! # You must attack small ogres twice. hero .…" at bounding box center [647, 184] width 152 height 325
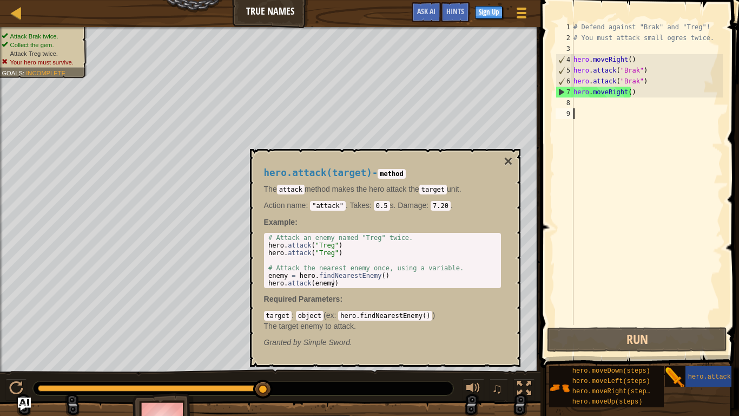
click at [578, 102] on div "# Defend against "Brak" and "Treg"! # You must attack small ogres twice. hero .…" at bounding box center [647, 184] width 152 height 325
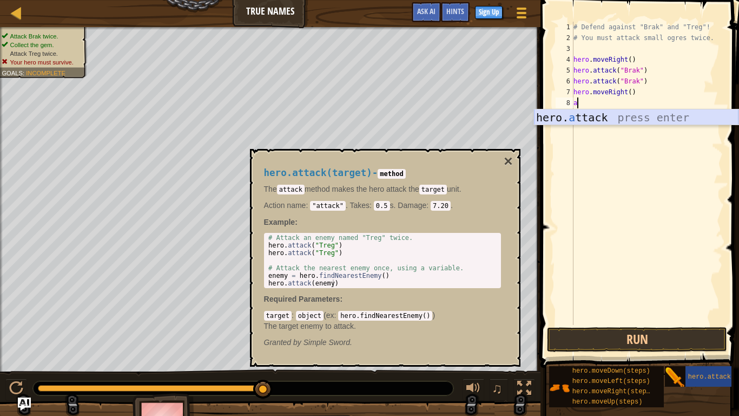
click at [590, 119] on div "hero. a ttack press enter" at bounding box center [636, 133] width 205 height 49
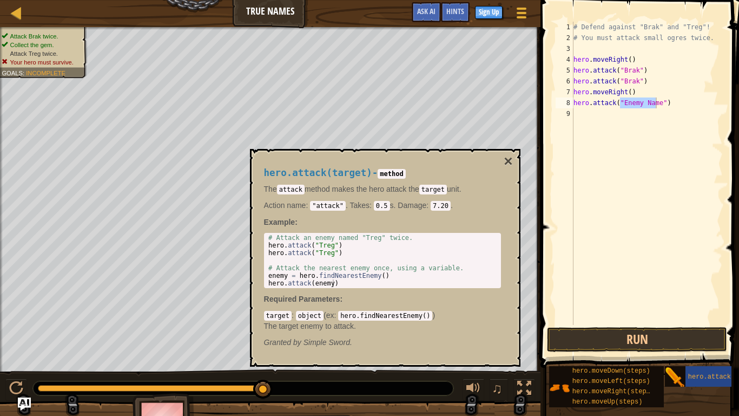
click at [516, 161] on div "hero.attack(target) - method The attack method makes the hero attack the target…" at bounding box center [385, 258] width 271 height 218
click at [512, 160] on button "×" at bounding box center [508, 161] width 9 height 15
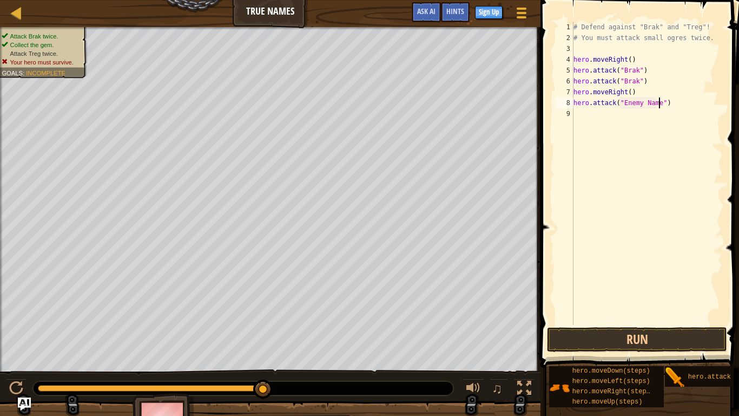
click at [658, 101] on div "# Defend against "Brak" and "Treg"! # You must attack small ogres twice. hero .…" at bounding box center [647, 184] width 152 height 325
click at [657, 102] on div "# Defend against "Brak" and "Treg"! # You must attack small ogres twice. hero .…" at bounding box center [647, 184] width 152 height 325
click at [634, 334] on button "Run" at bounding box center [637, 339] width 180 height 25
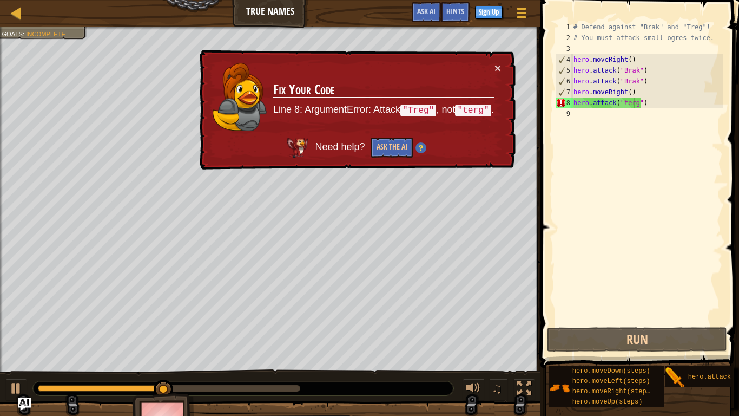
click at [493, 61] on div "× Fix Your Code Line 8: ArgumentError: Attack "Treg" , not "terg" . Need help? …" at bounding box center [356, 110] width 318 height 121
click at [498, 60] on div "× Fix Your Code Line 8: ArgumentError: Attack "Treg" , not "terg" . Need help? …" at bounding box center [356, 110] width 318 height 121
click at [497, 62] on div "× Fix Your Code Line 8: ArgumentError: Attack "Treg" , not "terg" . Need help? …" at bounding box center [356, 110] width 318 height 121
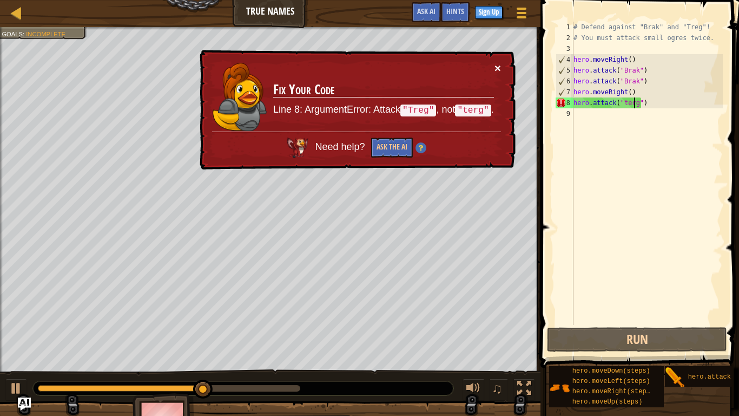
click at [496, 62] on button "×" at bounding box center [498, 67] width 6 height 11
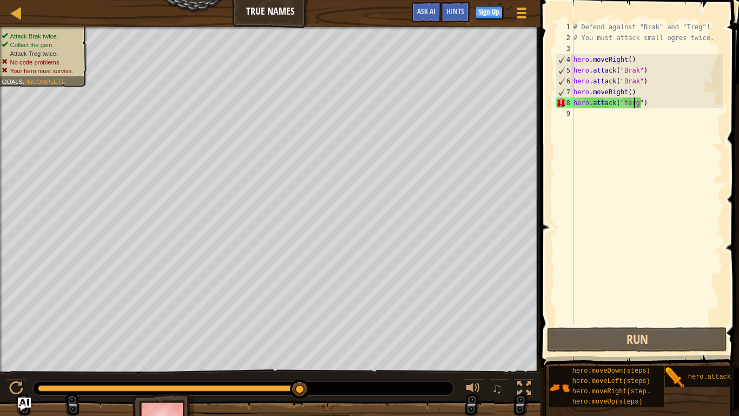
click at [623, 102] on div "# Defend against "Brak" and "Treg"! # You must attack small ogres twice. hero .…" at bounding box center [647, 184] width 152 height 325
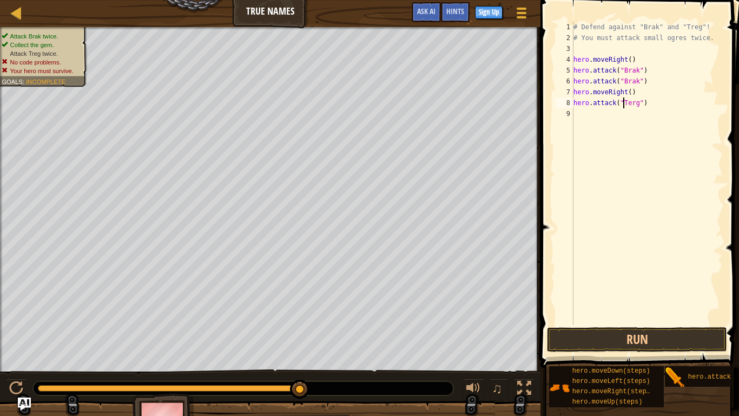
scroll to position [5, 4]
click at [648, 339] on button "Run" at bounding box center [637, 339] width 180 height 25
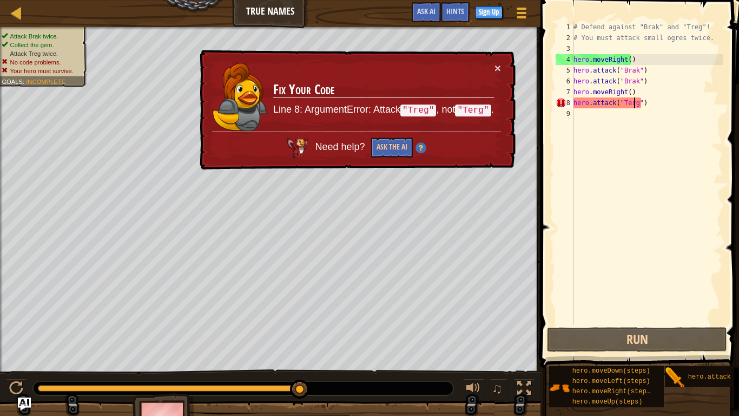
click at [634, 106] on div "# Defend against "Brak" and "Treg"! # You must attack small ogres twice. hero .…" at bounding box center [647, 184] width 152 height 325
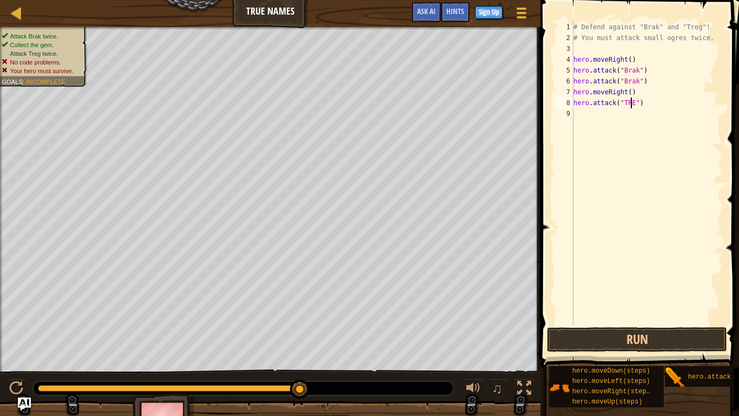
scroll to position [5, 5]
click at [607, 345] on button "Run" at bounding box center [637, 339] width 180 height 25
type textarea "hero.attack("Treg")"
drag, startPoint x: 666, startPoint y: 331, endPoint x: 660, endPoint y: 336, distance: 8.5
click at [662, 334] on button "Run" at bounding box center [637, 339] width 180 height 25
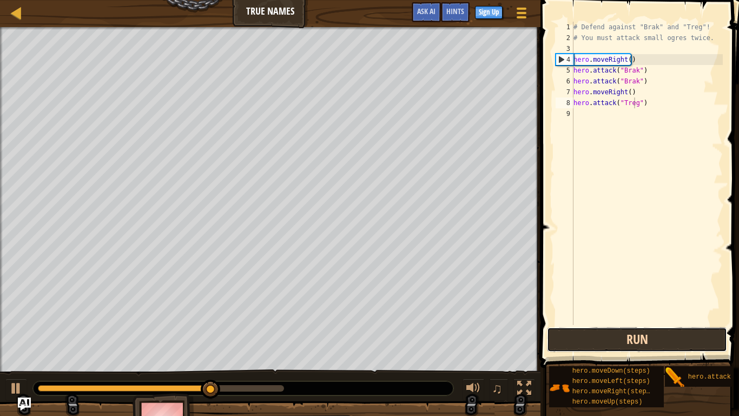
drag, startPoint x: 656, startPoint y: 338, endPoint x: 652, endPoint y: 332, distance: 7.4
click at [663, 335] on button "Run" at bounding box center [637, 339] width 180 height 25
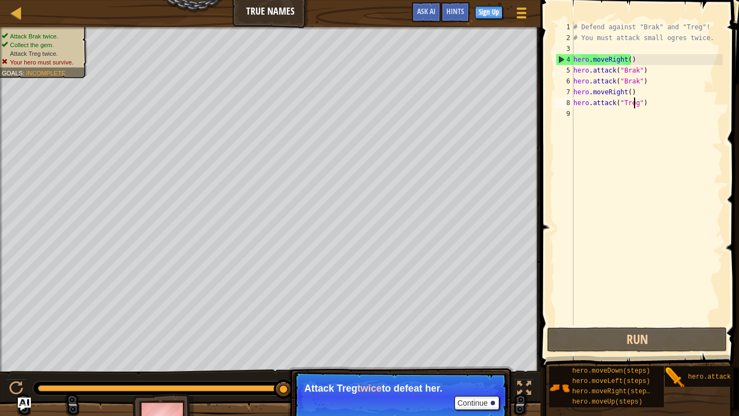
click at [581, 126] on div "# Defend against "Brak" and "Treg"! # You must attack small ogres twice. hero .…" at bounding box center [647, 184] width 152 height 325
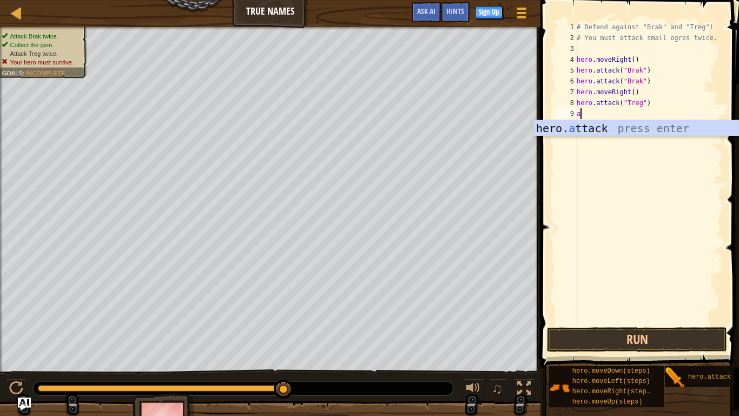
click at [581, 125] on div "hero. a ttack press enter" at bounding box center [636, 144] width 205 height 49
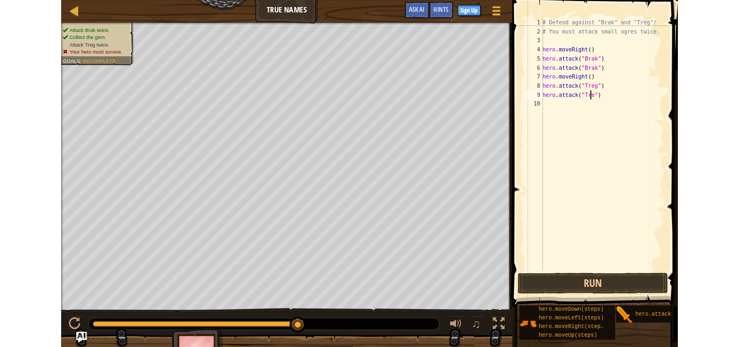
scroll to position [5, 5]
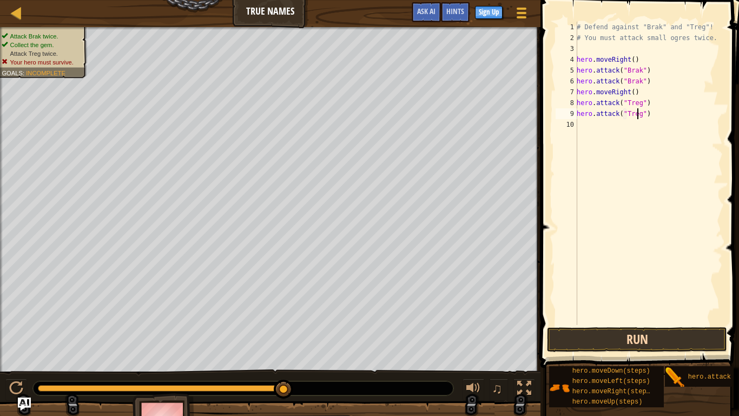
type textarea "hero.attack("Treg")"
click at [600, 338] on button "Run" at bounding box center [637, 339] width 180 height 25
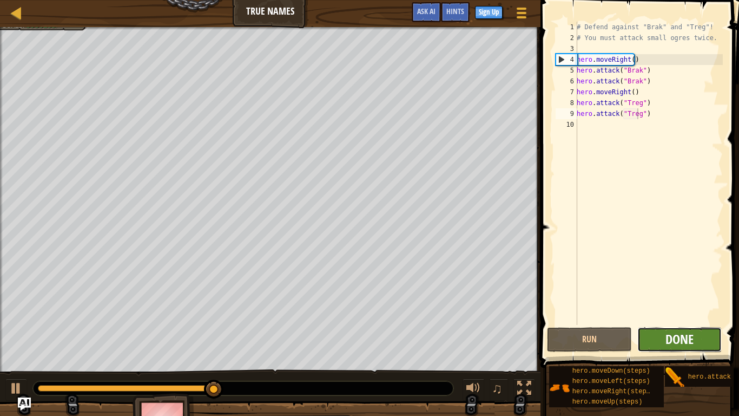
click at [691, 337] on span "Done" at bounding box center [680, 338] width 28 height 17
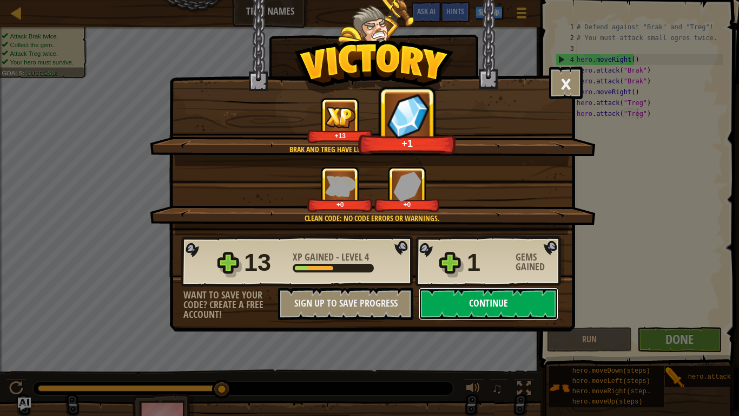
click at [483, 299] on button "Continue" at bounding box center [489, 303] width 140 height 32
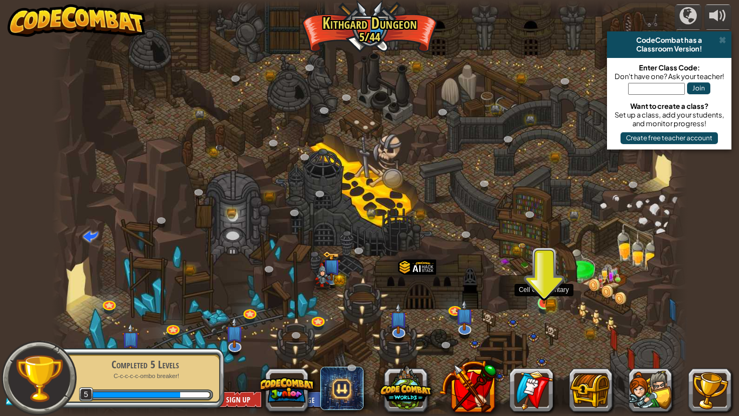
click at [541, 302] on img at bounding box center [544, 285] width 16 height 35
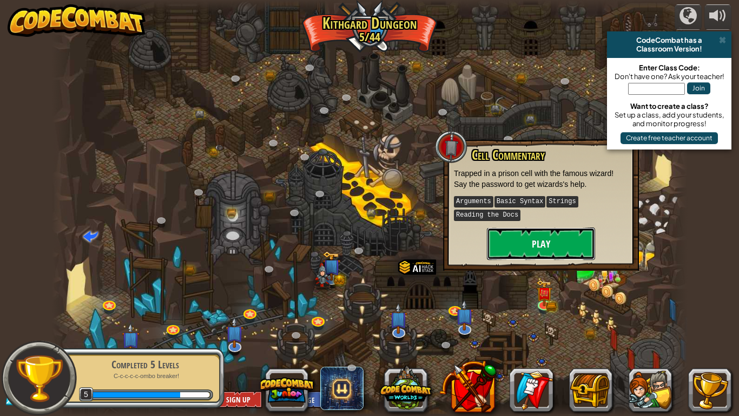
click at [535, 240] on button "Play" at bounding box center [541, 243] width 108 height 32
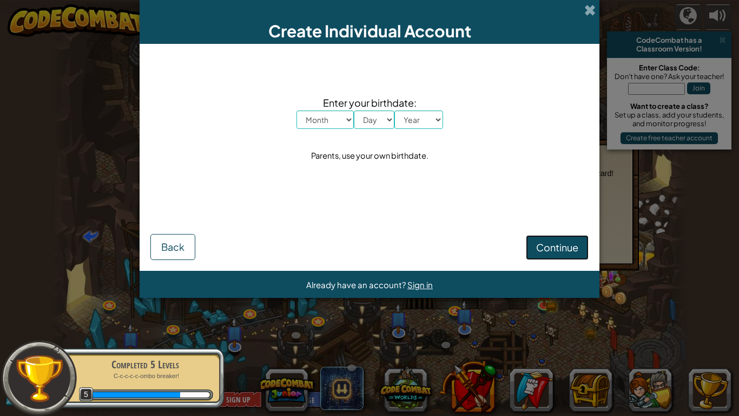
click at [571, 242] on span "Continue" at bounding box center [557, 247] width 42 height 12
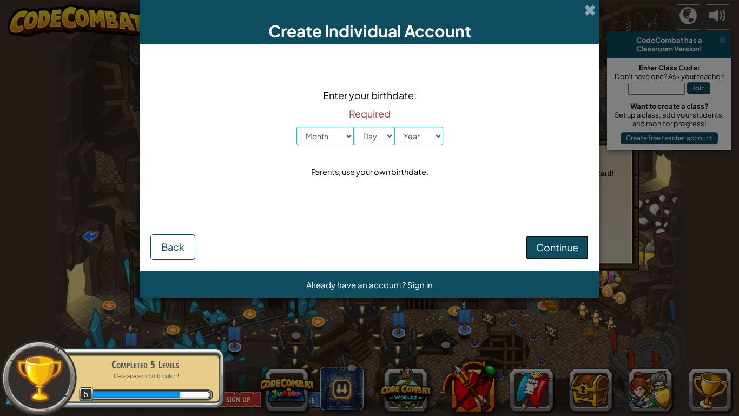
click at [571, 242] on span "Continue" at bounding box center [557, 247] width 42 height 12
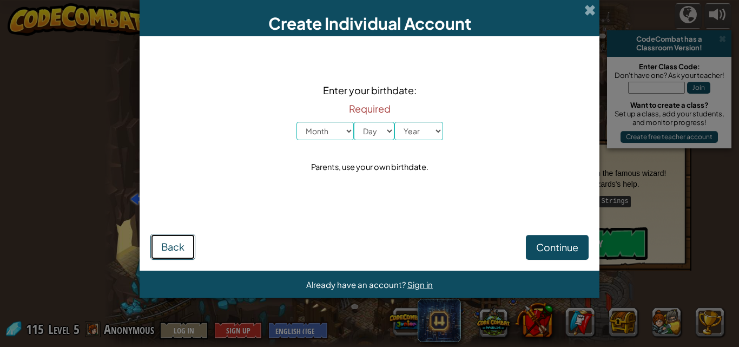
click at [180, 243] on span "Back" at bounding box center [172, 246] width 23 height 12
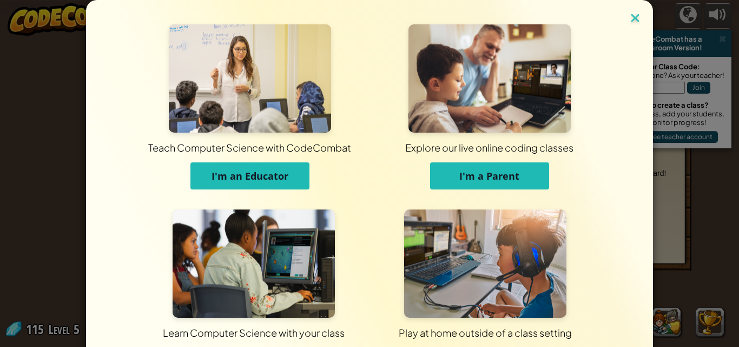
click at [631, 15] on img at bounding box center [635, 19] width 14 height 16
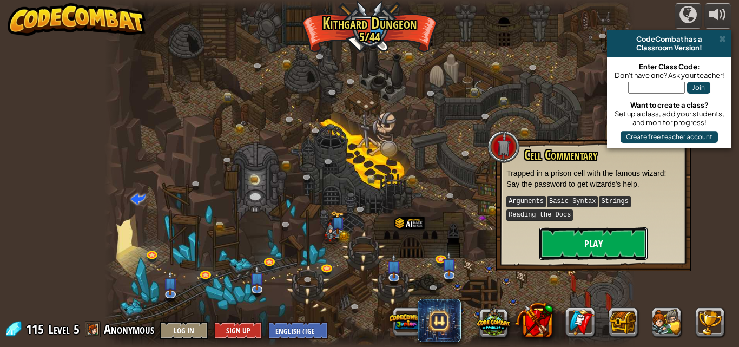
click at [597, 256] on button "Play" at bounding box center [593, 243] width 108 height 32
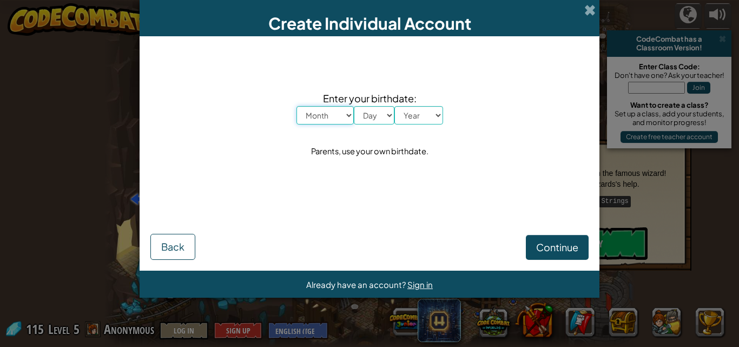
click at [325, 117] on select "Month January February March April May June July August September October Novem…" at bounding box center [325, 115] width 57 height 18
select select "5"
click at [297, 106] on select "Month January February March April May June July August September October Novem…" at bounding box center [325, 115] width 57 height 18
click at [378, 115] on select "Day 1 2 3 4 5 6 7 8 9 10 11 12 13 14 15 16 17 18 19 20 21 22 23 24 25 26 27 28 …" at bounding box center [374, 115] width 41 height 18
select select "9"
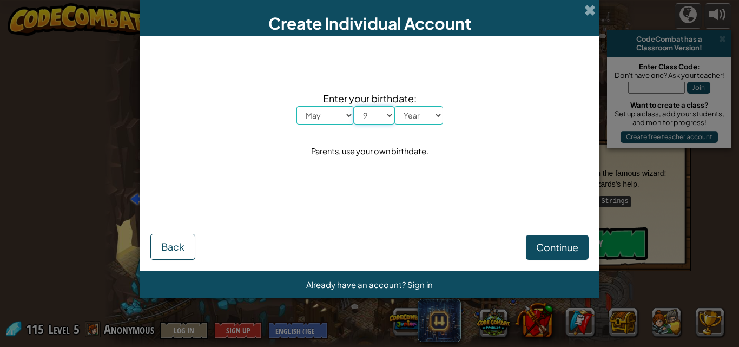
click at [354, 106] on select "Day 1 2 3 4 5 6 7 8 9 10 11 12 13 14 15 16 17 18 19 20 21 22 23 24 25 26 27 28 …" at bounding box center [374, 115] width 41 height 18
click at [433, 110] on select "Year 2025 2024 2023 2022 2021 2020 2019 2018 2017 2016 2015 2014 2013 2012 2011…" at bounding box center [418, 115] width 49 height 18
select select "2012"
click at [394, 106] on select "Year 2025 2024 2023 2022 2021 2020 2019 2018 2017 2016 2015 2014 2013 2012 2011…" at bounding box center [418, 115] width 49 height 18
click at [558, 238] on button "Continue" at bounding box center [557, 247] width 63 height 25
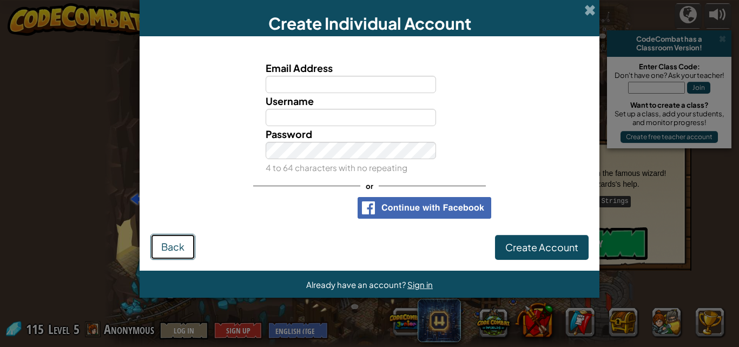
click at [174, 238] on button "Back" at bounding box center [172, 247] width 45 height 26
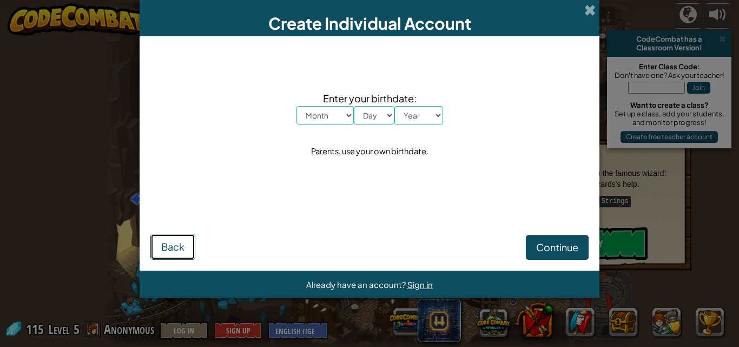
click at [175, 238] on button "Back" at bounding box center [172, 247] width 45 height 26
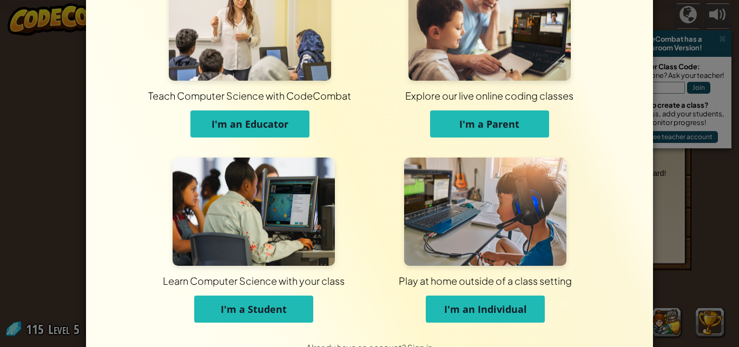
scroll to position [82, 0]
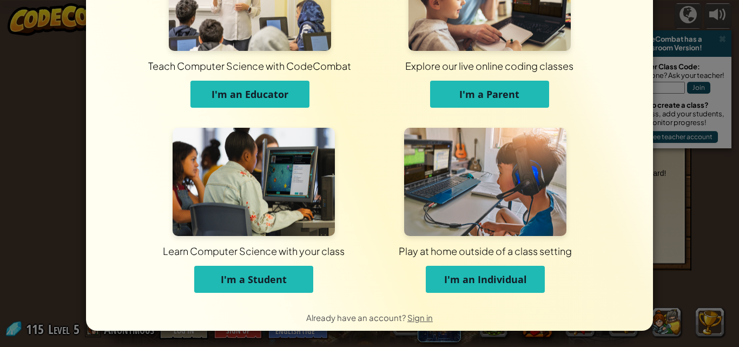
click at [254, 269] on button "I'm a Student" at bounding box center [253, 279] width 119 height 27
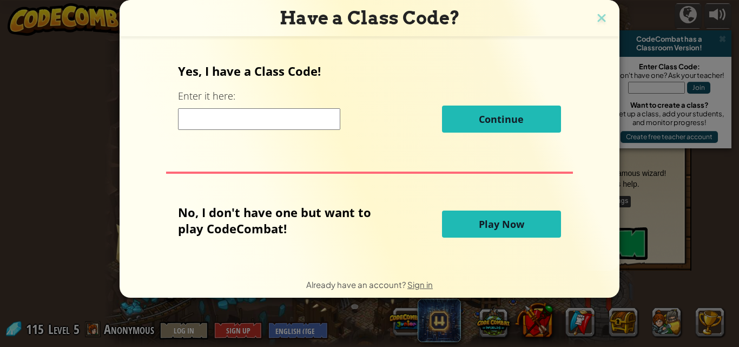
scroll to position [0, 0]
click at [463, 221] on button "Play Now" at bounding box center [501, 223] width 119 height 27
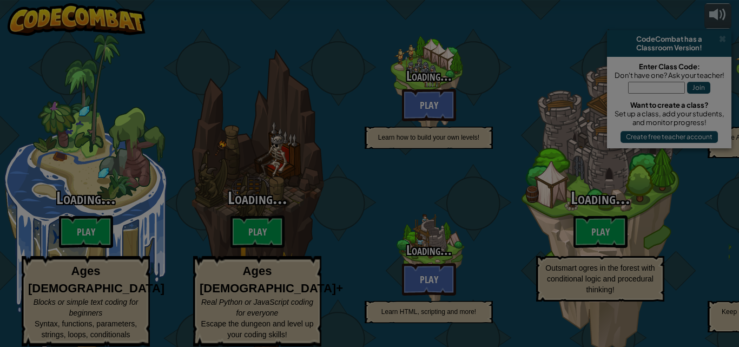
click at [0, 0] on iframe at bounding box center [0, 0] width 0 height 0
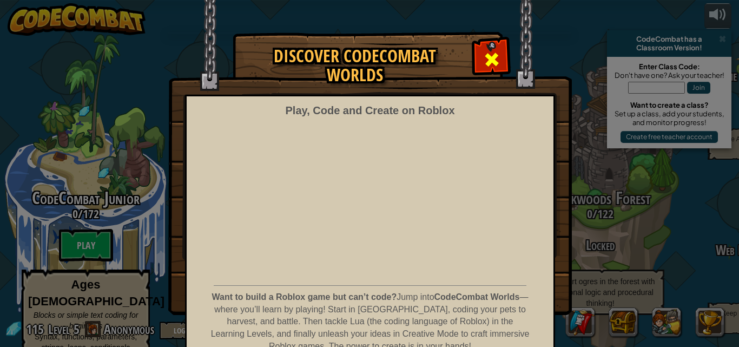
click at [495, 62] on span at bounding box center [491, 59] width 17 height 17
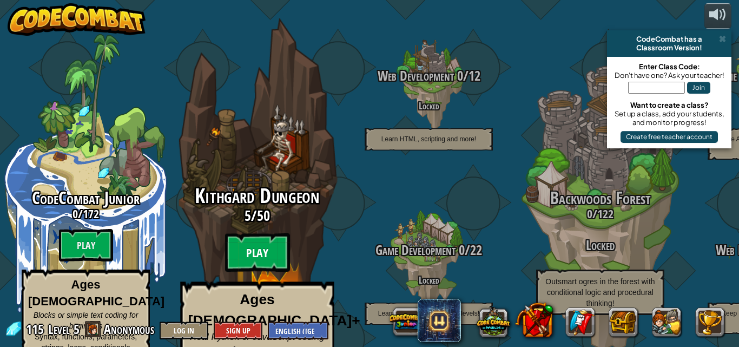
click at [269, 240] on btn "Play" at bounding box center [257, 252] width 65 height 39
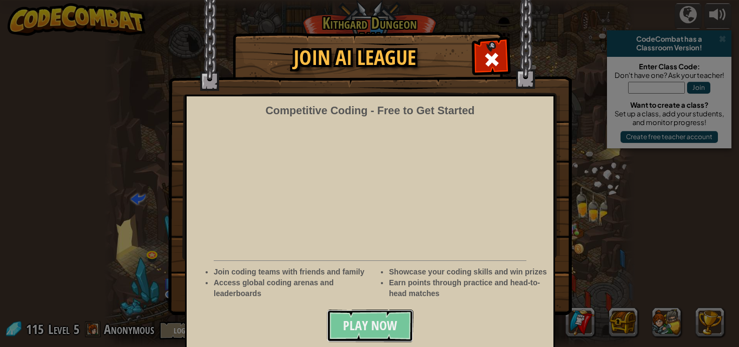
click at [381, 331] on span "Play Now" at bounding box center [370, 325] width 54 height 17
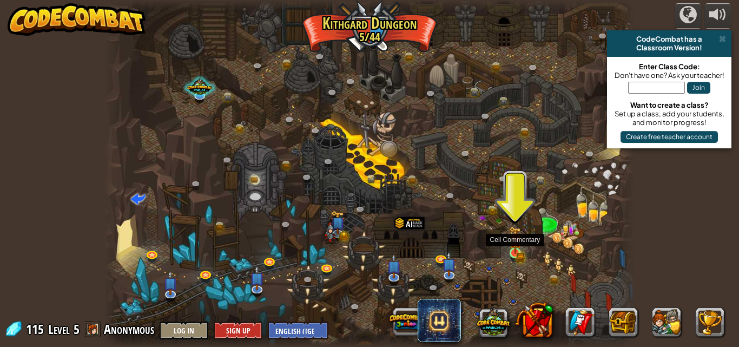
click at [515, 249] on img at bounding box center [515, 240] width 12 height 28
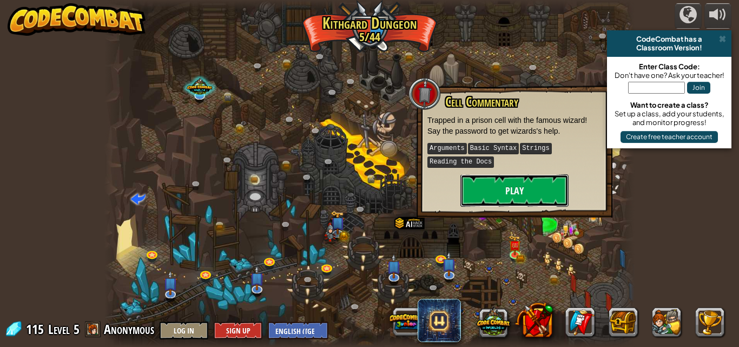
click at [528, 174] on button "Play" at bounding box center [514, 190] width 108 height 32
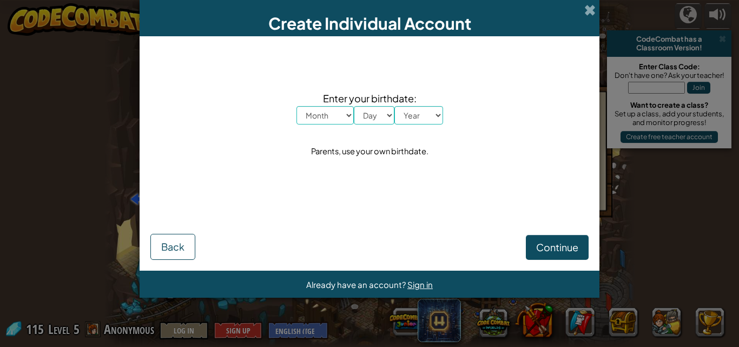
click at [324, 116] on select "Month January February March April May June July August September October Novem…" at bounding box center [325, 115] width 57 height 18
select select "2"
click at [297, 106] on select "Month January February March April May June July August September October Novem…" at bounding box center [325, 115] width 57 height 18
click at [374, 111] on select "Day 1 2 3 4 5 6 7 8 9 10 11 12 13 14 15 16 17 18 19 20 21 22 23 24 25 26 27 28 …" at bounding box center [374, 115] width 41 height 18
select select "2"
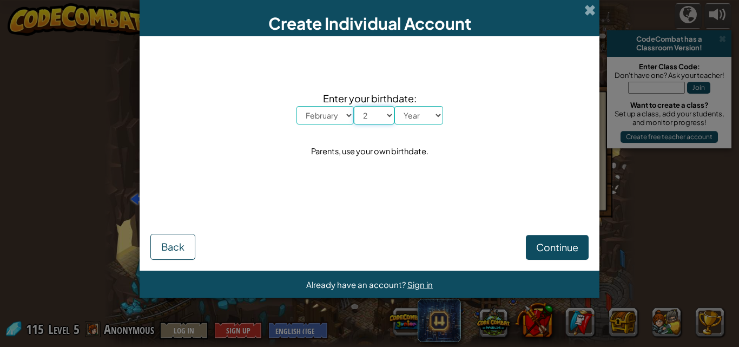
click at [354, 106] on select "Day 1 2 3 4 5 6 7 8 9 10 11 12 13 14 15 16 17 18 19 20 21 22 23 24 25 26 27 28 …" at bounding box center [374, 115] width 41 height 18
click at [427, 115] on select "Year 2025 2024 2023 2022 2021 2020 2019 2018 2017 2016 2015 2014 2013 2012 2011…" at bounding box center [418, 115] width 49 height 18
select select "2025"
click at [394, 106] on select "Year 2025 2024 2023 2022 2021 2020 2019 2018 2017 2016 2015 2014 2013 2012 2011…" at bounding box center [418, 115] width 49 height 18
click at [550, 254] on button "Continue" at bounding box center [557, 247] width 63 height 25
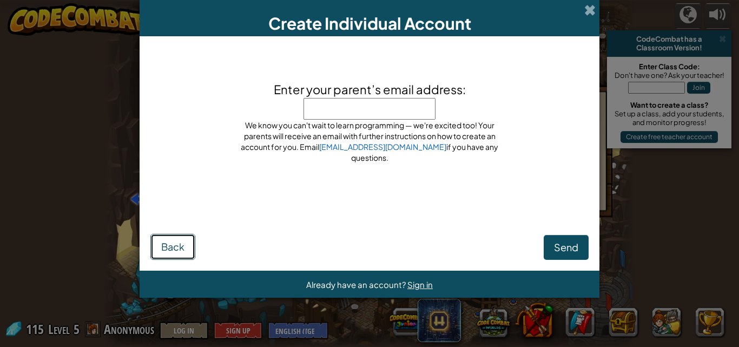
click at [155, 248] on button "Back" at bounding box center [172, 247] width 45 height 26
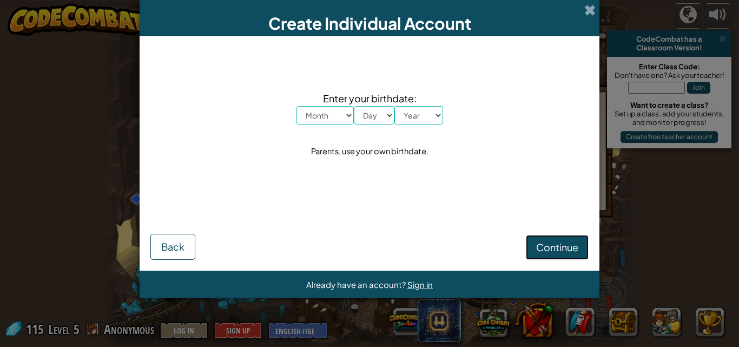
click at [541, 243] on span "Continue" at bounding box center [557, 247] width 42 height 12
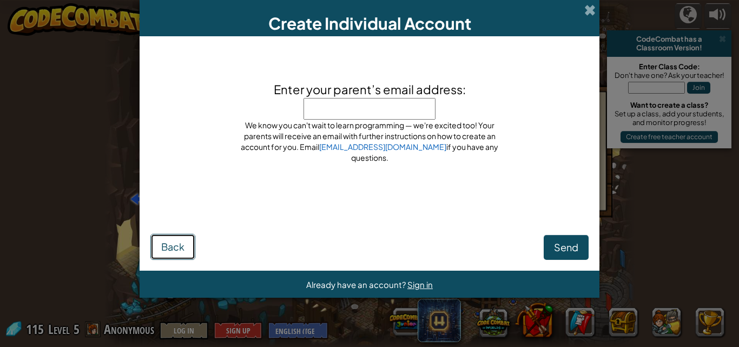
click at [158, 247] on button "Back" at bounding box center [172, 247] width 45 height 26
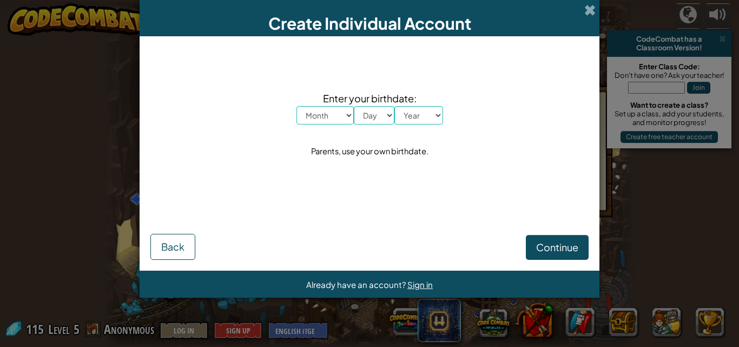
click at [335, 113] on select "Month January February March April May June July August September October Novem…" at bounding box center [325, 115] width 57 height 18
click at [297, 106] on select "Month January February March April May June July August September October Novem…" at bounding box center [325, 115] width 57 height 18
click at [367, 117] on select "Day 1 2 3 4 5 6 7 8 9 10 11 12 13 14 15 16 17 18 19 20 21 22 23 24 25 26 27 28 …" at bounding box center [374, 115] width 41 height 18
click at [345, 108] on select "Month January February March April May June July August September October Novem…" at bounding box center [325, 115] width 57 height 18
select select "9"
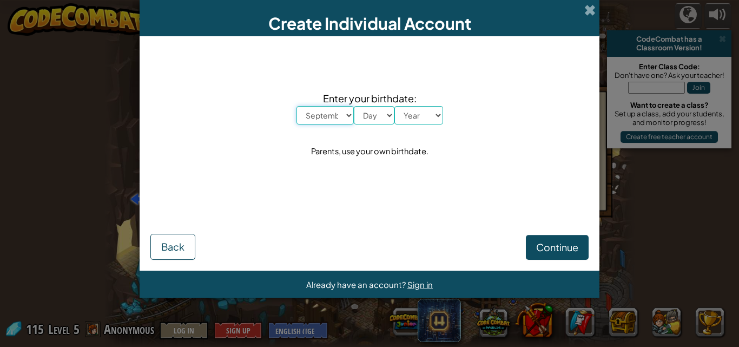
click at [297, 106] on select "Month January February March April May June July August September October Novem…" at bounding box center [325, 115] width 57 height 18
click at [376, 118] on select "Day 1 2 3 4 5 6 7 8 9 10 11 12 13 14 15 16 17 18 19 20 21 22 23 24 25 26 27 28 …" at bounding box center [374, 115] width 41 height 18
select select "11"
click at [354, 106] on select "Day 1 2 3 4 5 6 7 8 9 10 11 12 13 14 15 16 17 18 19 20 21 22 23 24 25 26 27 28 …" at bounding box center [374, 115] width 41 height 18
click at [409, 116] on select "Year 2025 2024 2023 2022 2021 2020 2019 2018 2017 2016 2015 2014 2013 2012 2011…" at bounding box center [418, 115] width 49 height 18
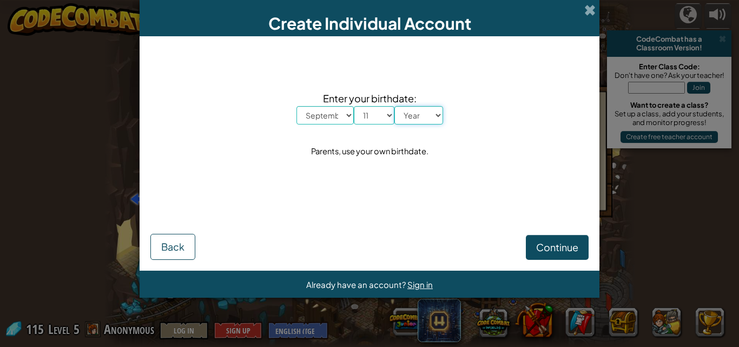
select select "2014"
click at [394, 106] on select "Year 2025 2024 2023 2022 2021 2020 2019 2018 2017 2016 2015 2014 2013 2012 2011…" at bounding box center [418, 115] width 49 height 18
click at [564, 241] on span "Continue" at bounding box center [557, 247] width 42 height 12
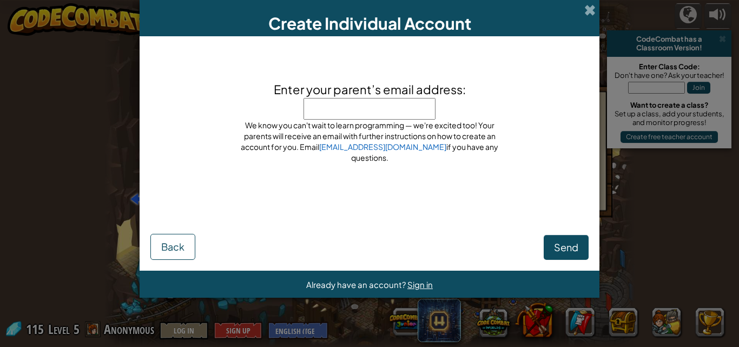
click at [367, 118] on input "Enter your parent’s email address:" at bounding box center [370, 109] width 132 height 22
click at [367, 113] on input "Enter your parent’s email address:" at bounding box center [370, 109] width 132 height 22
type input "dehjg;lkl"
drag, startPoint x: 367, startPoint y: 113, endPoint x: 539, endPoint y: 239, distance: 213.3
click at [539, 239] on div "Send Back" at bounding box center [369, 236] width 438 height 48
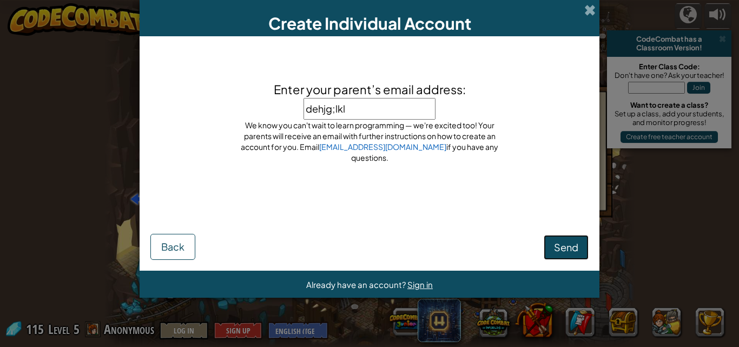
click at [551, 254] on button "Send" at bounding box center [566, 247] width 45 height 25
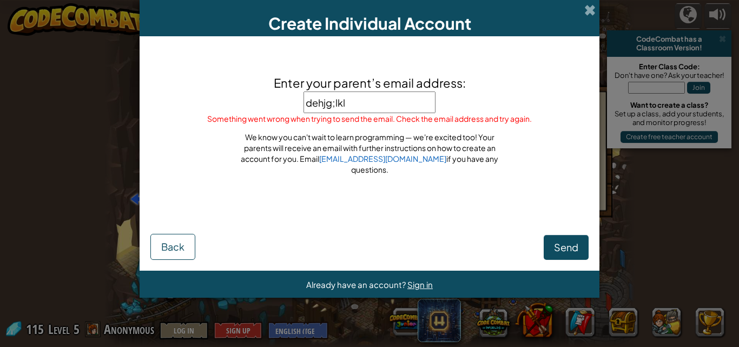
click at [361, 95] on input "dehjg;lkl" at bounding box center [370, 102] width 132 height 22
type input "d"
type input "aslam789"
click at [559, 250] on span "Send" at bounding box center [566, 247] width 24 height 12
click at [561, 249] on span "Send" at bounding box center [566, 247] width 24 height 12
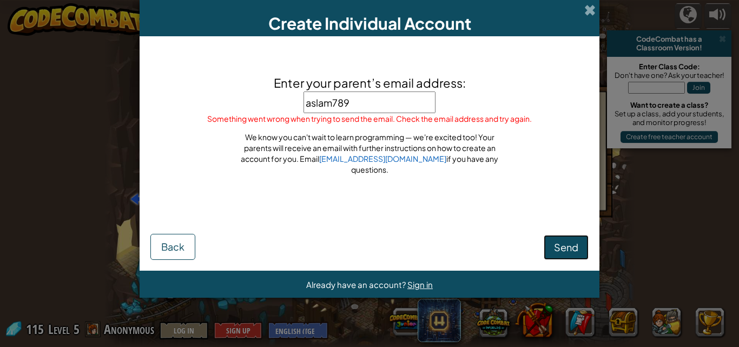
click at [558, 249] on span "Send" at bounding box center [566, 247] width 24 height 12
drag, startPoint x: 556, startPoint y: 247, endPoint x: 534, endPoint y: 227, distance: 29.9
click at [557, 239] on button "Send" at bounding box center [566, 247] width 45 height 25
click at [387, 109] on input "aslam789" at bounding box center [370, 102] width 132 height 22
type input "a"
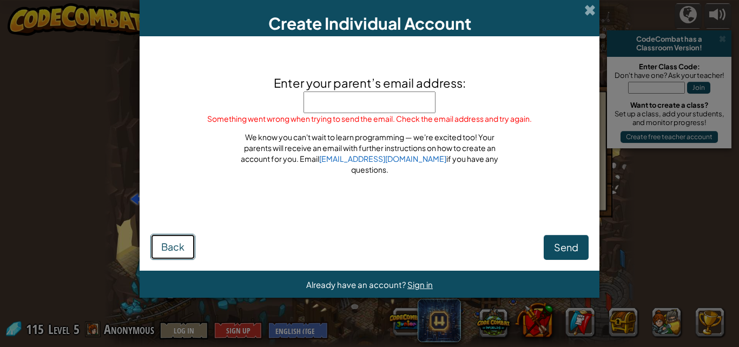
click at [166, 246] on span "Back" at bounding box center [172, 246] width 23 height 12
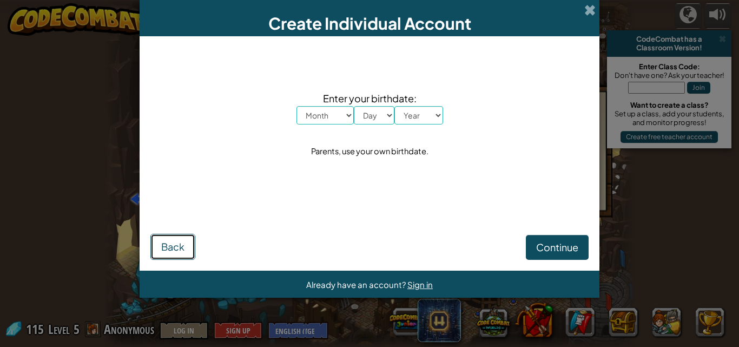
click at [162, 248] on span "Back" at bounding box center [172, 246] width 23 height 12
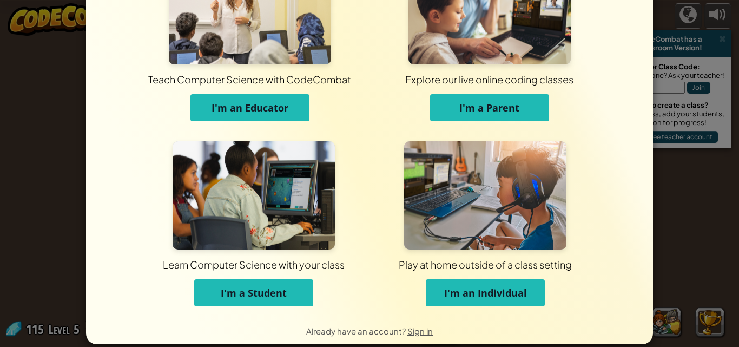
scroll to position [82, 0]
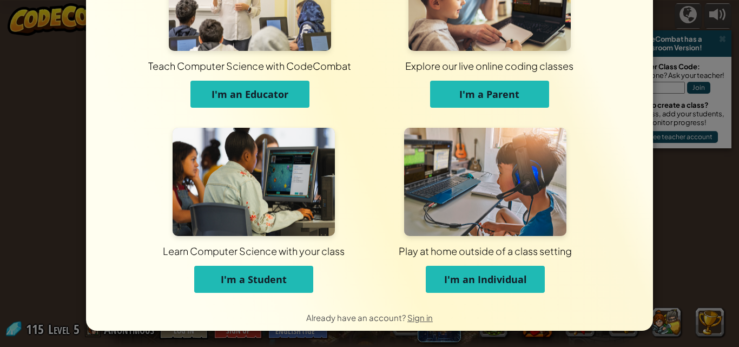
click at [263, 276] on span "I'm a Student" at bounding box center [254, 279] width 66 height 13
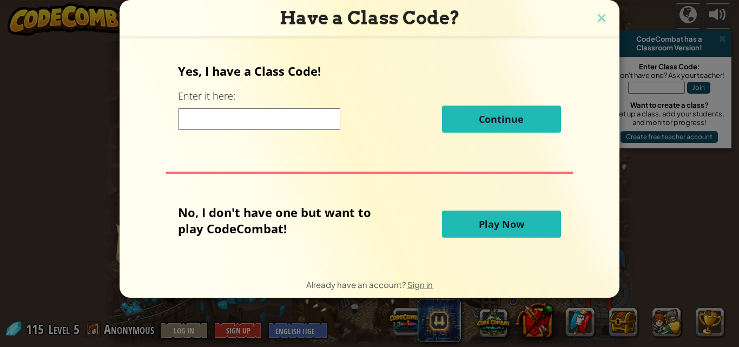
scroll to position [0, 0]
click at [529, 225] on button "Play Now" at bounding box center [501, 223] width 119 height 27
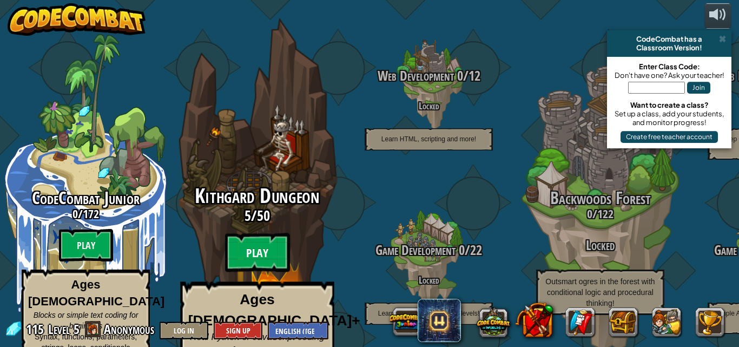
click at [256, 241] on btn "Play" at bounding box center [257, 252] width 65 height 39
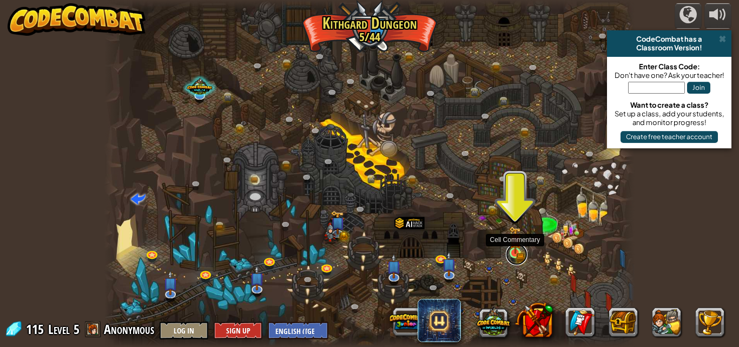
click at [511, 256] on link at bounding box center [517, 254] width 22 height 22
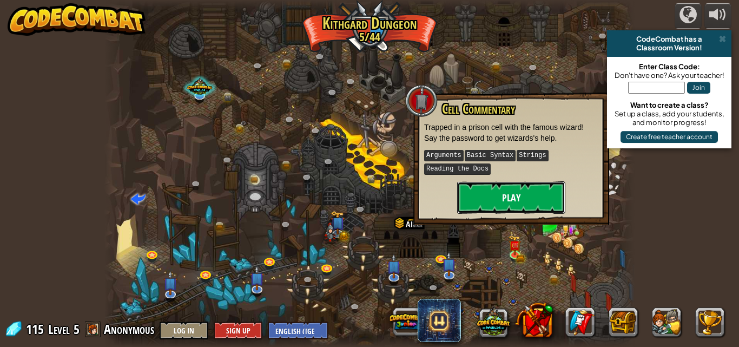
click at [507, 202] on button "Play" at bounding box center [511, 197] width 108 height 32
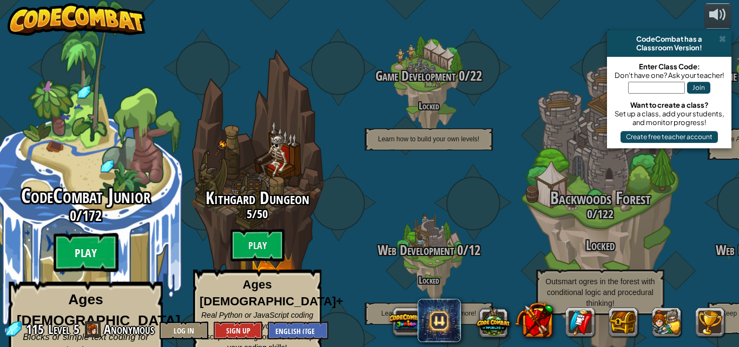
drag, startPoint x: 8, startPoint y: 0, endPoint x: 98, endPoint y: 221, distance: 238.5
click at [98, 221] on div "CodeCombat Junior 0 / 172 Play Ages [DEMOGRAPHIC_DATA] Blocks or simple text co…" at bounding box center [86, 287] width 206 height 205
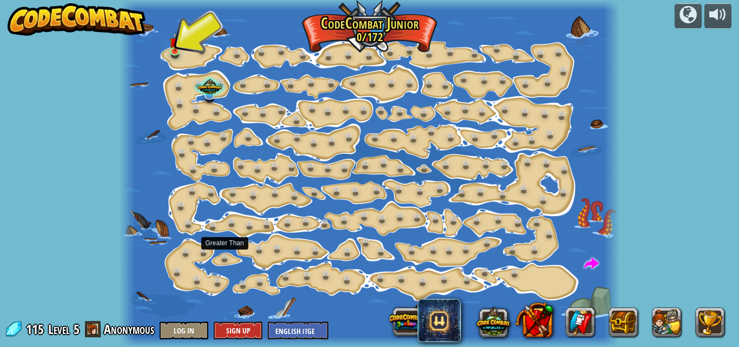
drag, startPoint x: 183, startPoint y: 38, endPoint x: 181, endPoint y: 44, distance: 6.3
click at [183, 39] on div at bounding box center [370, 173] width 500 height 347
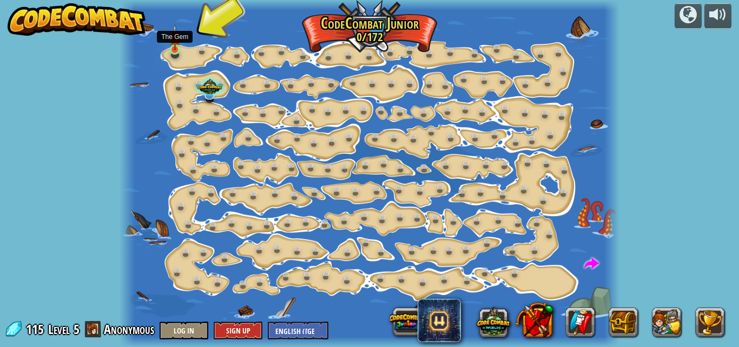
click at [180, 49] on img at bounding box center [174, 37] width 11 height 27
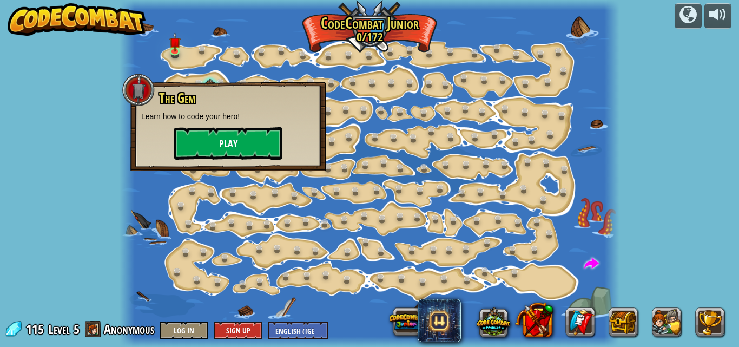
click at [192, 128] on div "The Gem Learn how to code your hero! Play" at bounding box center [228, 125] width 174 height 69
click at [192, 128] on button "Play" at bounding box center [228, 143] width 108 height 32
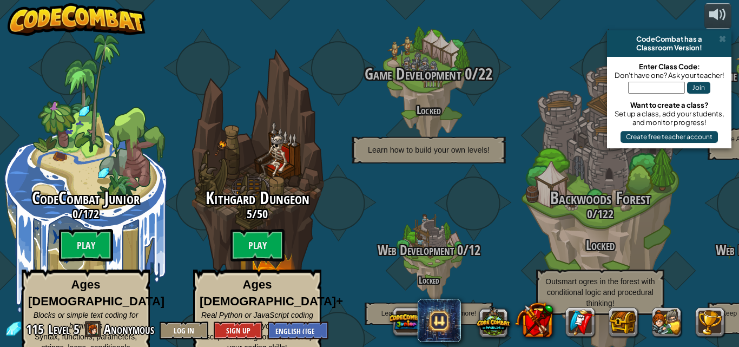
click at [440, 63] on span "Game Development" at bounding box center [413, 74] width 96 height 22
drag, startPoint x: 438, startPoint y: 77, endPoint x: 439, endPoint y: 94, distance: 16.3
click at [436, 87] on div "Game Development 0 / 22 Locked Learn how to build your own levels!" at bounding box center [429, 114] width 206 height 98
drag, startPoint x: 439, startPoint y: 94, endPoint x: 486, endPoint y: 90, distance: 47.8
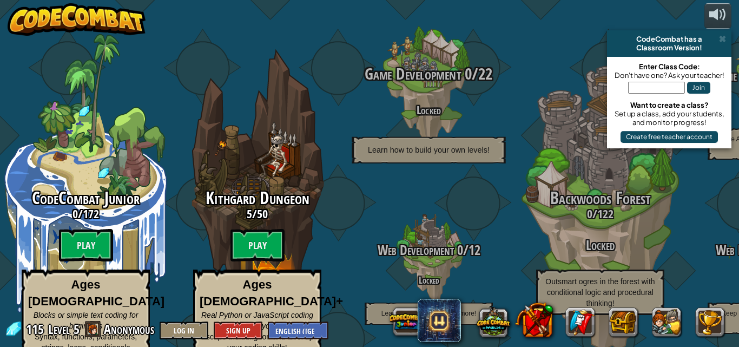
click at [450, 103] on h4 "Locked" at bounding box center [429, 109] width 206 height 12
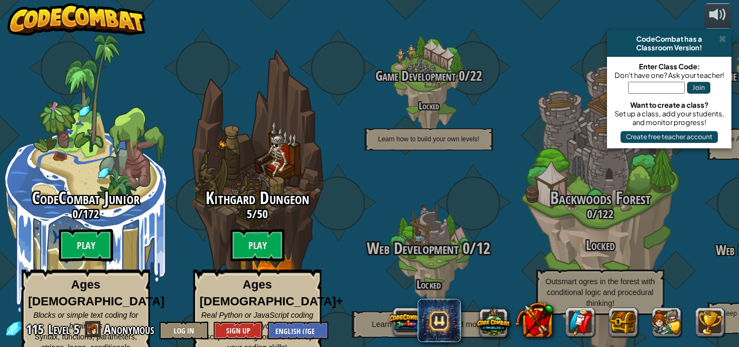
click at [452, 237] on span "Web Development" at bounding box center [412, 248] width 91 height 22
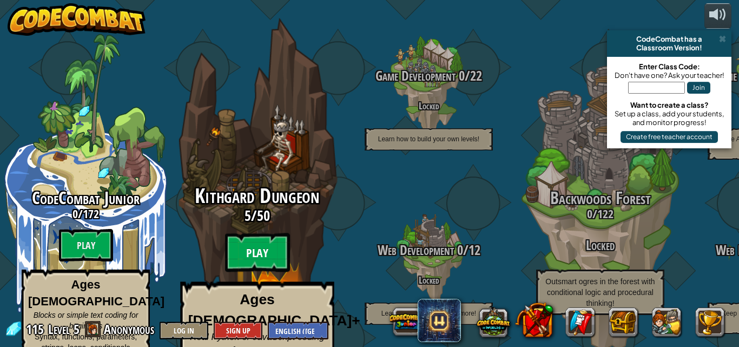
click at [287, 238] on btn "Play" at bounding box center [257, 252] width 65 height 39
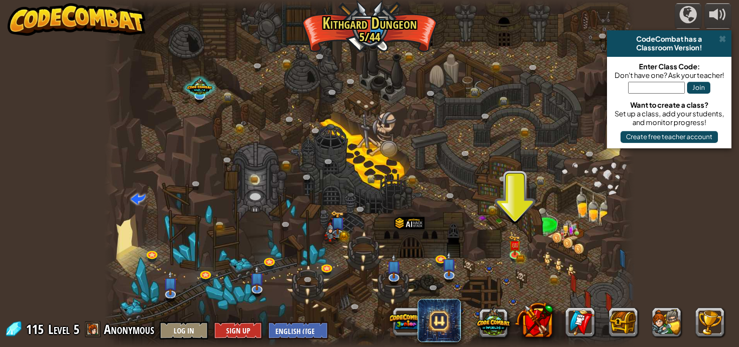
click at [505, 247] on div at bounding box center [369, 173] width 531 height 347
drag, startPoint x: 505, startPoint y: 247, endPoint x: 544, endPoint y: 248, distance: 38.5
click at [544, 248] on div at bounding box center [369, 173] width 531 height 347
click at [520, 249] on img at bounding box center [515, 240] width 12 height 28
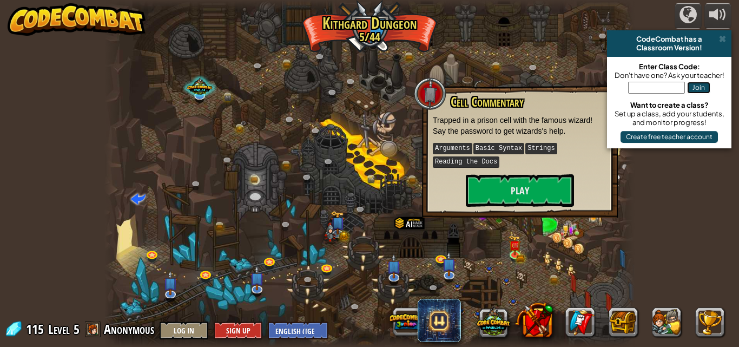
click at [705, 82] on button "Join" at bounding box center [698, 88] width 23 height 12
click at [697, 132] on button "Create free teacher account" at bounding box center [669, 137] width 97 height 12
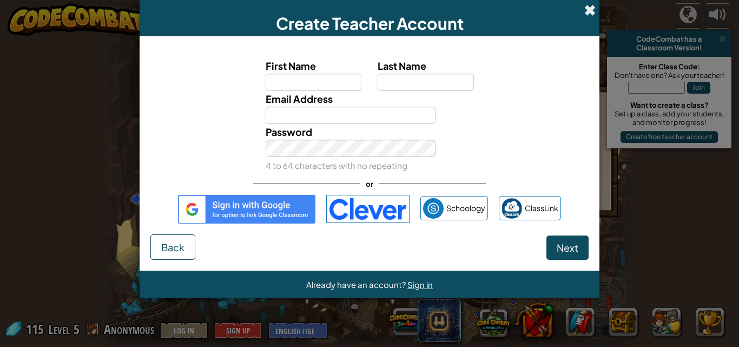
click at [590, 11] on span at bounding box center [589, 9] width 11 height 11
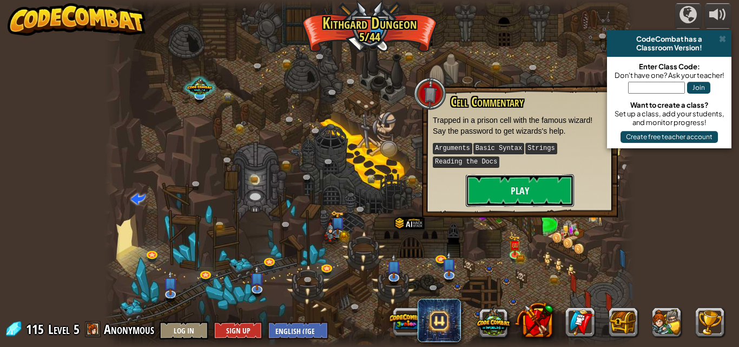
click at [560, 188] on button "Play" at bounding box center [520, 190] width 108 height 32
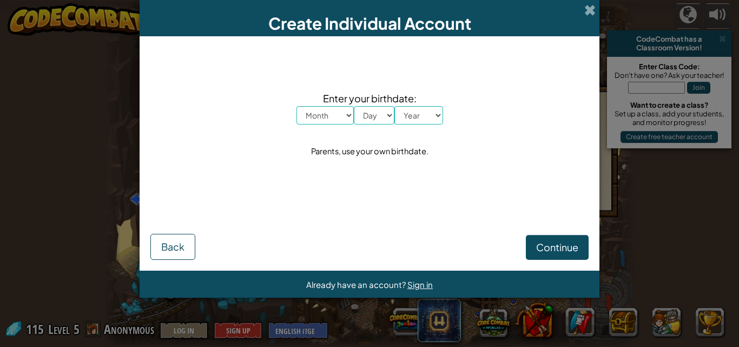
drag, startPoint x: 444, startPoint y: 55, endPoint x: 584, endPoint y: 10, distance: 146.6
click at [584, 10] on div "Create Individual Account" at bounding box center [370, 18] width 460 height 36
click at [587, 10] on span at bounding box center [589, 9] width 11 height 11
